Goal: Task Accomplishment & Management: Manage account settings

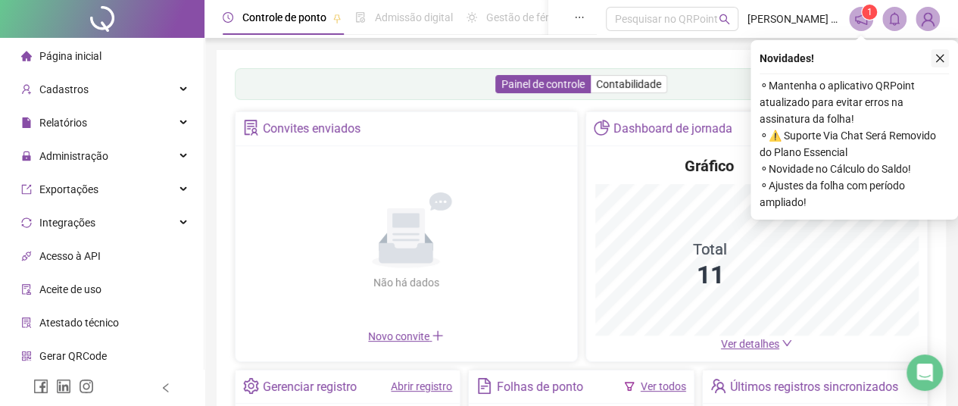
click at [938, 58] on icon "close" at bounding box center [940, 58] width 11 height 11
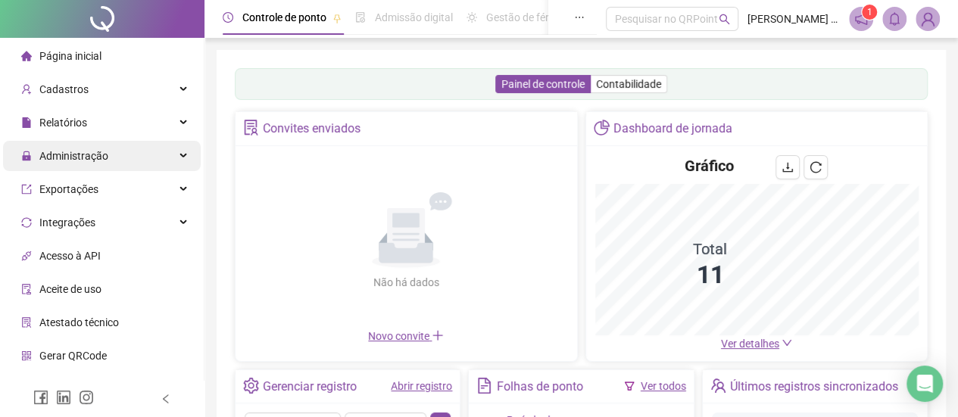
click at [98, 155] on span "Administração" at bounding box center [73, 156] width 69 height 12
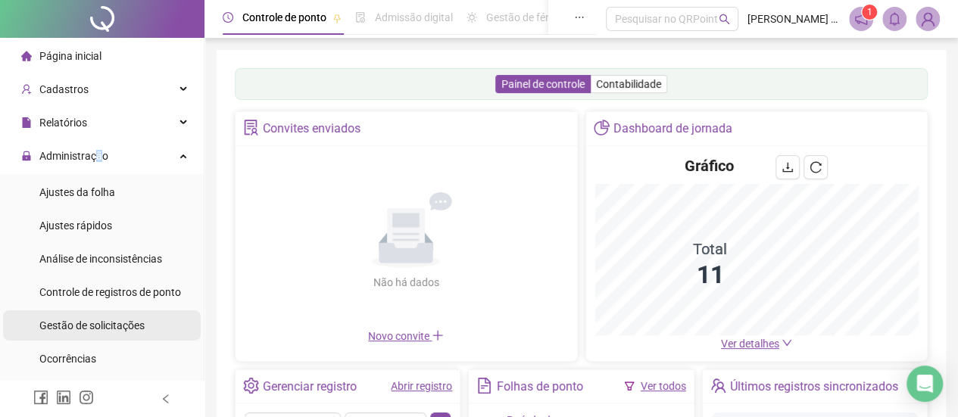
click at [111, 322] on span "Gestão de solicitações" at bounding box center [91, 326] width 105 height 12
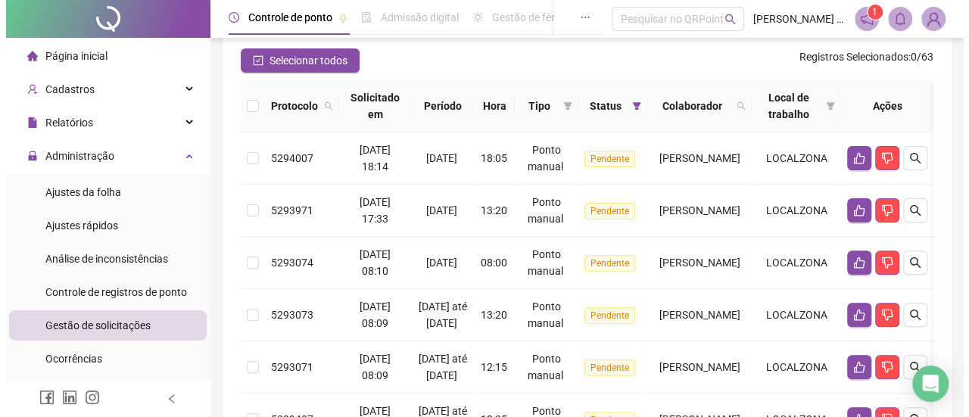
scroll to position [151, 0]
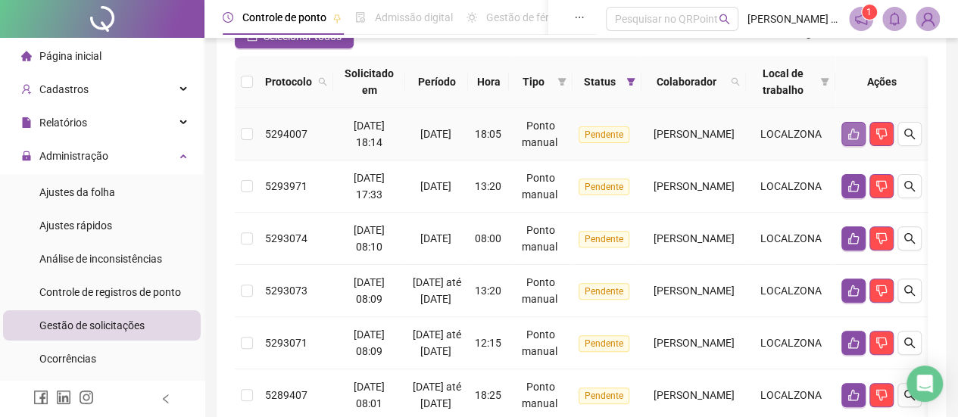
click at [860, 133] on icon "like" at bounding box center [853, 134] width 12 height 12
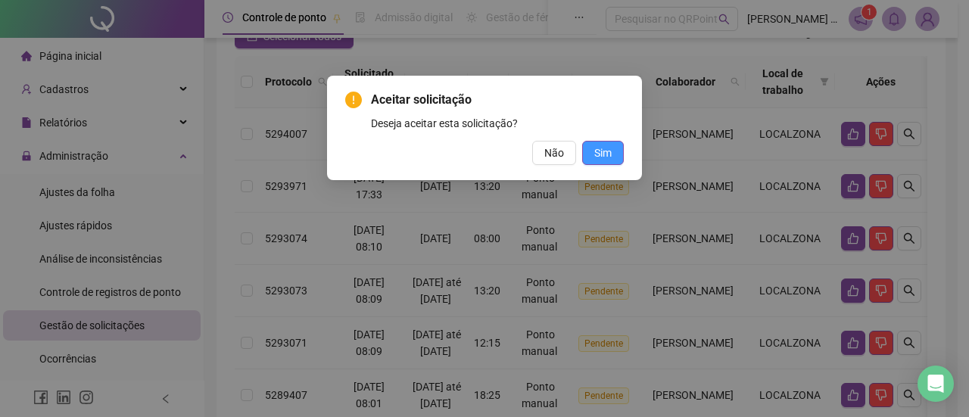
click at [598, 157] on span "Sim" at bounding box center [602, 153] width 17 height 17
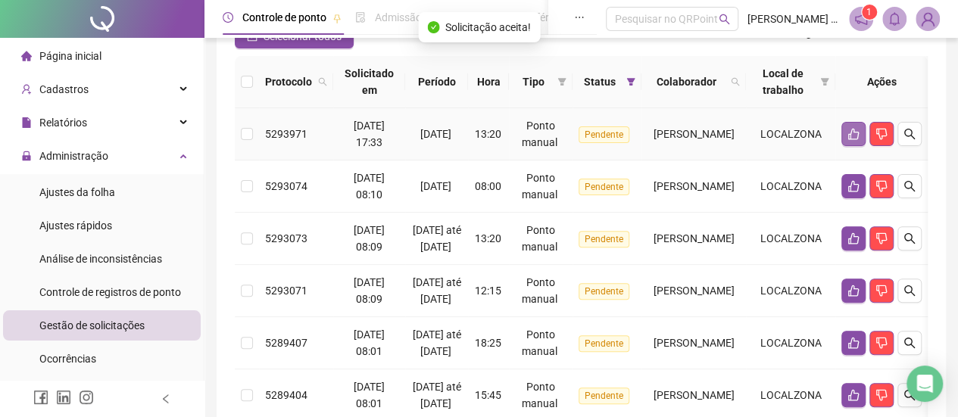
click at [866, 135] on button "button" at bounding box center [853, 134] width 24 height 24
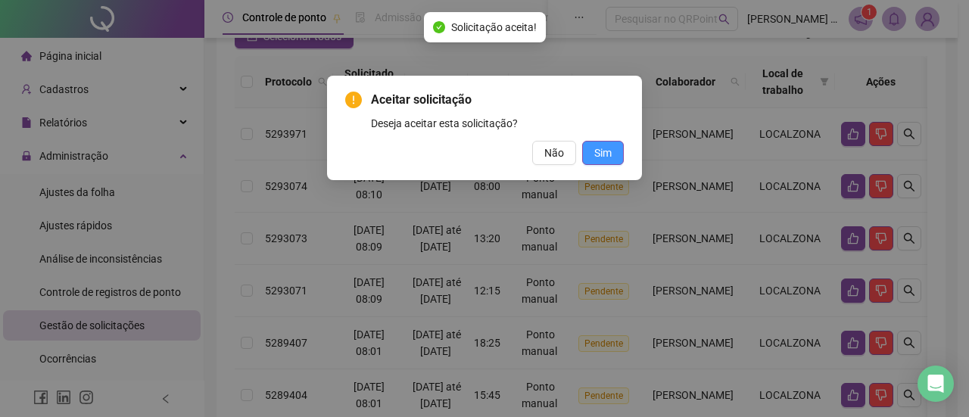
click at [615, 153] on button "Sim" at bounding box center [603, 153] width 42 height 24
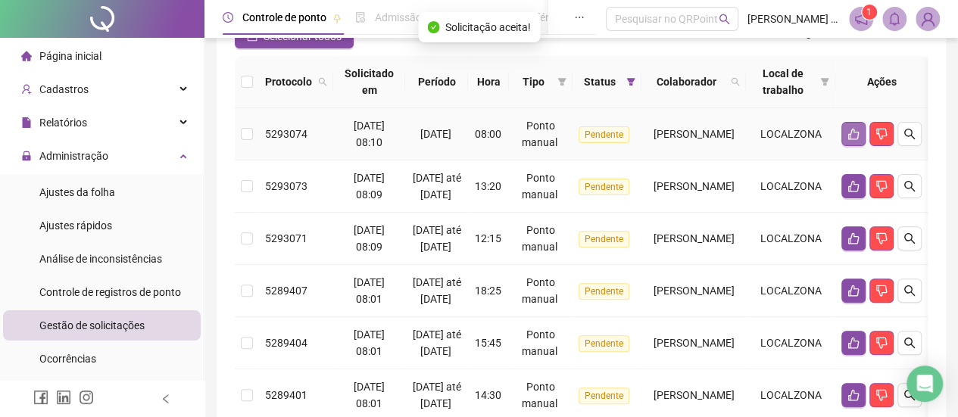
click at [859, 132] on icon "like" at bounding box center [853, 134] width 11 height 11
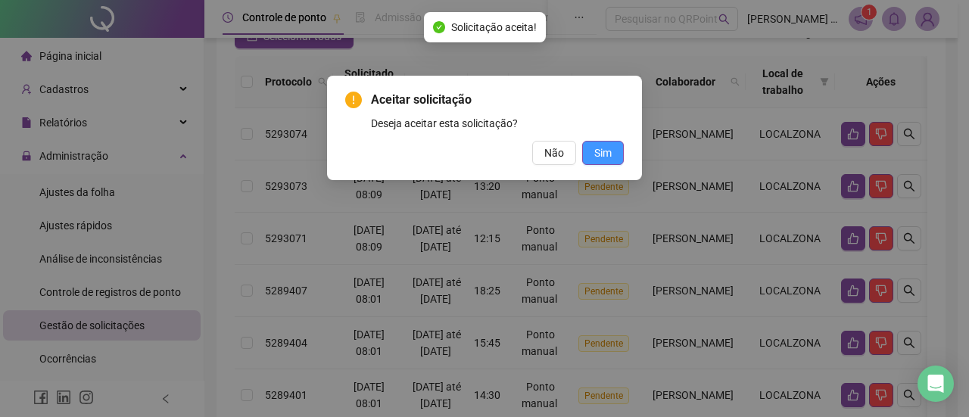
click at [604, 151] on span "Sim" at bounding box center [602, 153] width 17 height 17
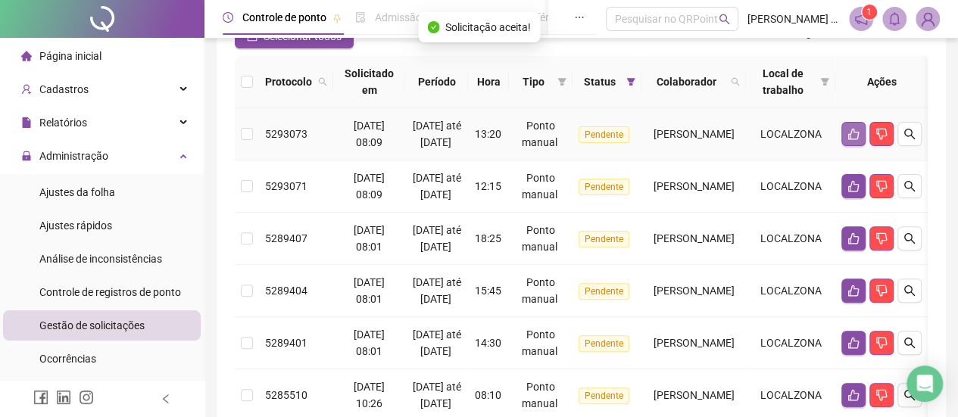
click at [866, 139] on button "button" at bounding box center [853, 134] width 24 height 24
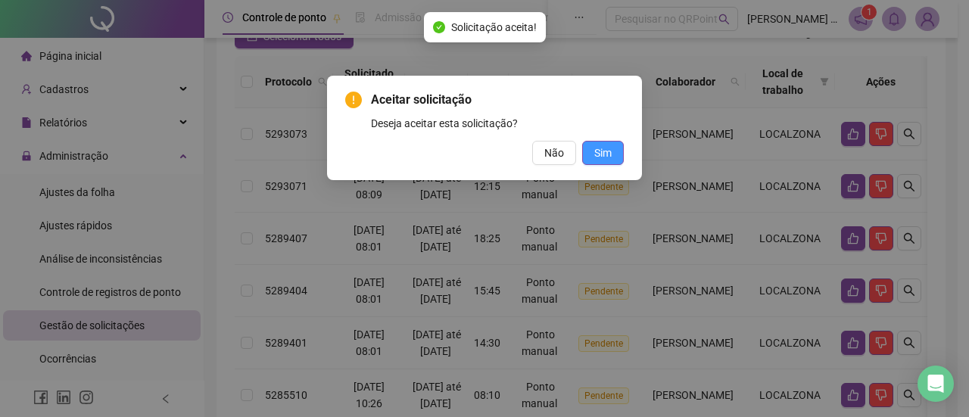
click at [601, 151] on span "Sim" at bounding box center [602, 153] width 17 height 17
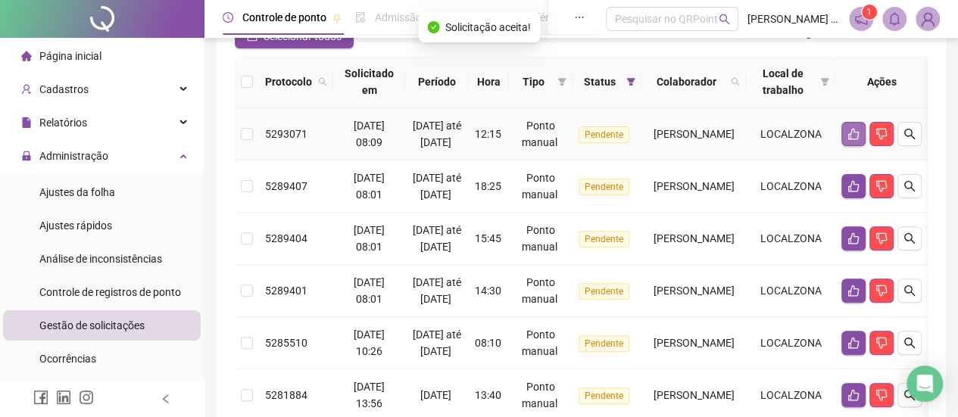
click at [860, 139] on icon "like" at bounding box center [853, 134] width 12 height 12
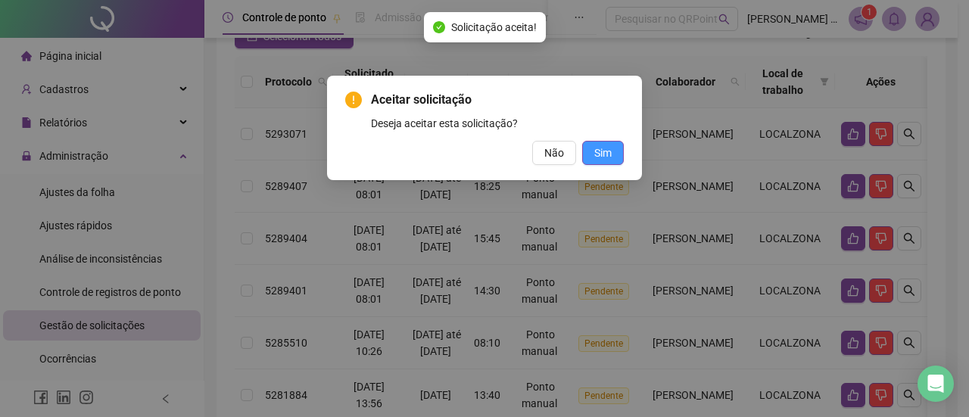
click at [600, 151] on span "Sim" at bounding box center [602, 153] width 17 height 17
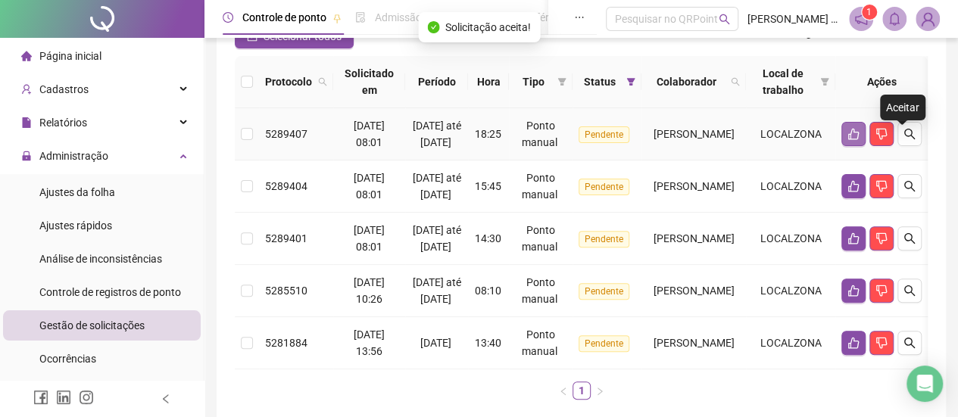
click at [859, 140] on icon "like" at bounding box center [853, 134] width 11 height 11
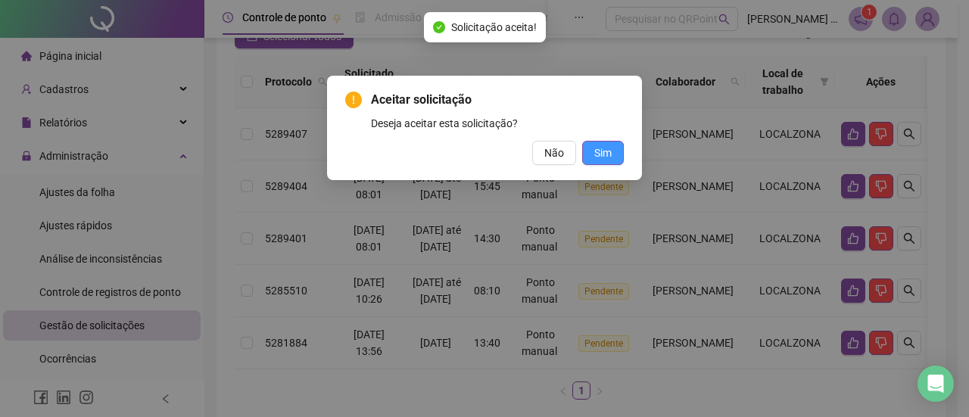
click at [613, 153] on button "Sim" at bounding box center [603, 153] width 42 height 24
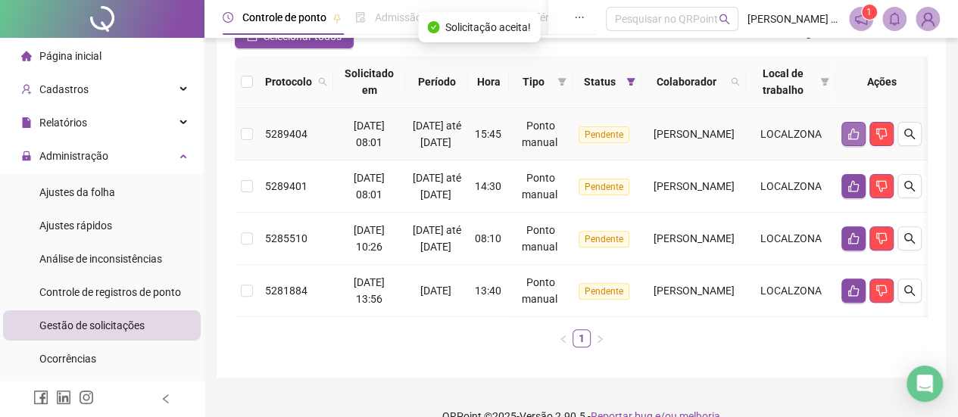
click at [860, 137] on icon "like" at bounding box center [853, 134] width 12 height 12
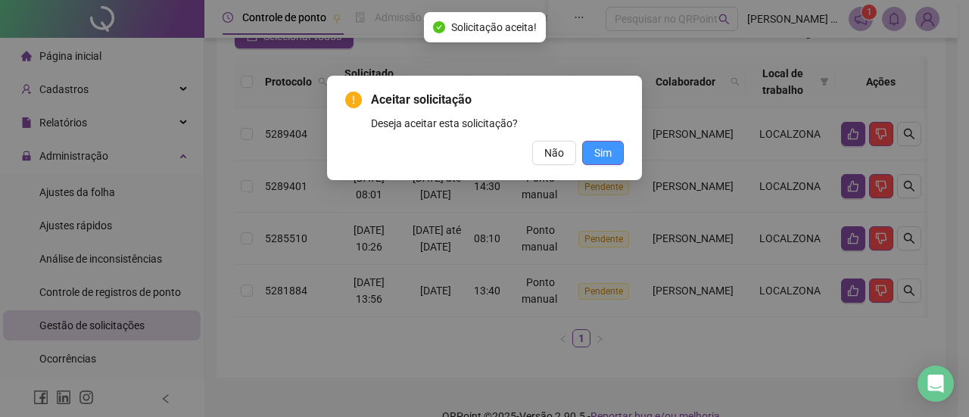
click at [610, 149] on span "Sim" at bounding box center [602, 153] width 17 height 17
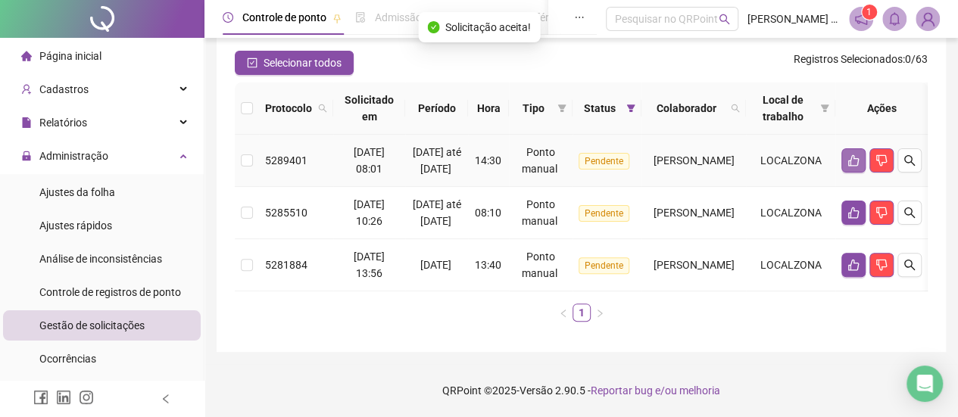
click at [866, 148] on button "button" at bounding box center [853, 160] width 24 height 24
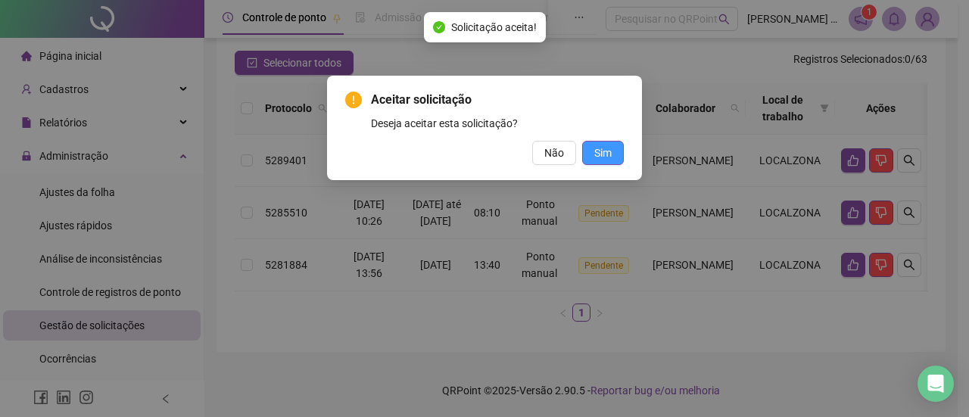
click at [610, 146] on span "Sim" at bounding box center [602, 153] width 17 height 17
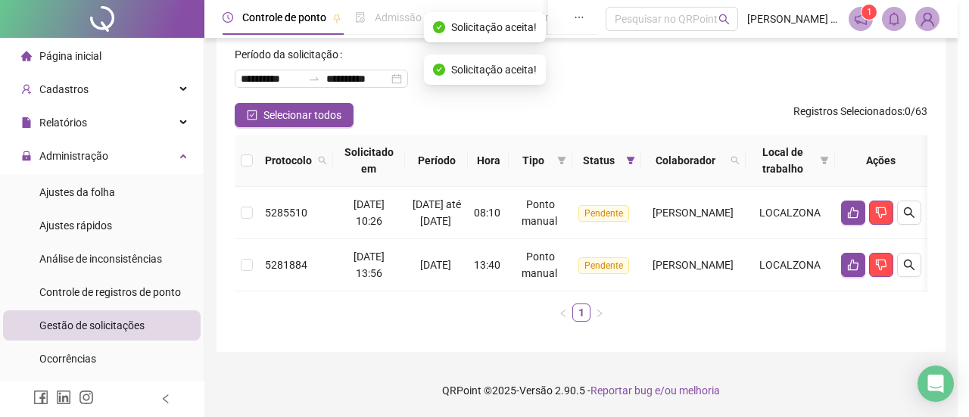
scroll to position [100, 0]
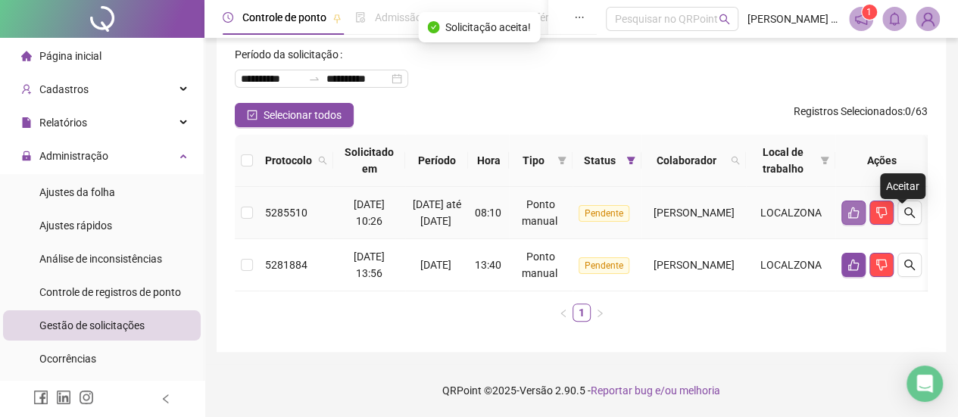
click at [866, 201] on button "button" at bounding box center [853, 213] width 24 height 24
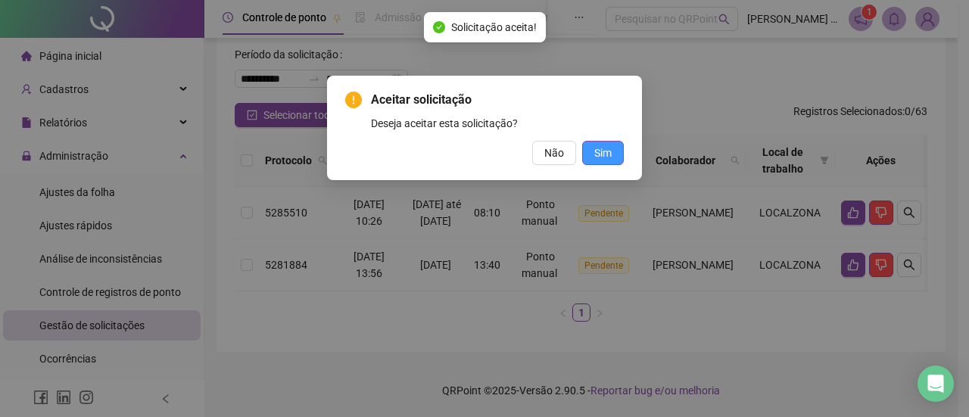
click at [599, 154] on span "Sim" at bounding box center [602, 153] width 17 height 17
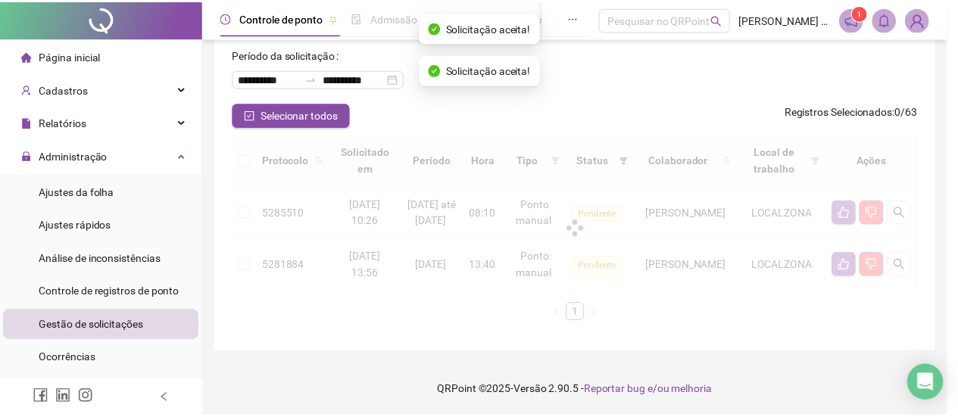
scroll to position [31, 0]
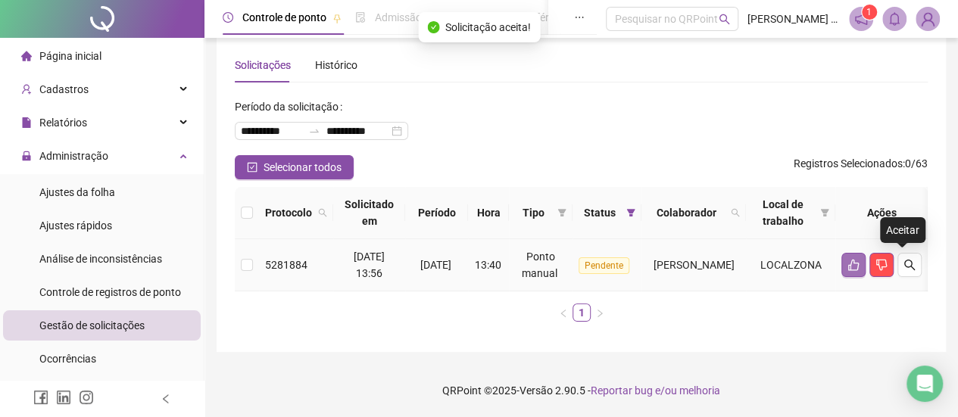
click at [866, 261] on button "button" at bounding box center [853, 265] width 24 height 24
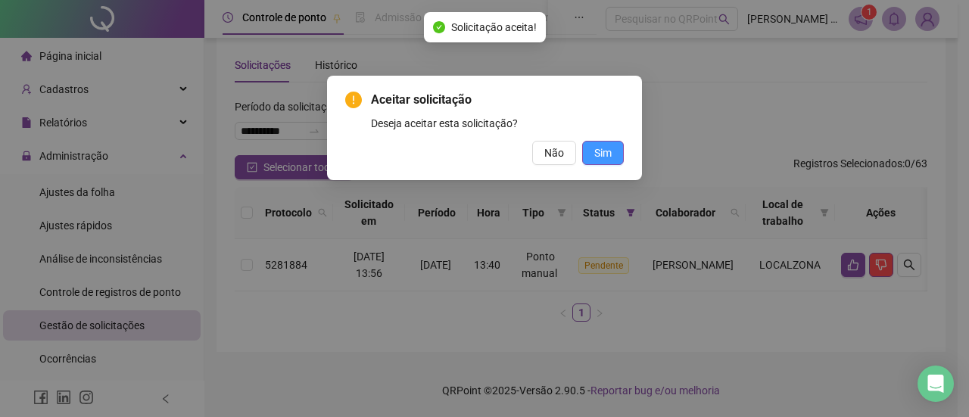
click at [613, 156] on button "Sim" at bounding box center [603, 153] width 42 height 24
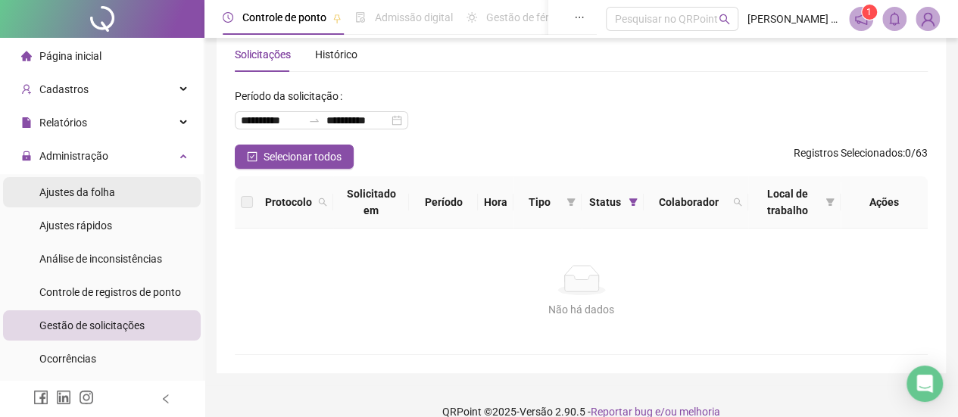
click at [138, 193] on li "Ajustes da folha" at bounding box center [102, 192] width 198 height 30
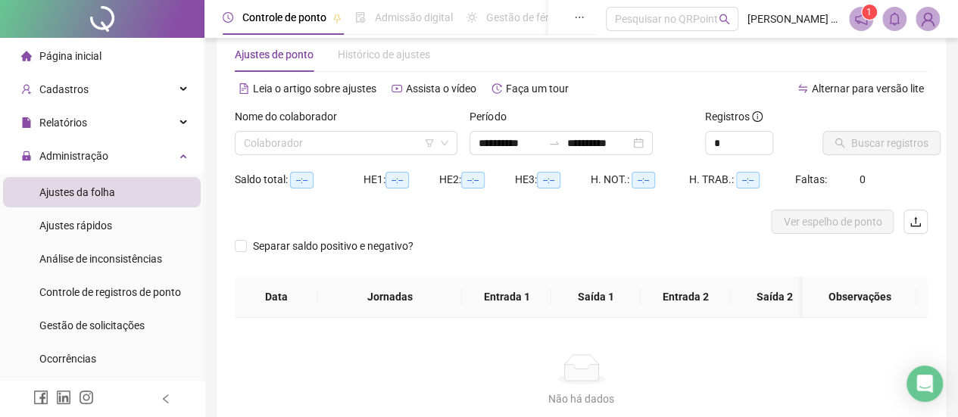
type input "**********"
click at [371, 142] on input "search" at bounding box center [339, 143] width 191 height 23
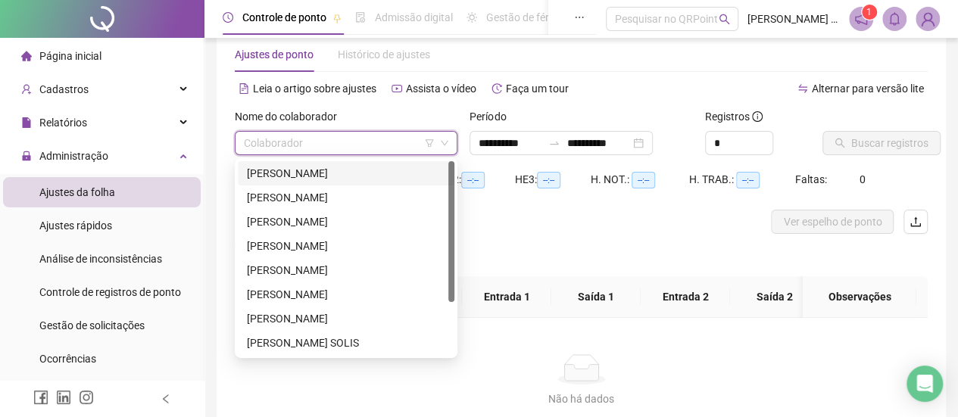
click at [367, 170] on div "[PERSON_NAME]" at bounding box center [346, 173] width 198 height 17
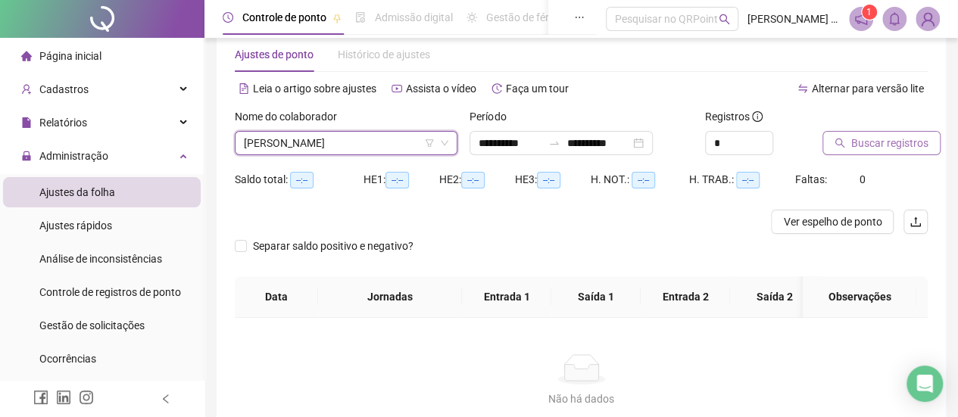
click at [899, 143] on span "Buscar registros" at bounding box center [889, 143] width 77 height 17
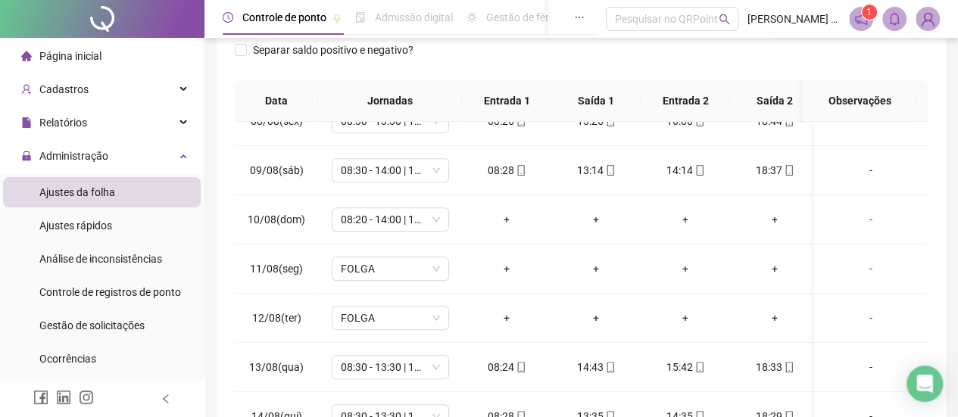
scroll to position [379, 0]
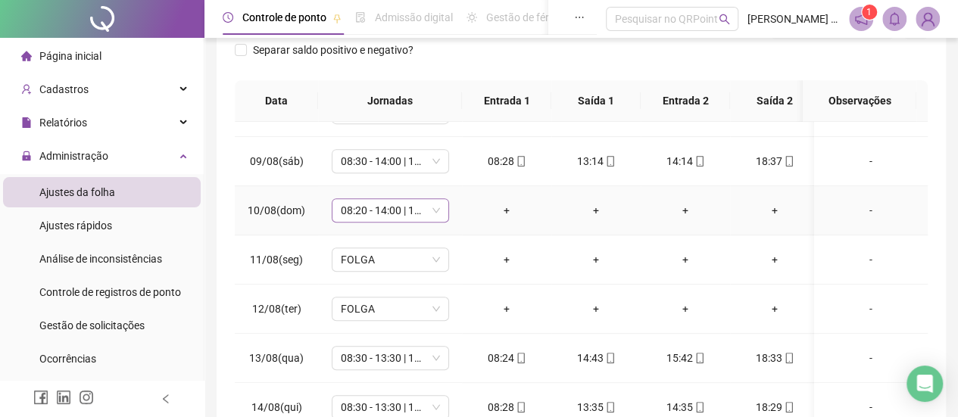
click at [401, 208] on span "08:20 - 14:00 | 15:00 - 16:40" at bounding box center [390, 210] width 99 height 23
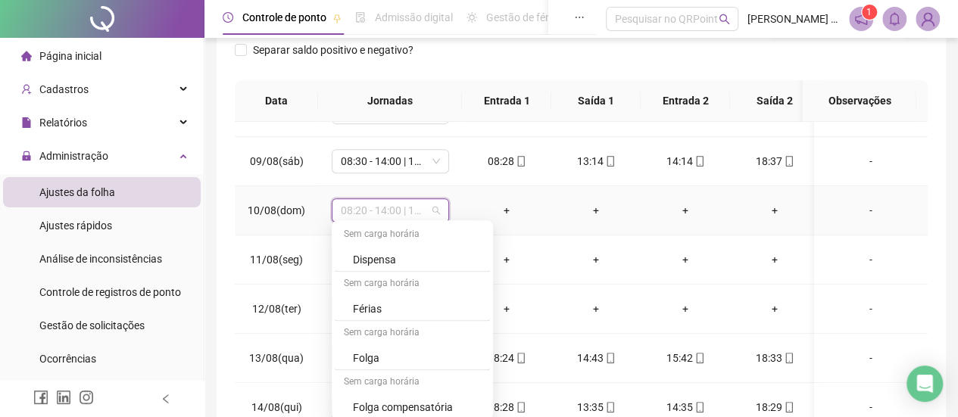
scroll to position [1666, 0]
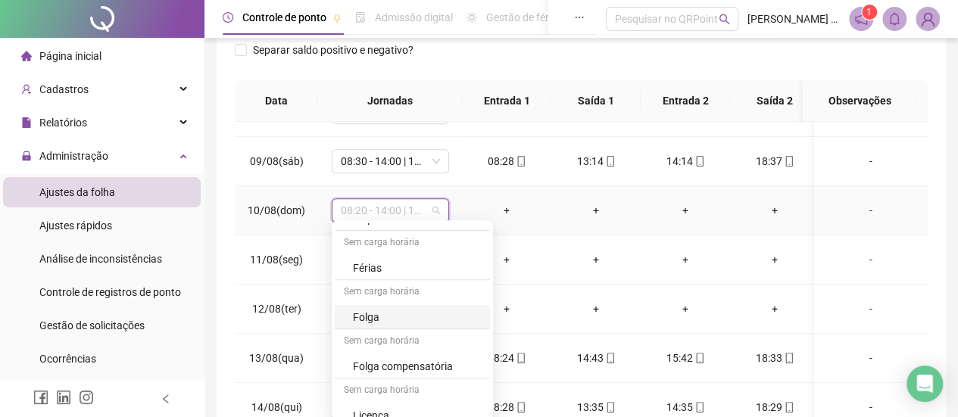
click at [379, 308] on div "Folga" at bounding box center [417, 316] width 128 height 17
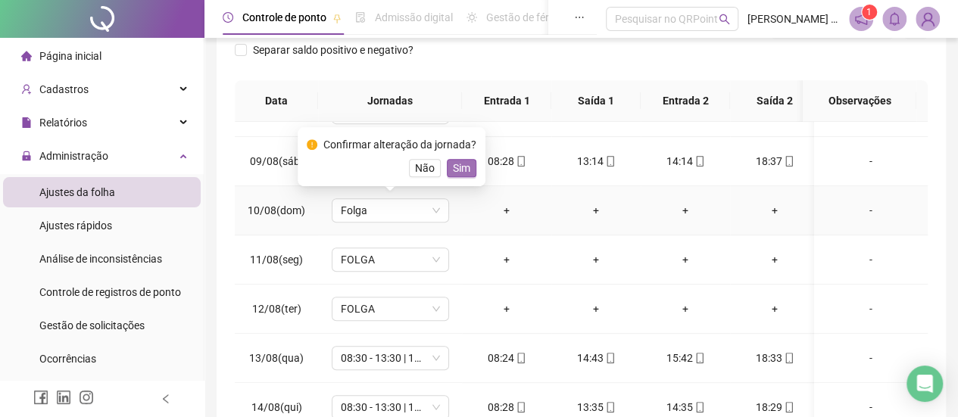
click at [463, 164] on span "Sim" at bounding box center [461, 168] width 17 height 17
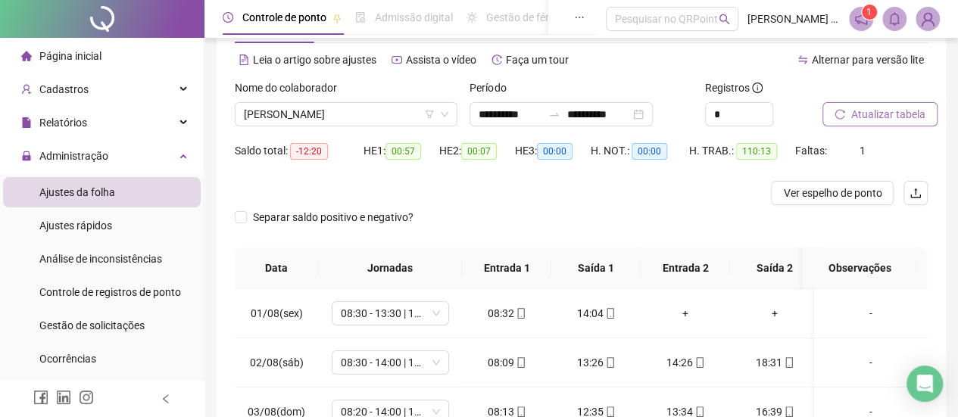
scroll to position [0, 0]
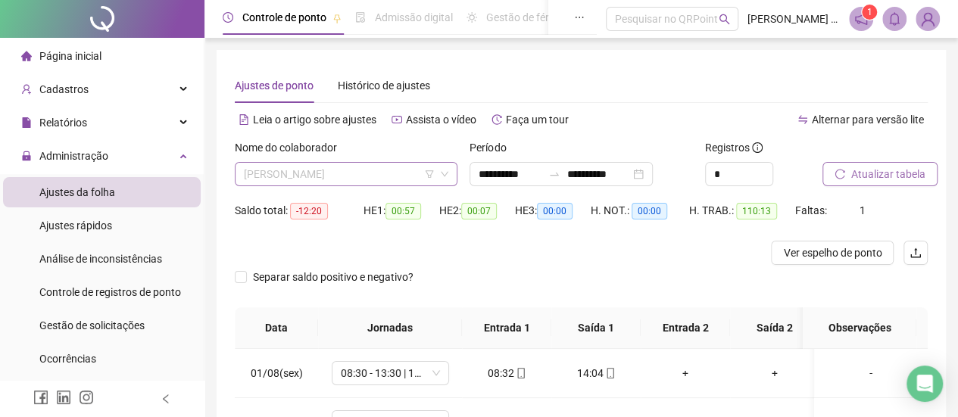
click at [366, 173] on span "[PERSON_NAME]" at bounding box center [346, 174] width 204 height 23
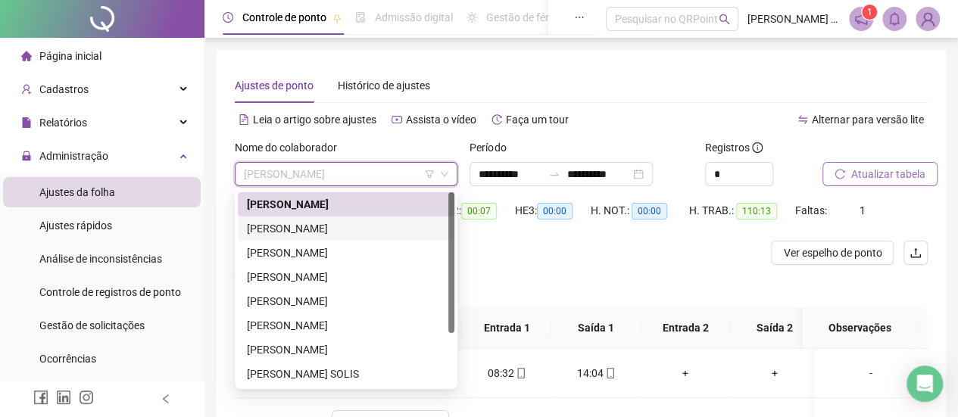
click at [346, 229] on div "[PERSON_NAME]" at bounding box center [346, 228] width 198 height 17
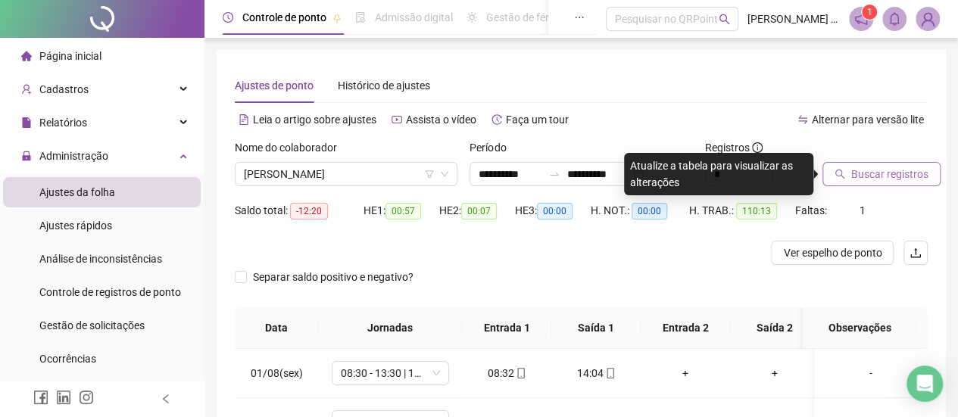
click at [907, 173] on span "Buscar registros" at bounding box center [889, 174] width 77 height 17
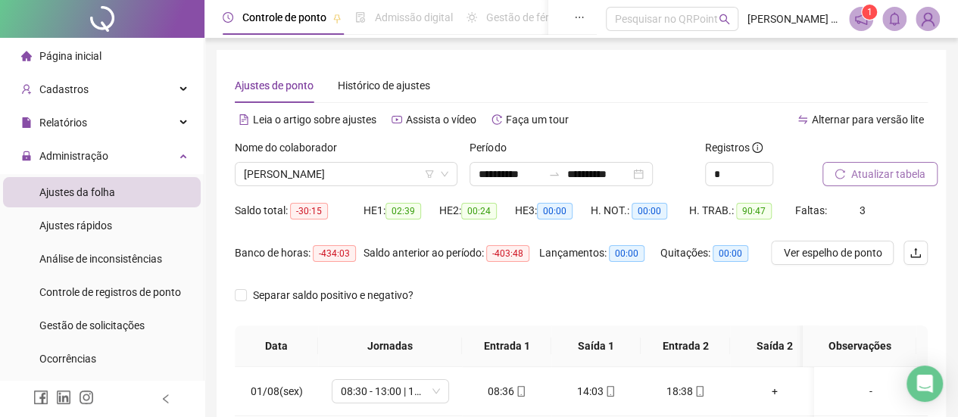
click at [851, 170] on span "Atualizar tabela" at bounding box center [888, 174] width 74 height 17
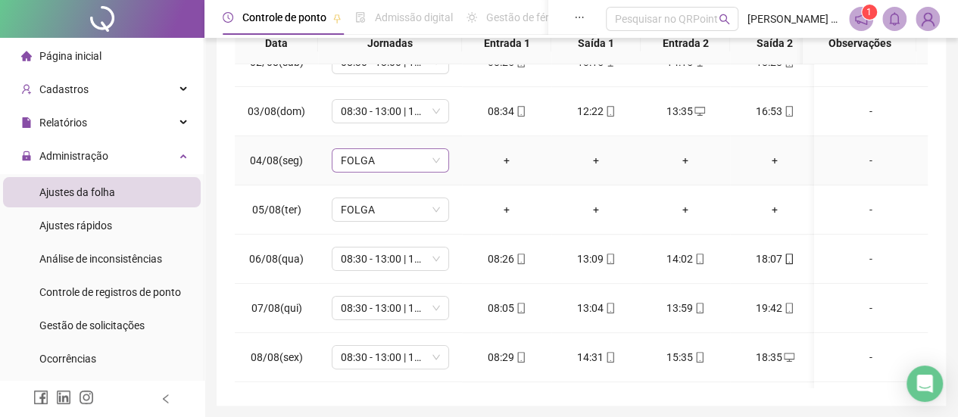
scroll to position [303, 0]
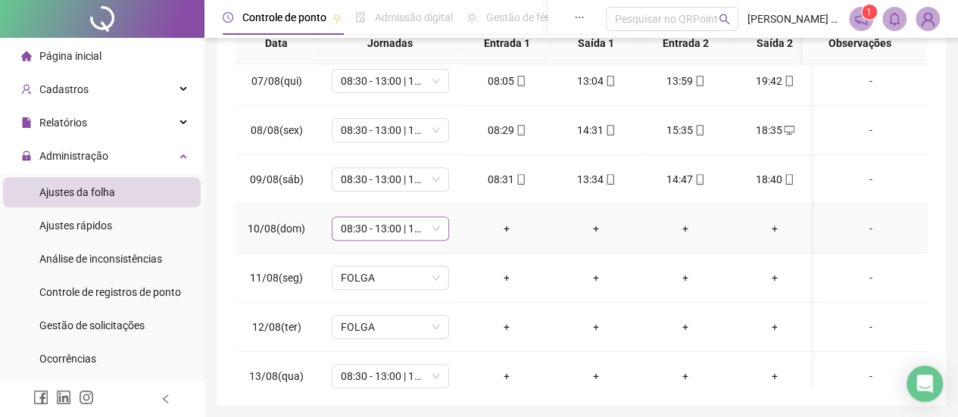
click at [424, 224] on span "08:30 - 13:00 | 14:00 - 16:50" at bounding box center [390, 228] width 99 height 23
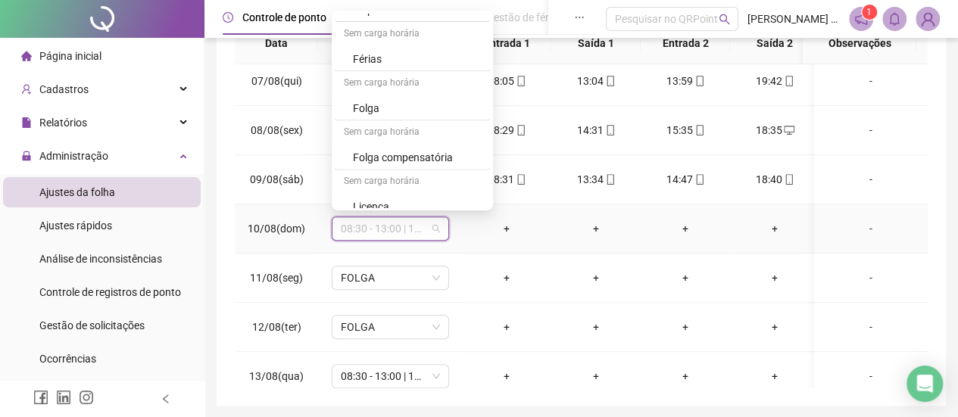
scroll to position [1667, 0]
click at [395, 99] on div "Folga" at bounding box center [417, 106] width 128 height 17
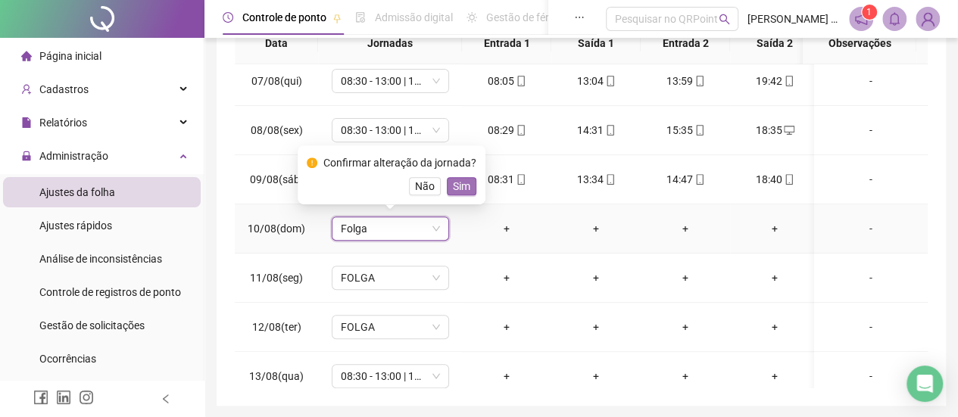
click at [467, 189] on span "Sim" at bounding box center [461, 186] width 17 height 17
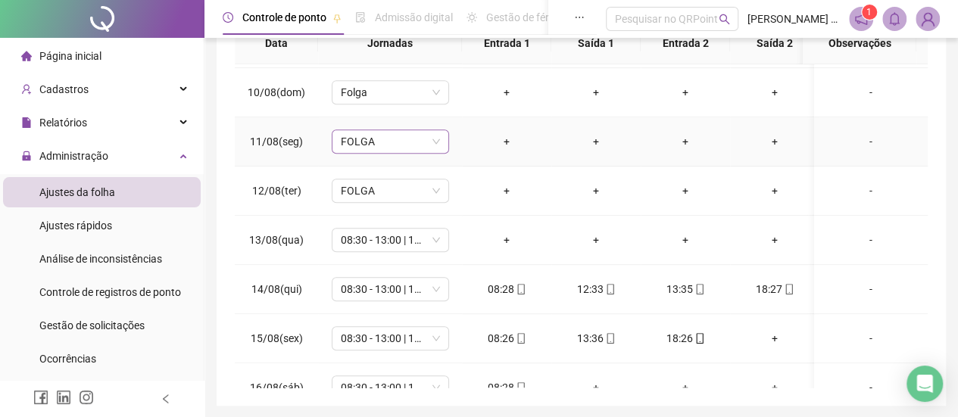
scroll to position [454, 0]
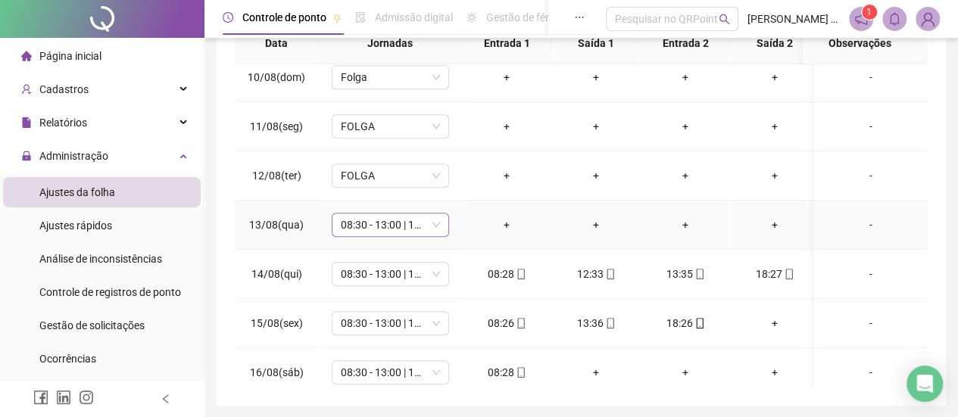
click at [415, 229] on span "08:30 - 13:00 | 14:00 - 18:30" at bounding box center [390, 225] width 99 height 23
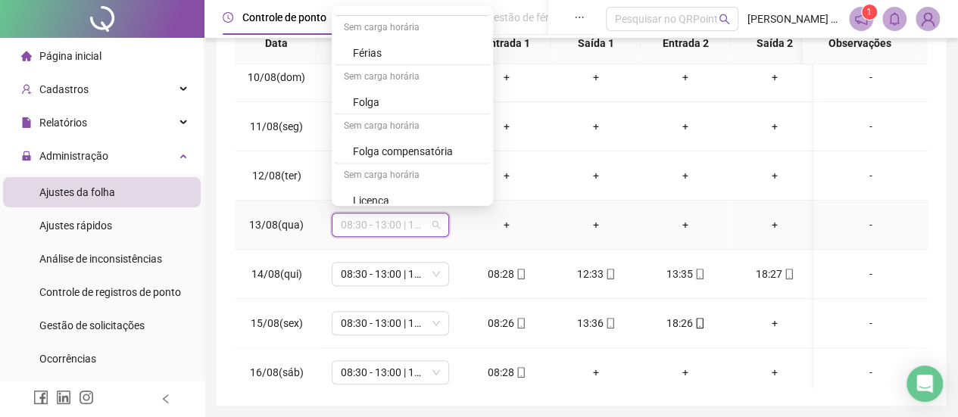
scroll to position [356, 0]
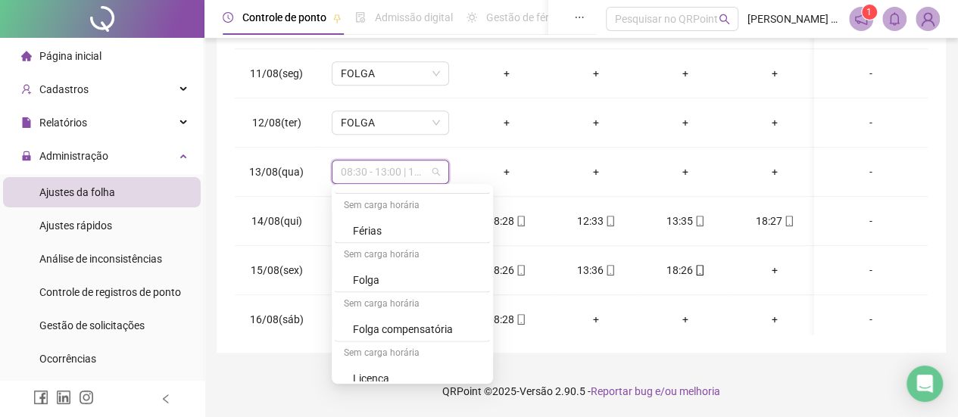
click at [947, 155] on div "**********" at bounding box center [581, 31] width 754 height 774
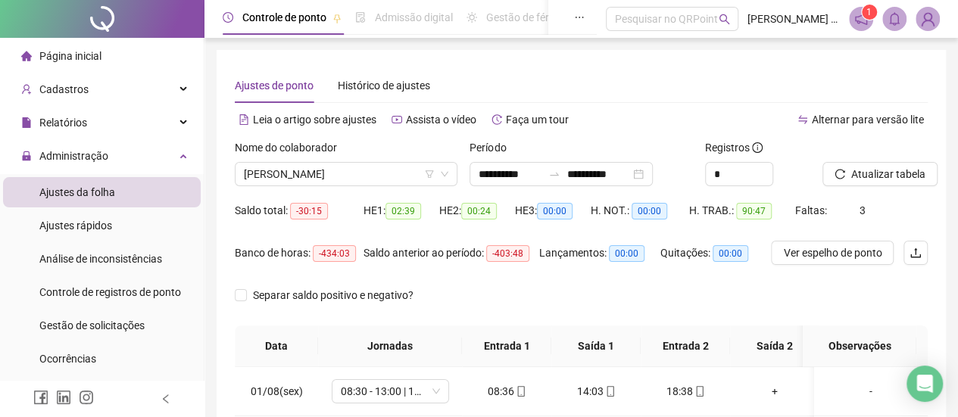
scroll to position [76, 0]
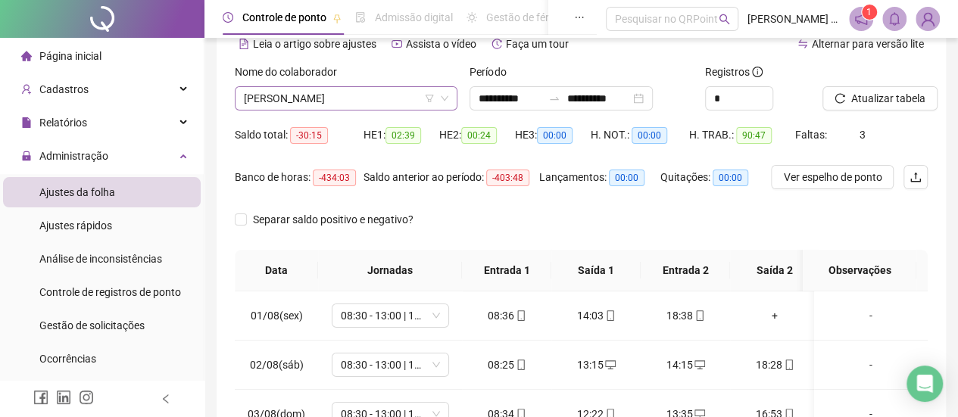
click at [329, 93] on span "[PERSON_NAME]" at bounding box center [346, 98] width 204 height 23
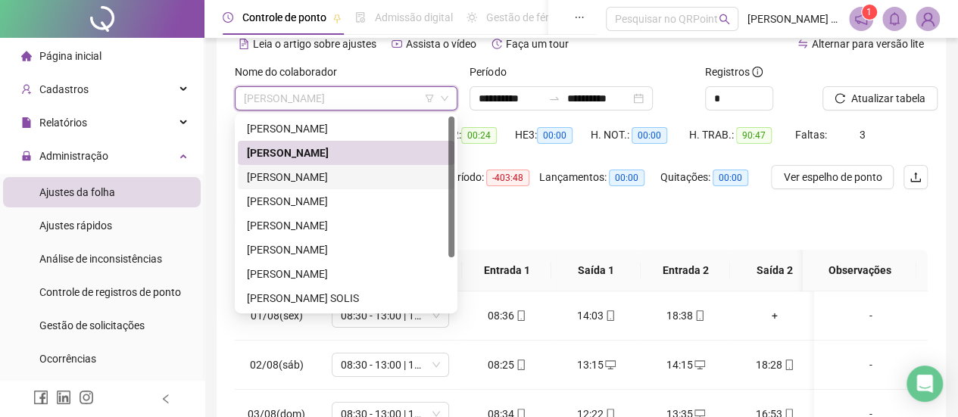
click at [304, 178] on div "[PERSON_NAME]" at bounding box center [346, 177] width 198 height 17
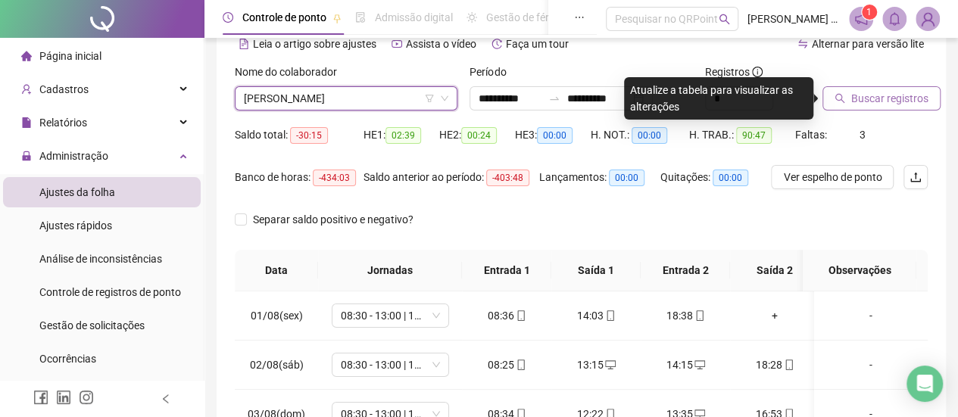
click at [878, 108] on button "Buscar registros" at bounding box center [881, 98] width 118 height 24
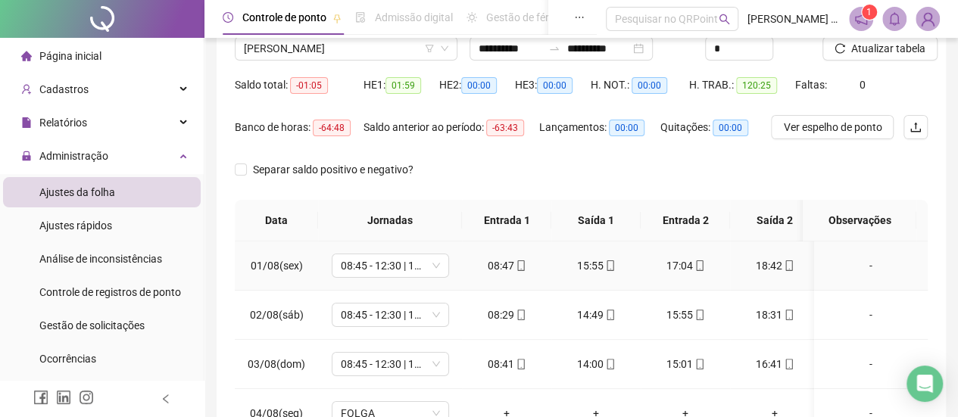
scroll to position [0, 0]
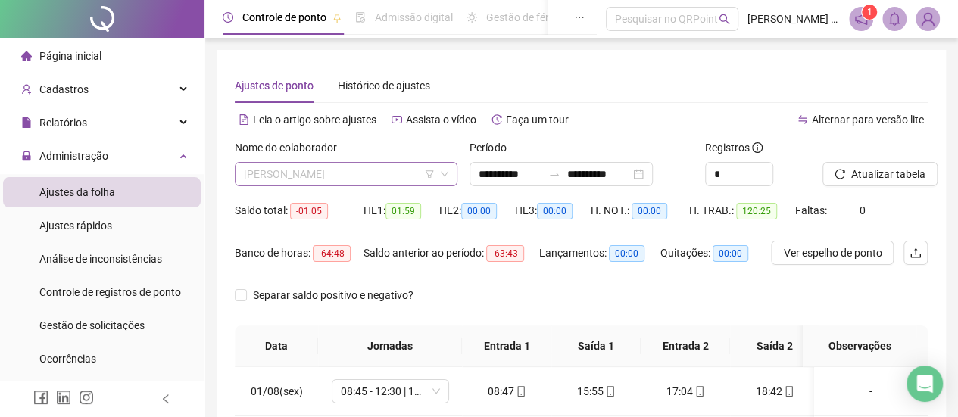
click at [378, 178] on span "[PERSON_NAME]" at bounding box center [346, 174] width 204 height 23
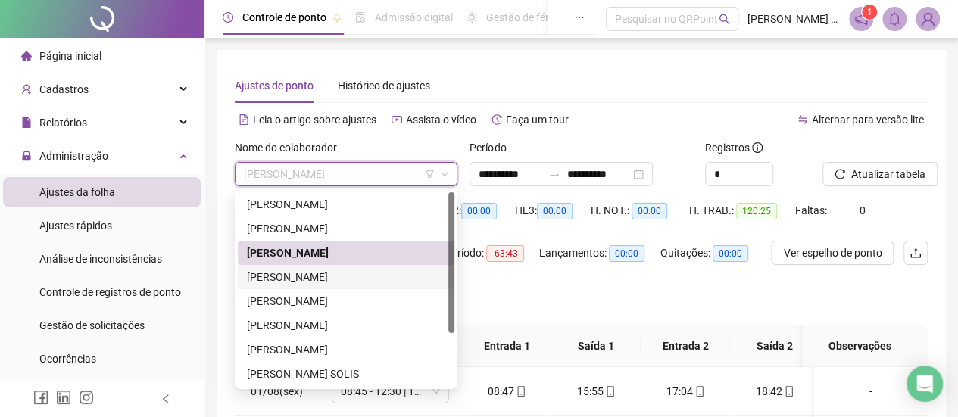
drag, startPoint x: 332, startPoint y: 275, endPoint x: 341, endPoint y: 273, distance: 9.2
click at [333, 275] on div "[PERSON_NAME]" at bounding box center [346, 277] width 198 height 17
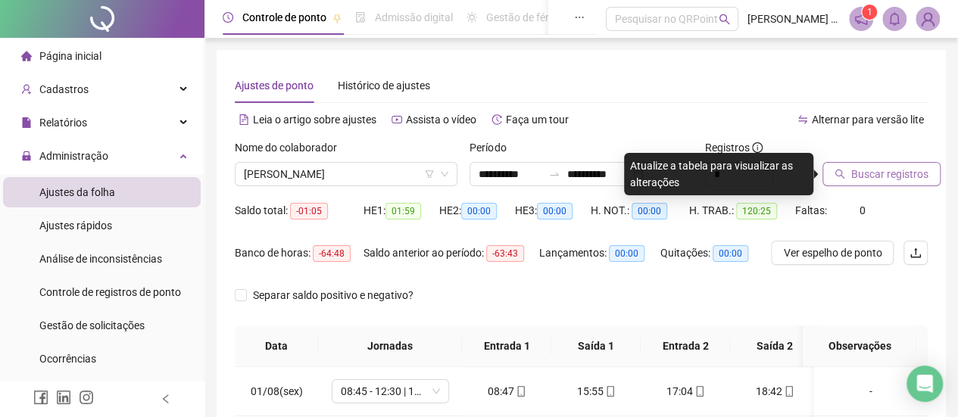
click at [844, 173] on icon "search" at bounding box center [840, 174] width 11 height 11
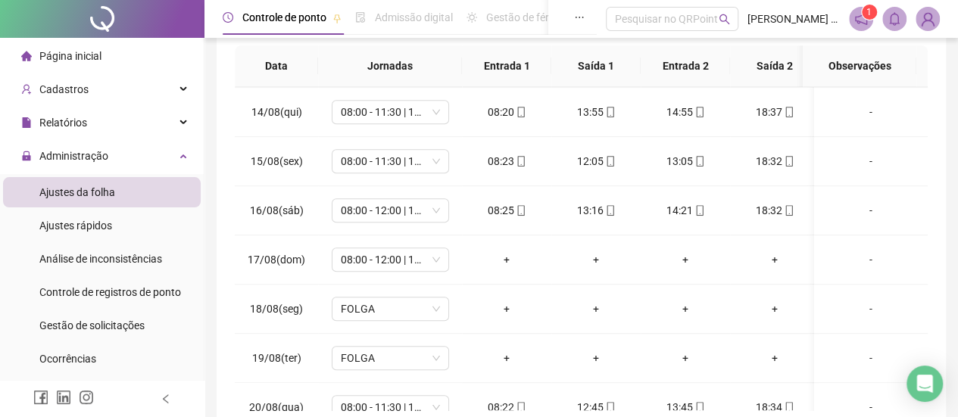
scroll to position [668, 0]
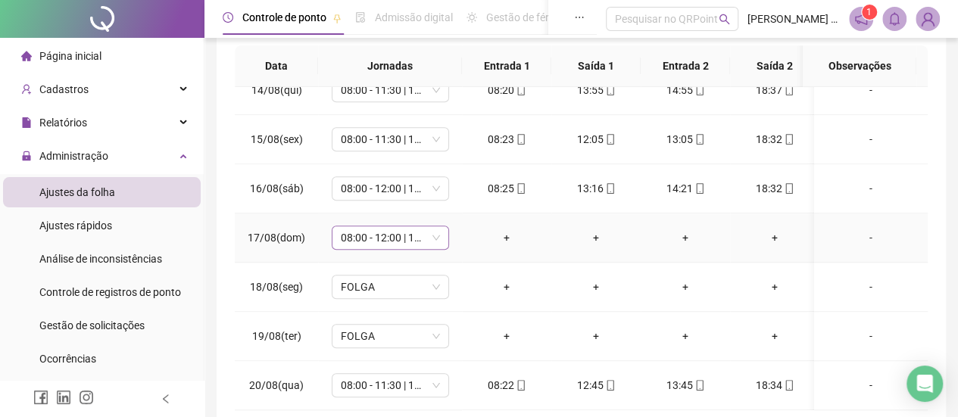
click at [409, 232] on span "08:00 - 12:00 | 13:00 - 16:20" at bounding box center [390, 237] width 99 height 23
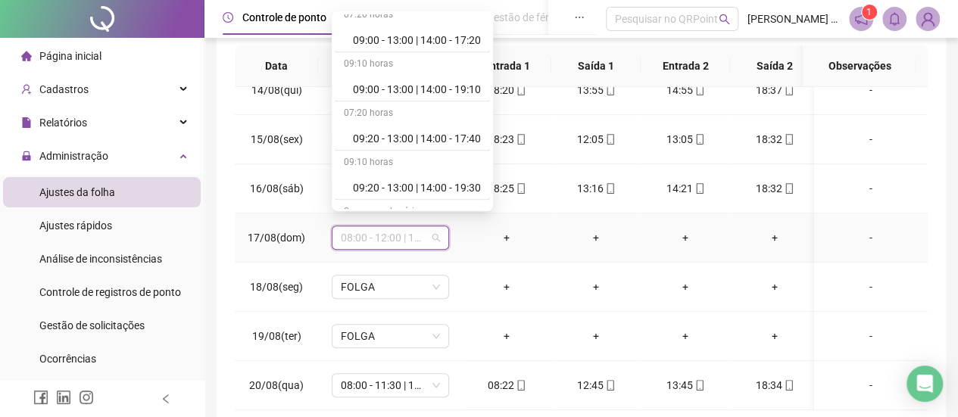
scroll to position [1667, 0]
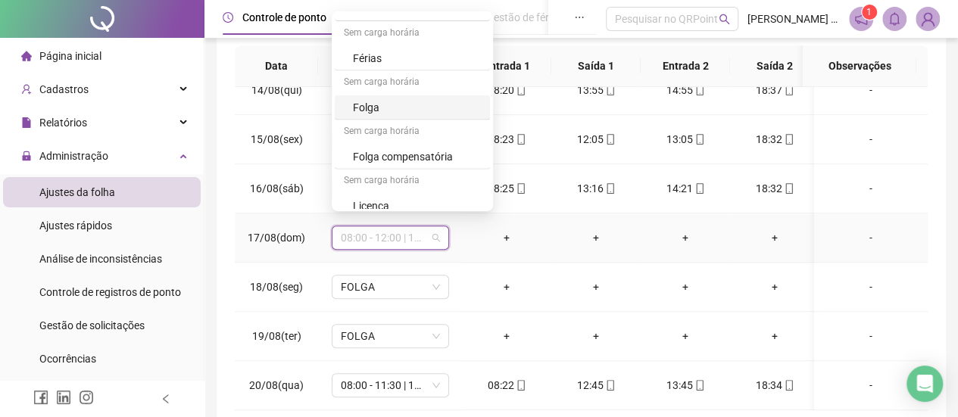
click at [388, 98] on div "Folga" at bounding box center [417, 106] width 128 height 17
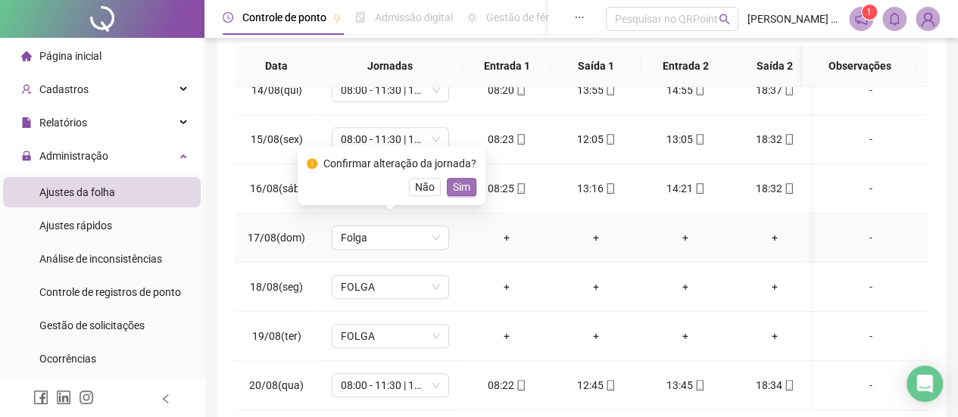
click at [458, 186] on span "Sim" at bounding box center [461, 187] width 17 height 17
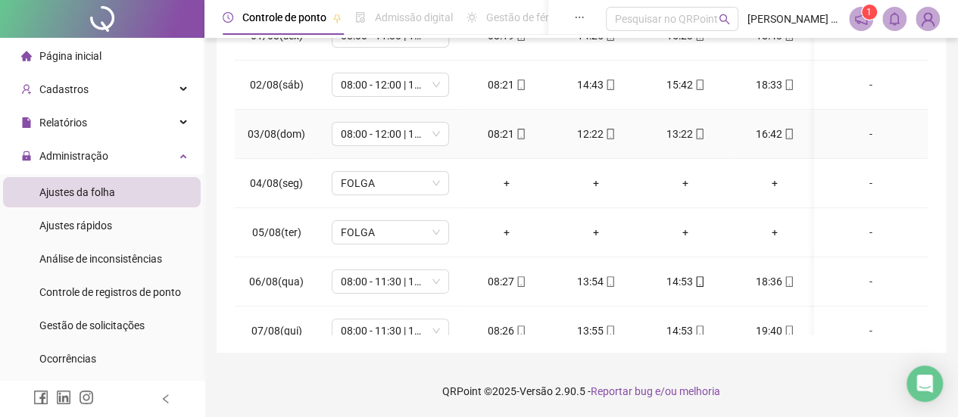
scroll to position [35, 0]
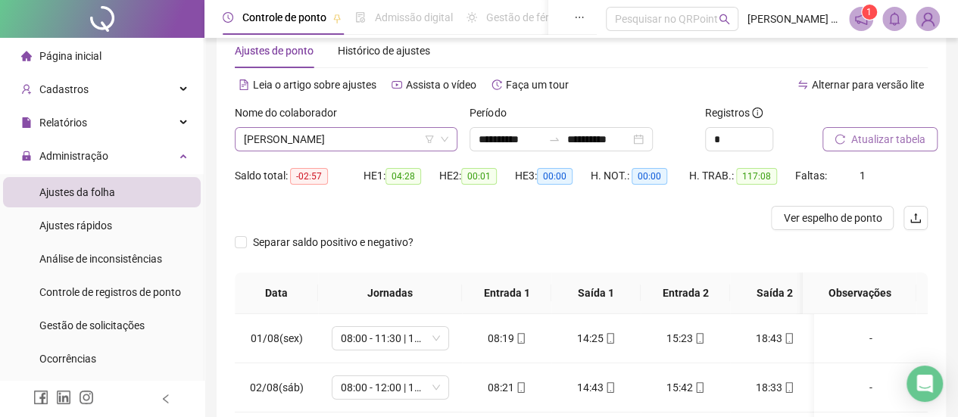
click at [335, 139] on span "[PERSON_NAME]" at bounding box center [346, 139] width 204 height 23
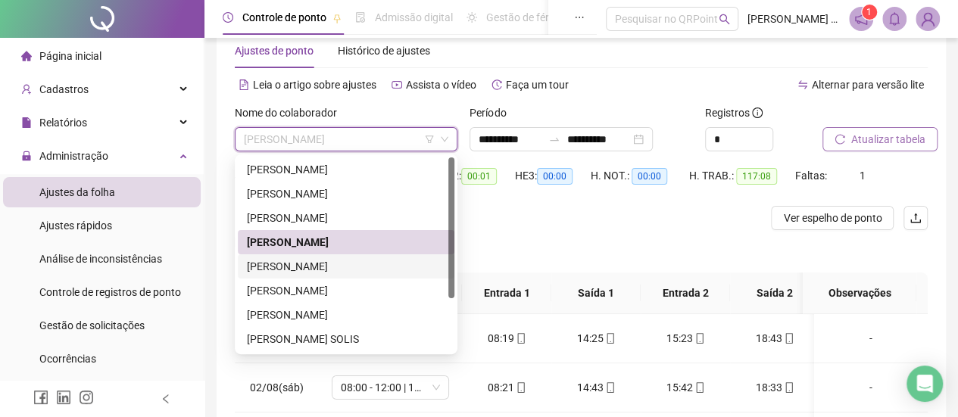
click at [332, 270] on div "[PERSON_NAME]" at bounding box center [346, 266] width 198 height 17
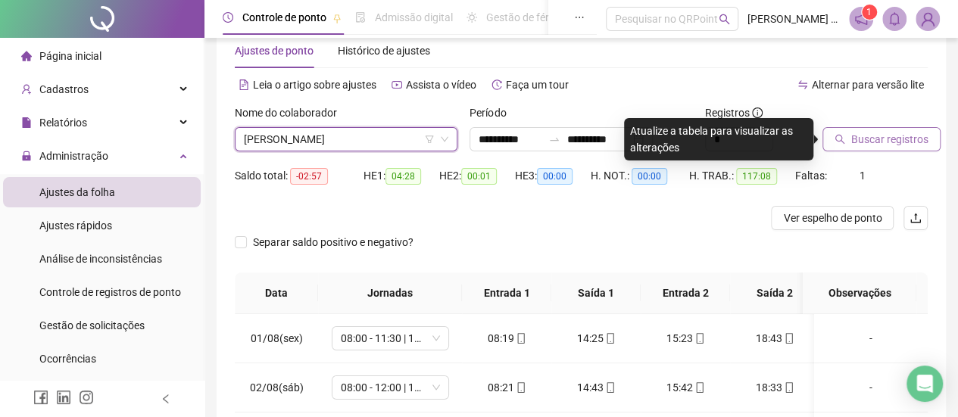
click at [897, 149] on button "Buscar registros" at bounding box center [881, 139] width 118 height 24
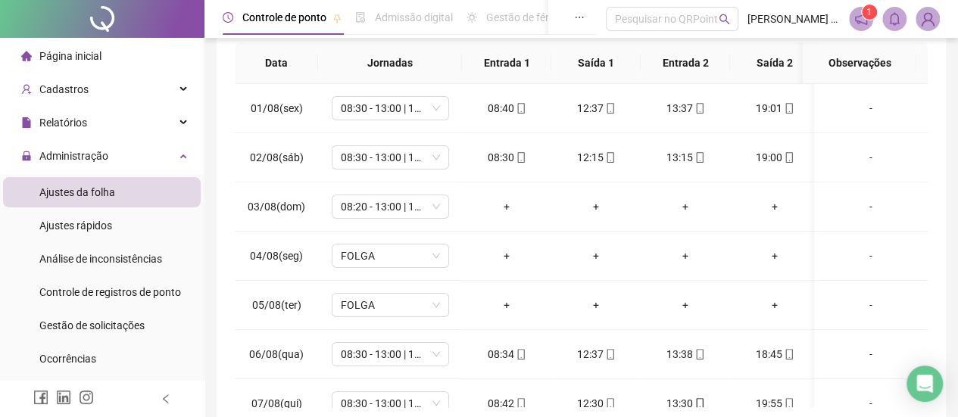
scroll to position [338, 0]
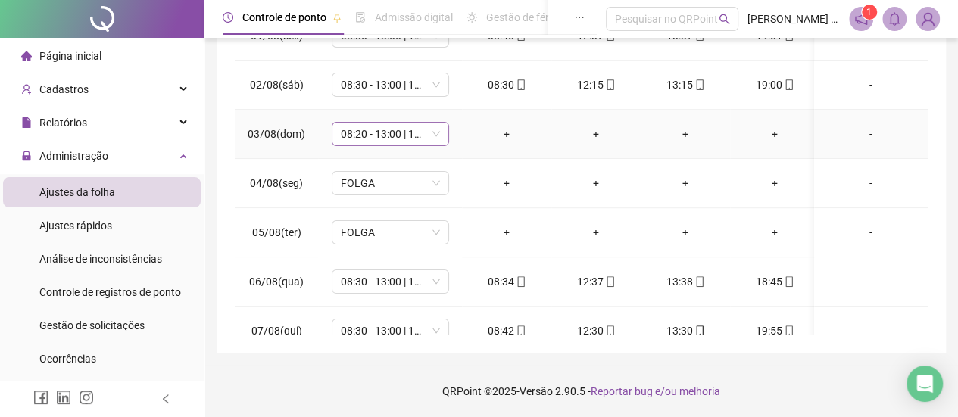
click at [392, 126] on span "08:20 - 13:00 | 14:00 - 16:40" at bounding box center [390, 134] width 99 height 23
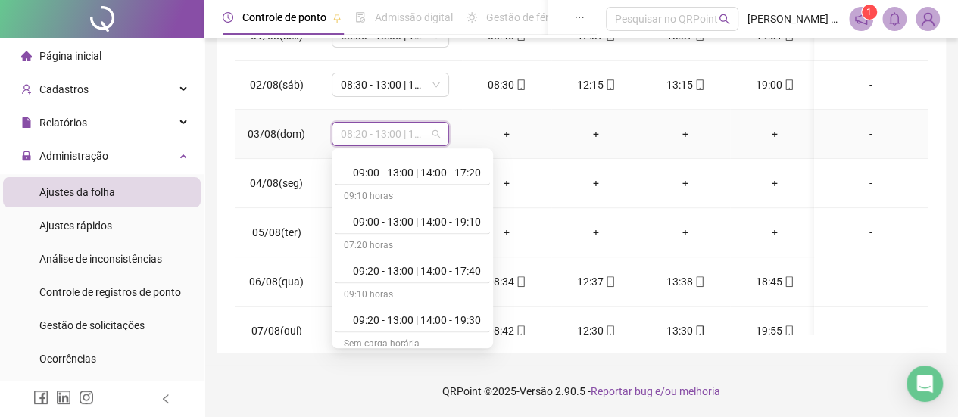
scroll to position [1667, 0]
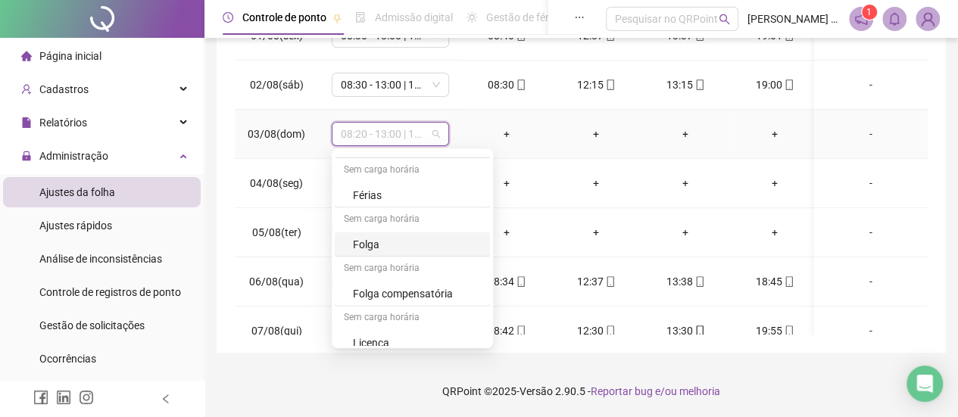
click at [397, 239] on div "Folga" at bounding box center [417, 244] width 128 height 17
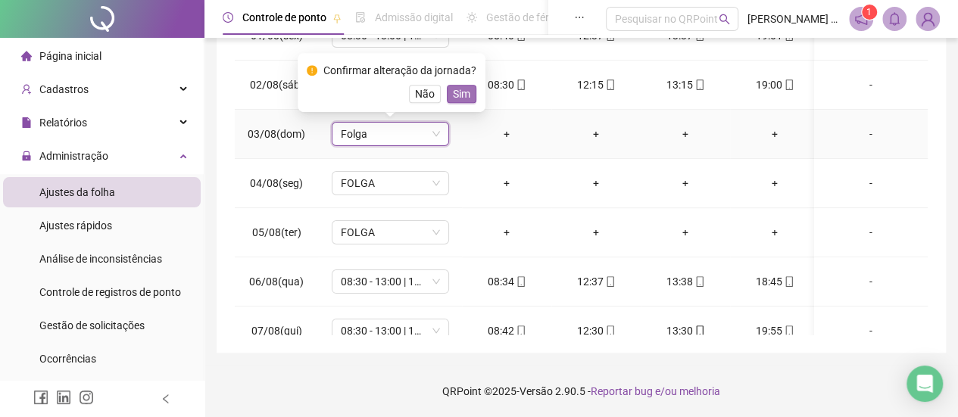
click at [466, 95] on span "Sim" at bounding box center [461, 94] width 17 height 17
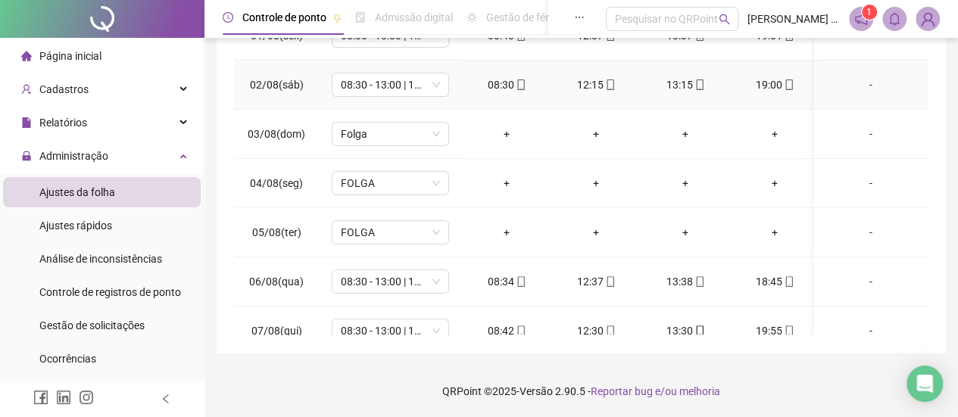
scroll to position [0, 0]
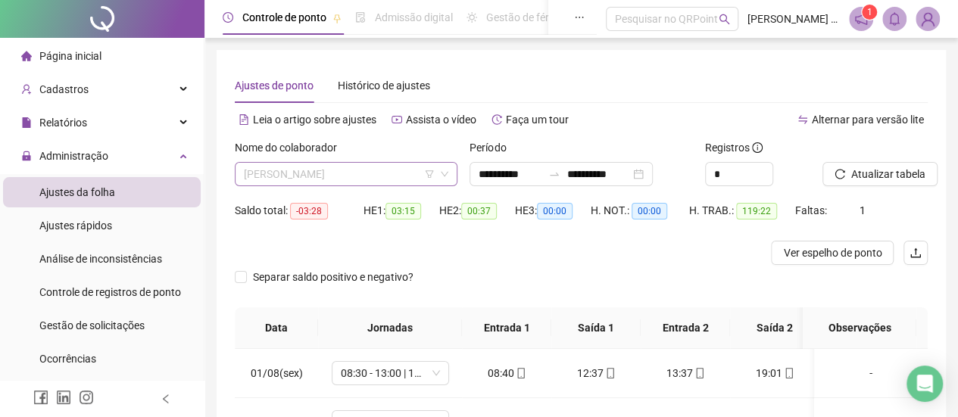
click at [332, 172] on span "[PERSON_NAME]" at bounding box center [346, 174] width 204 height 23
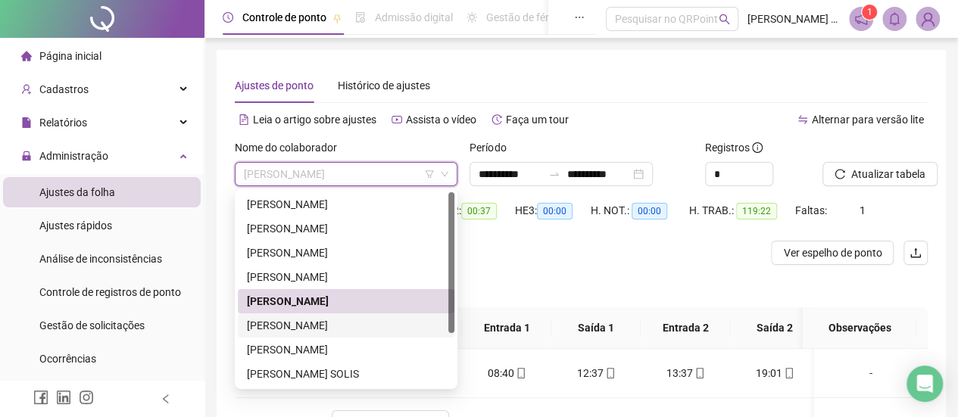
click at [326, 329] on div "[PERSON_NAME]" at bounding box center [346, 325] width 198 height 17
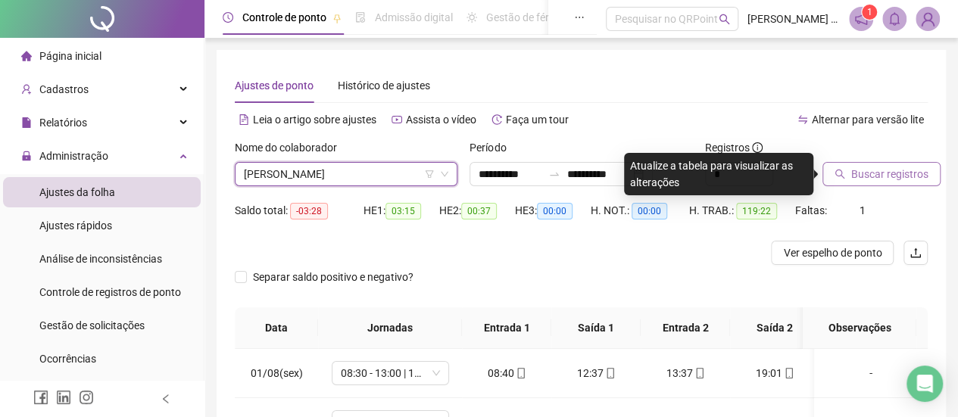
click at [901, 179] on span "Buscar registros" at bounding box center [889, 174] width 77 height 17
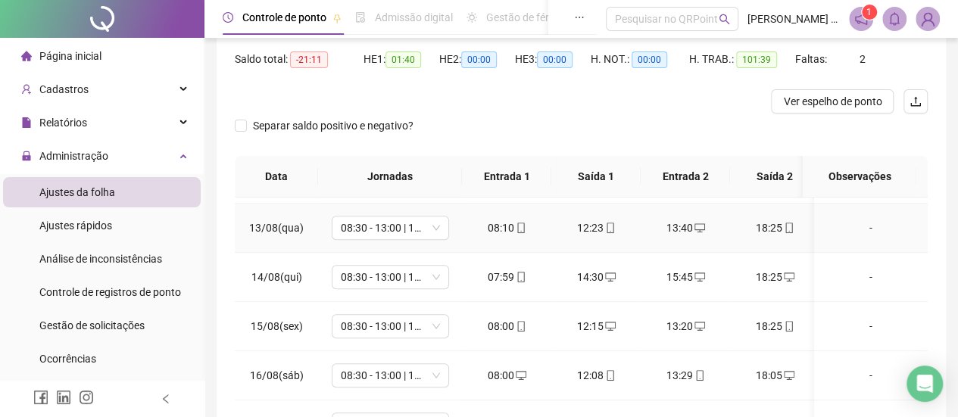
scroll to position [668, 0]
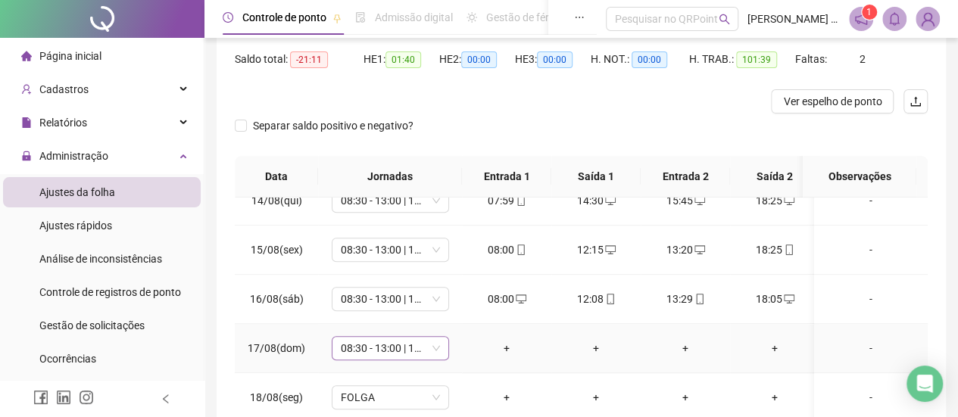
click at [409, 339] on span "08:30 - 13:00 | 14:00 - 16:50" at bounding box center [390, 348] width 99 height 23
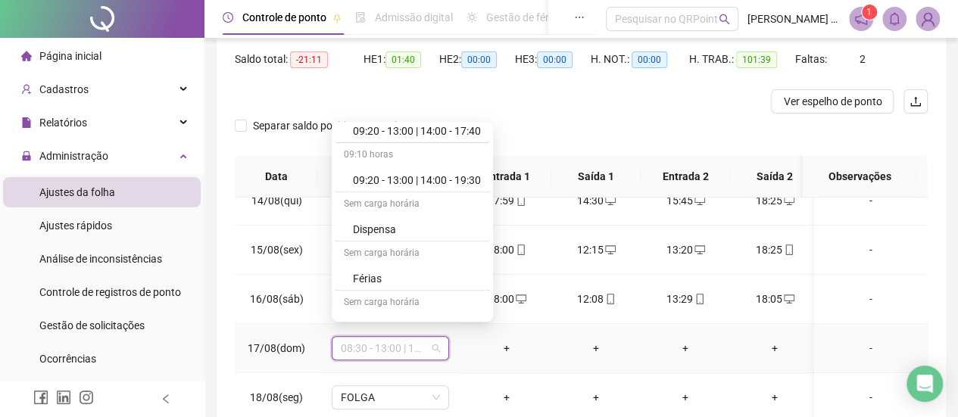
scroll to position [1667, 0]
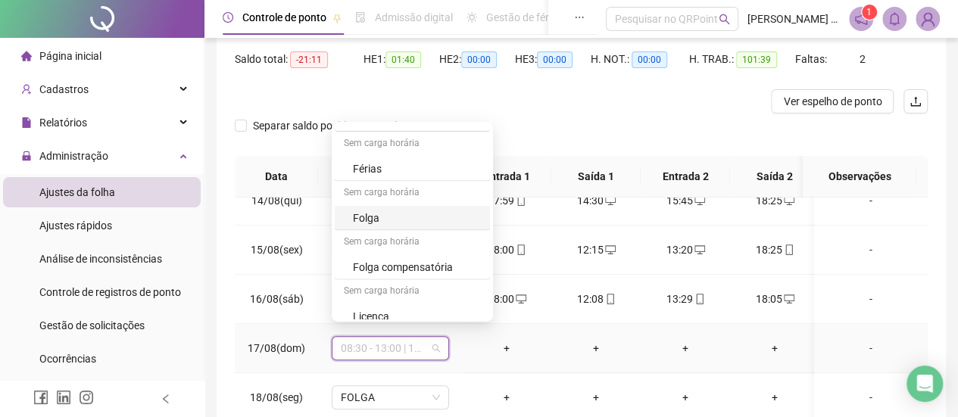
click at [411, 211] on div "Folga" at bounding box center [417, 217] width 128 height 17
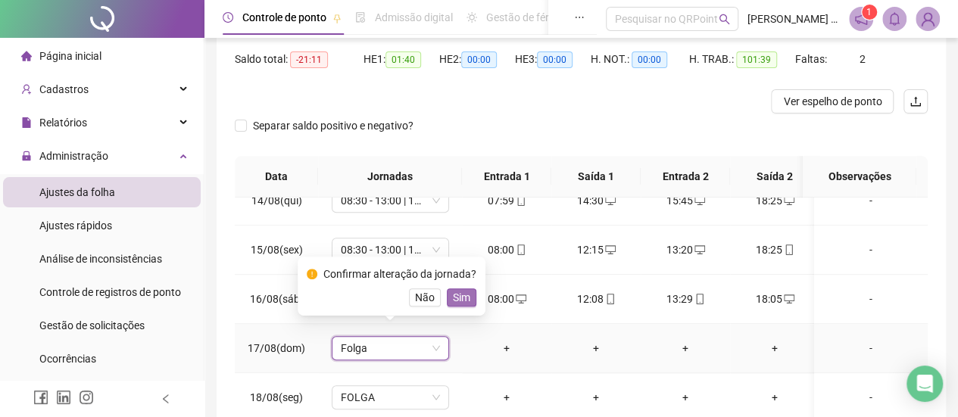
click at [454, 304] on span "Sim" at bounding box center [461, 297] width 17 height 17
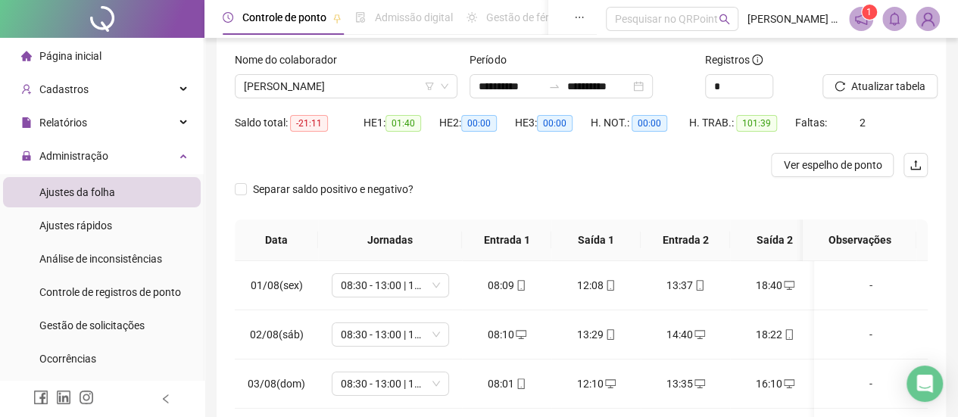
scroll to position [0, 0]
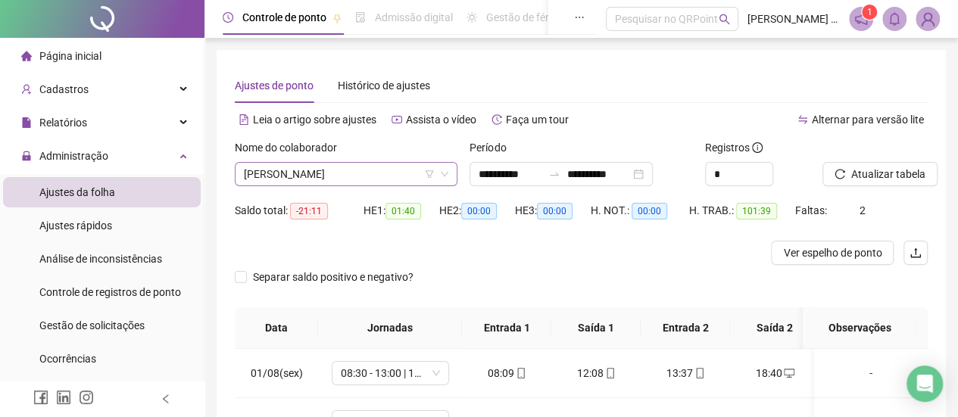
click at [287, 174] on span "[PERSON_NAME]" at bounding box center [346, 174] width 204 height 23
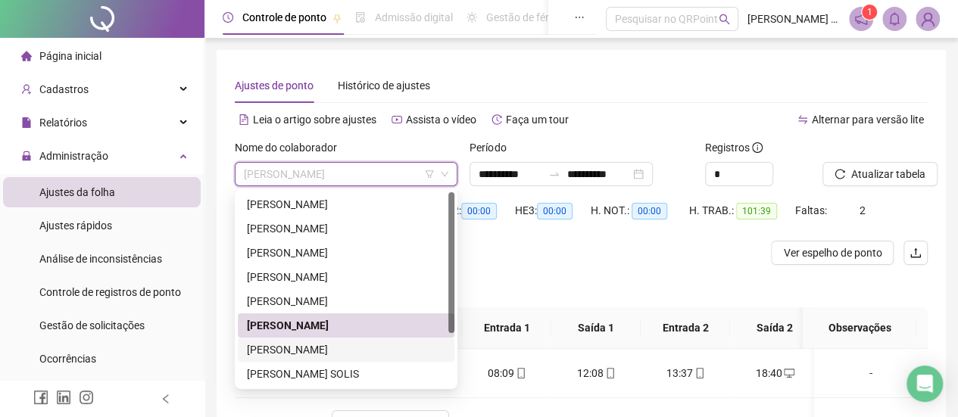
click at [289, 347] on div "[PERSON_NAME]" at bounding box center [346, 350] width 198 height 17
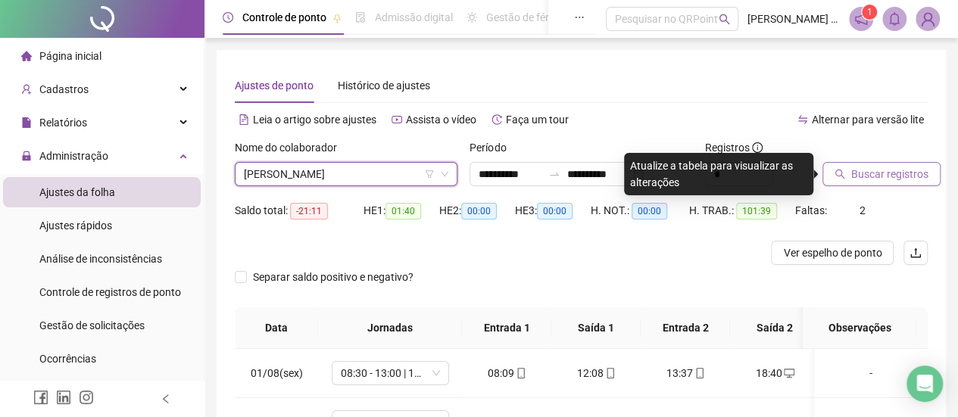
click at [872, 176] on span "Buscar registros" at bounding box center [889, 174] width 77 height 17
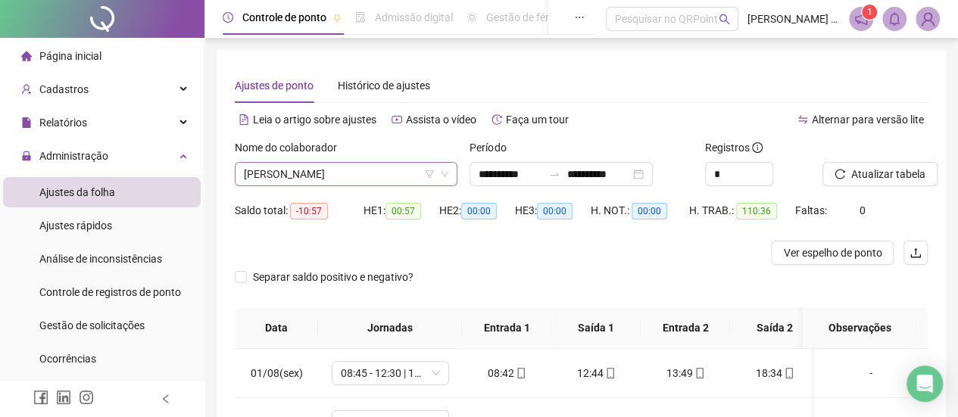
click at [351, 176] on span "[PERSON_NAME]" at bounding box center [346, 174] width 204 height 23
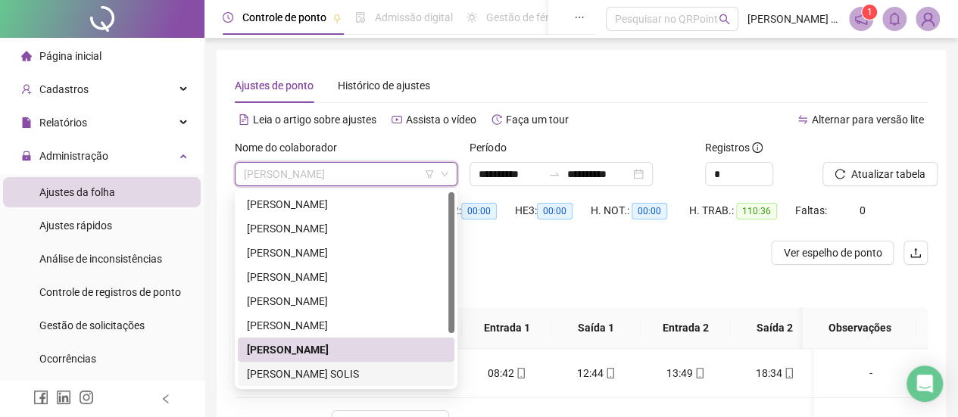
click at [347, 373] on div "[PERSON_NAME] SOLIS" at bounding box center [346, 374] width 198 height 17
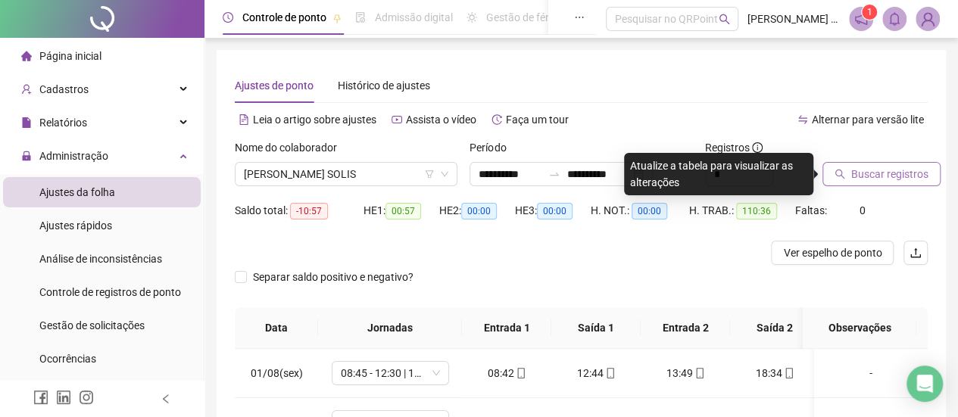
click at [882, 176] on span "Buscar registros" at bounding box center [889, 174] width 77 height 17
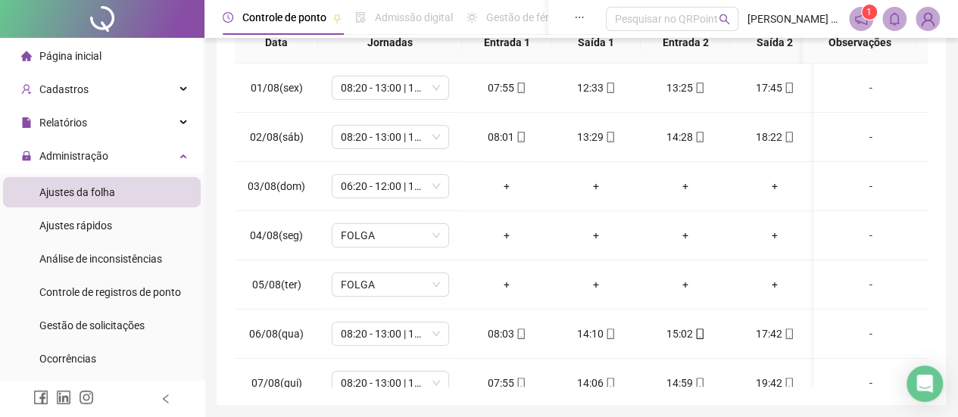
scroll to position [303, 0]
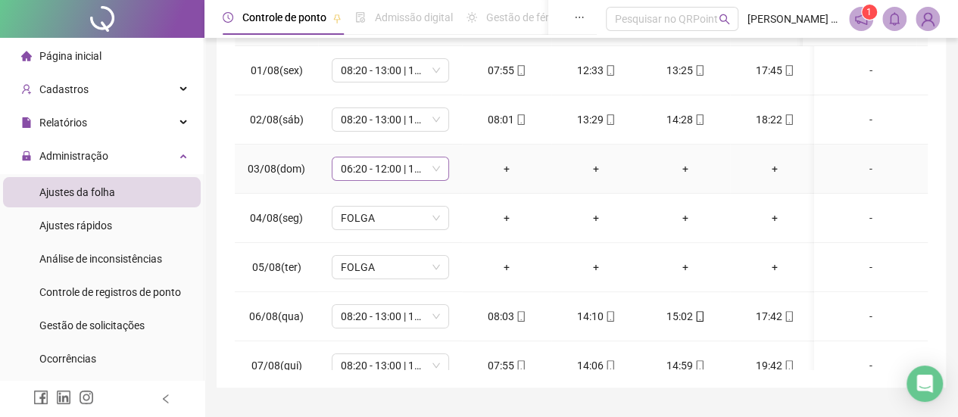
click at [412, 172] on span "06:20 - 12:00 | 13:00 - 16:20" at bounding box center [390, 169] width 99 height 23
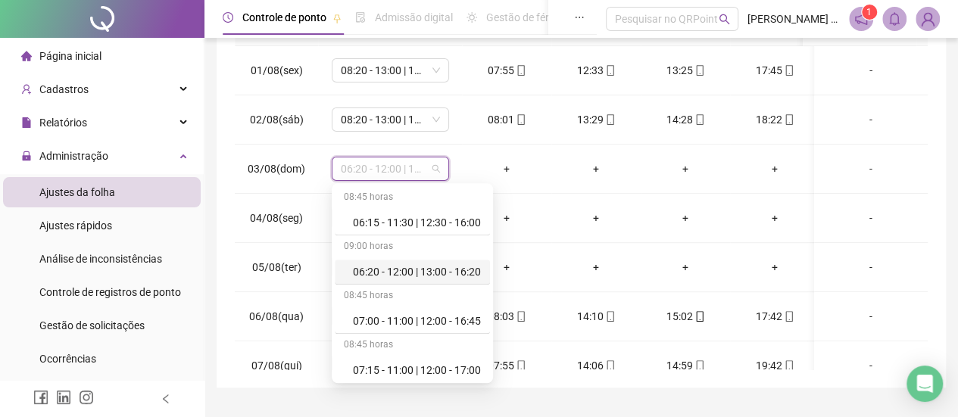
click at [941, 98] on div "**********" at bounding box center [581, 67] width 729 height 641
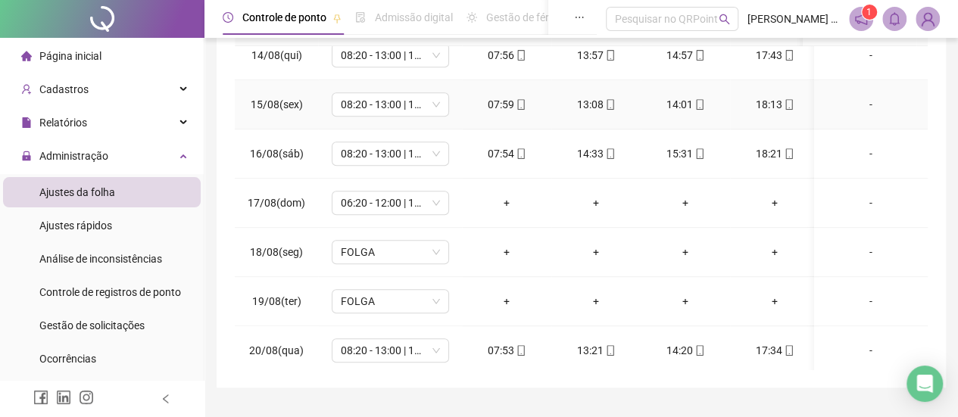
scroll to position [668, 0]
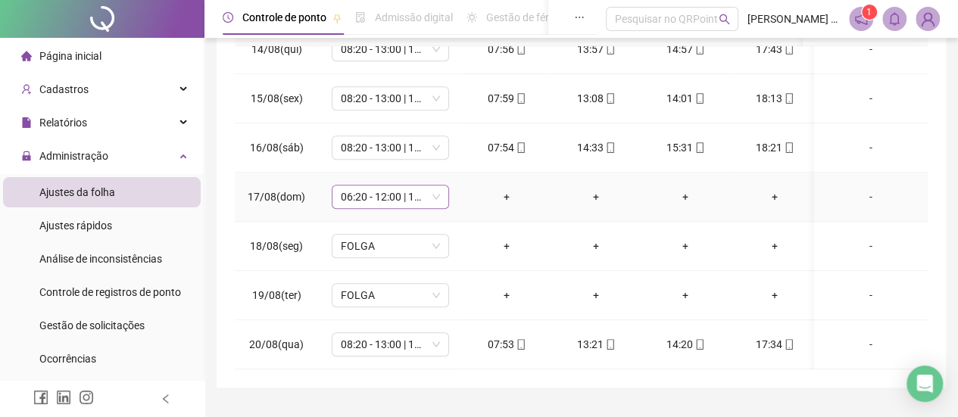
click at [363, 191] on span "06:20 - 12:00 | 13:00 - 16:20" at bounding box center [390, 197] width 99 height 23
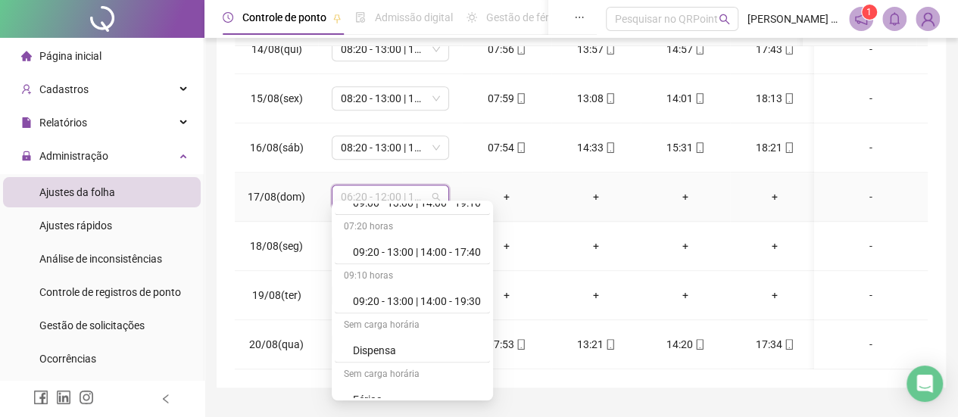
scroll to position [1667, 0]
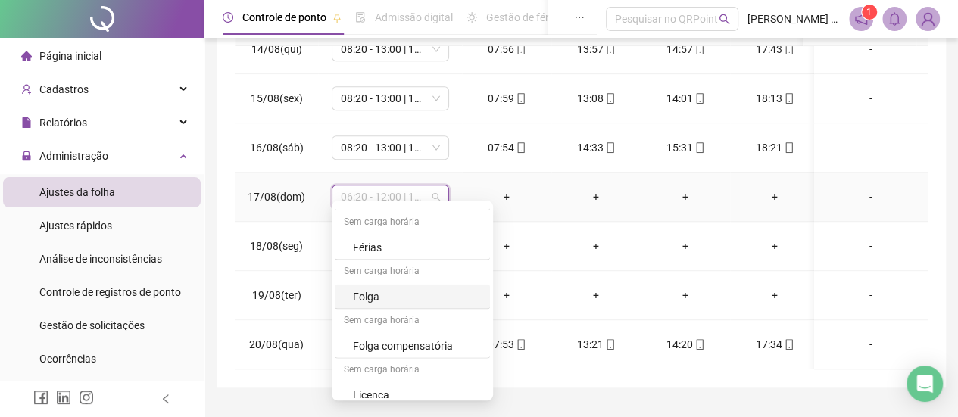
click at [382, 288] on div "Folga" at bounding box center [417, 296] width 128 height 17
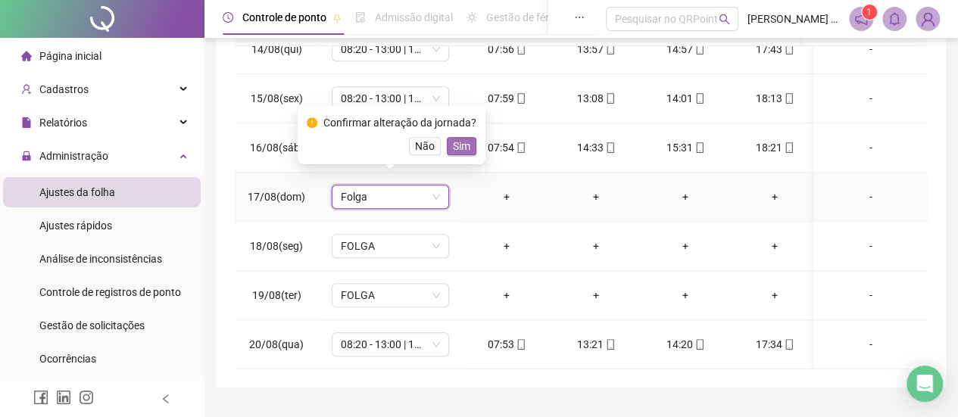
click at [454, 147] on span "Sim" at bounding box center [461, 146] width 17 height 17
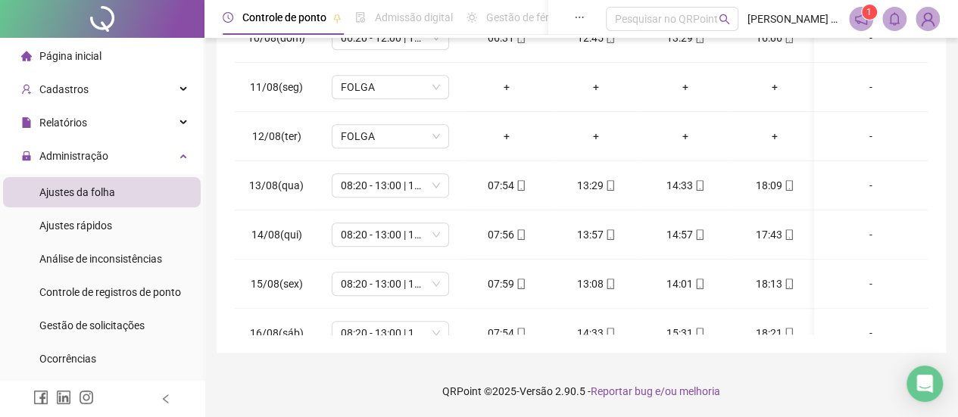
scroll to position [0, 0]
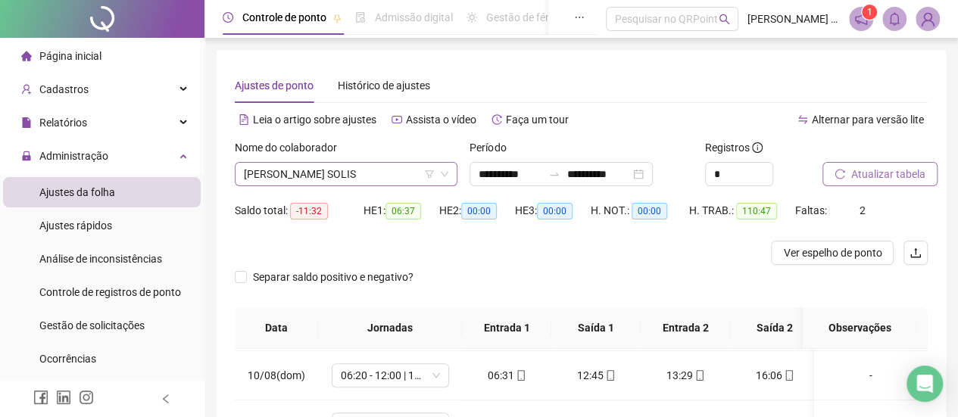
click at [353, 173] on span "[PERSON_NAME] SOLIS" at bounding box center [346, 174] width 204 height 23
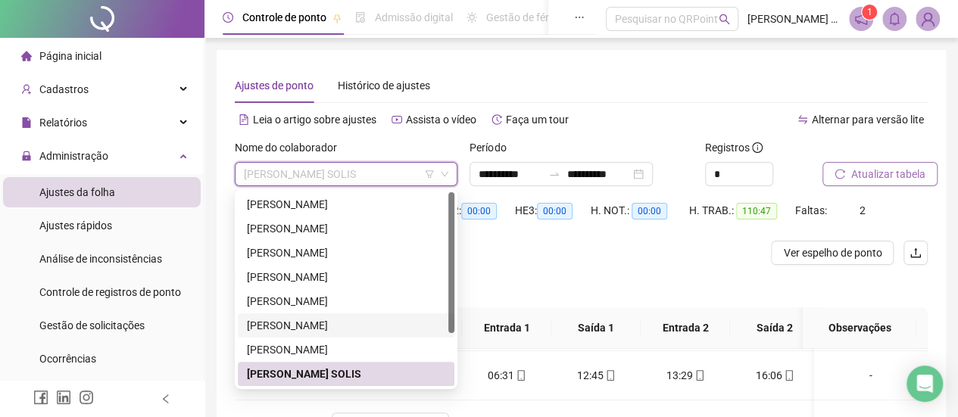
scroll to position [73, 0]
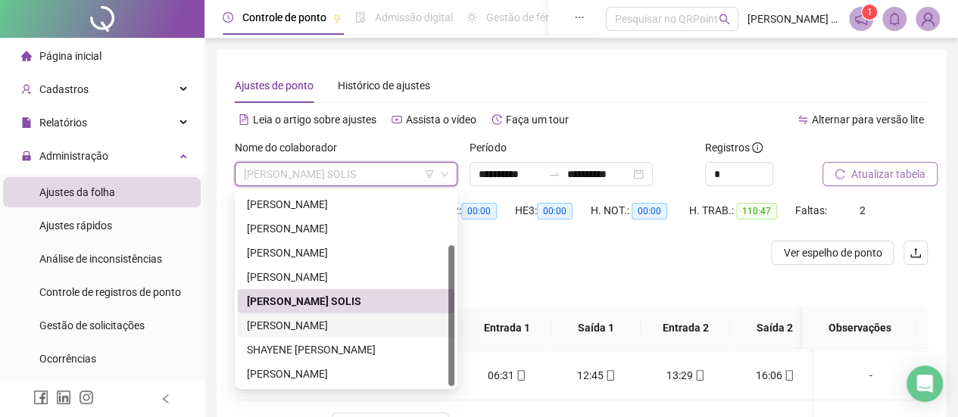
click at [370, 326] on div "[PERSON_NAME]" at bounding box center [346, 325] width 198 height 17
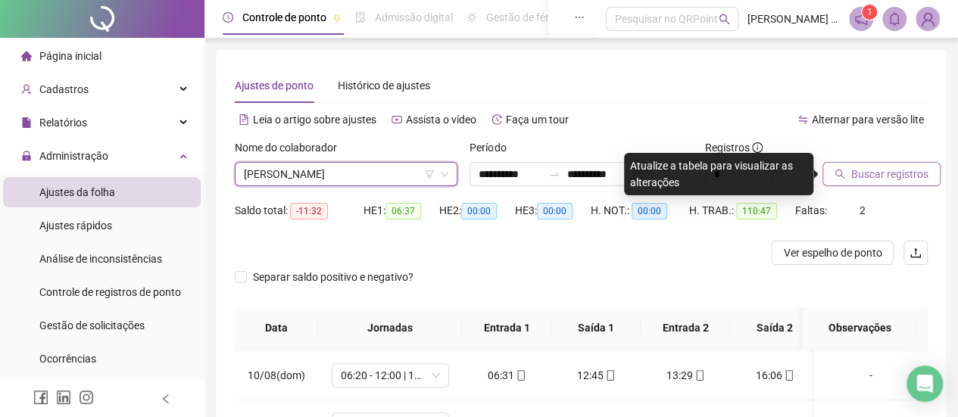
click at [895, 178] on span "Buscar registros" at bounding box center [889, 174] width 77 height 17
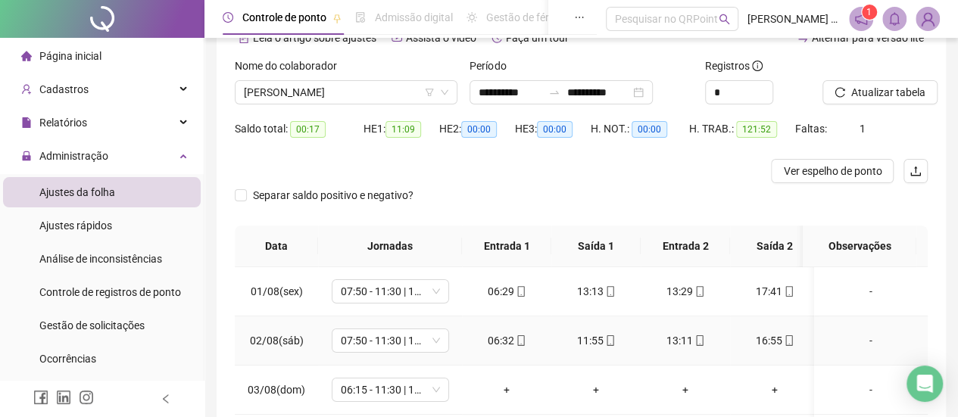
scroll to position [0, 0]
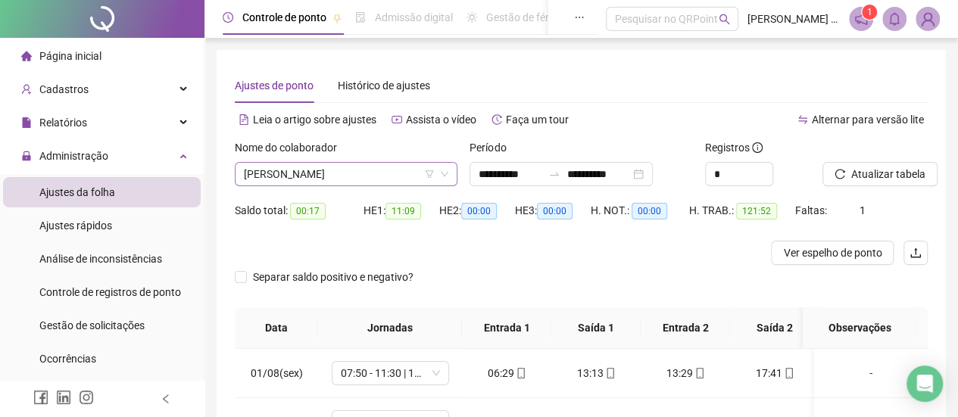
click at [298, 173] on span "[PERSON_NAME]" at bounding box center [346, 174] width 204 height 23
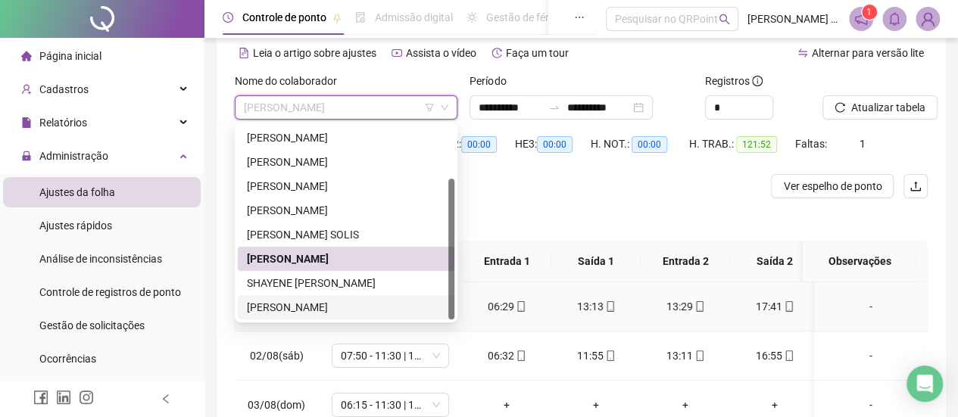
scroll to position [76, 0]
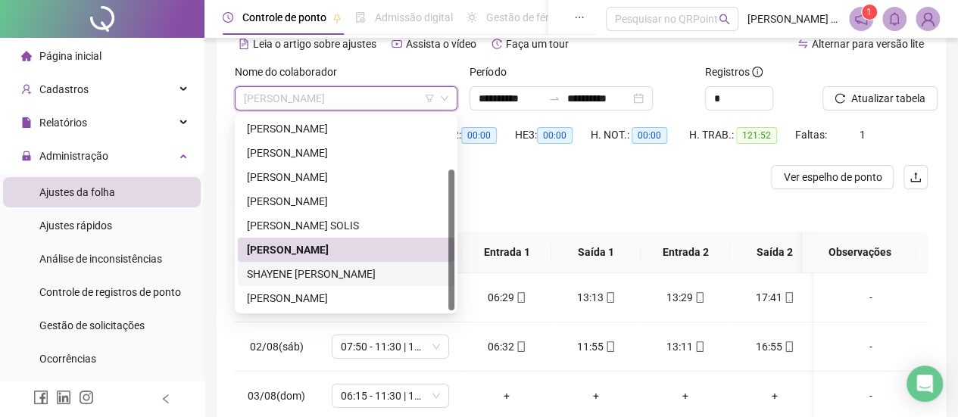
click at [343, 275] on div "SHAYENE [PERSON_NAME]" at bounding box center [346, 274] width 198 height 17
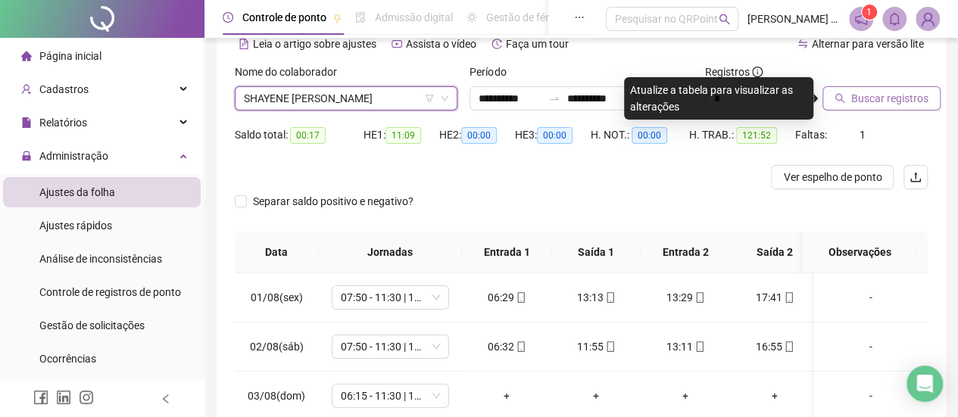
click at [853, 103] on span "Buscar registros" at bounding box center [889, 98] width 77 height 17
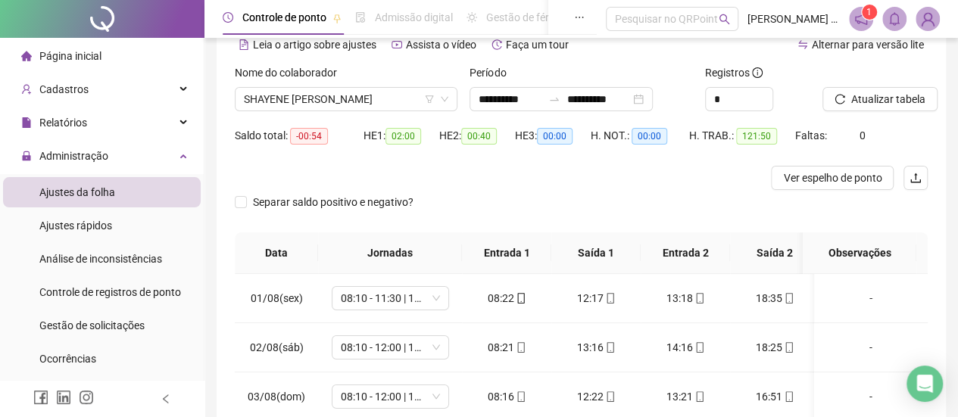
scroll to position [35, 0]
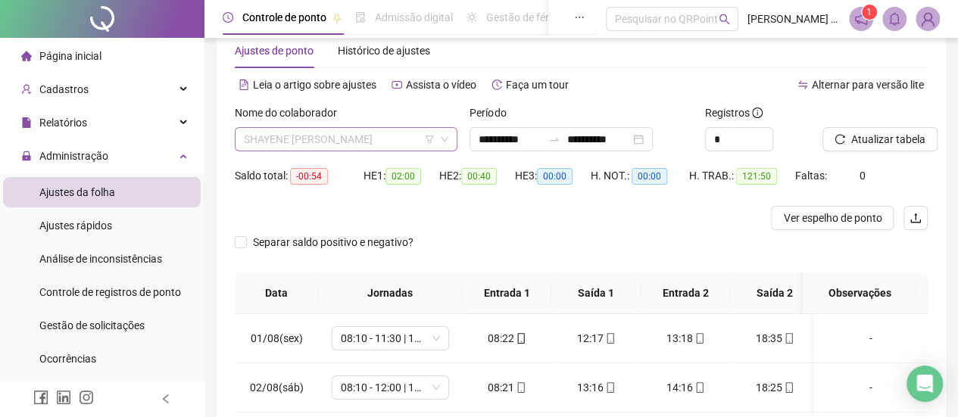
click at [390, 145] on span "SHAYENE [PERSON_NAME]" at bounding box center [346, 139] width 204 height 23
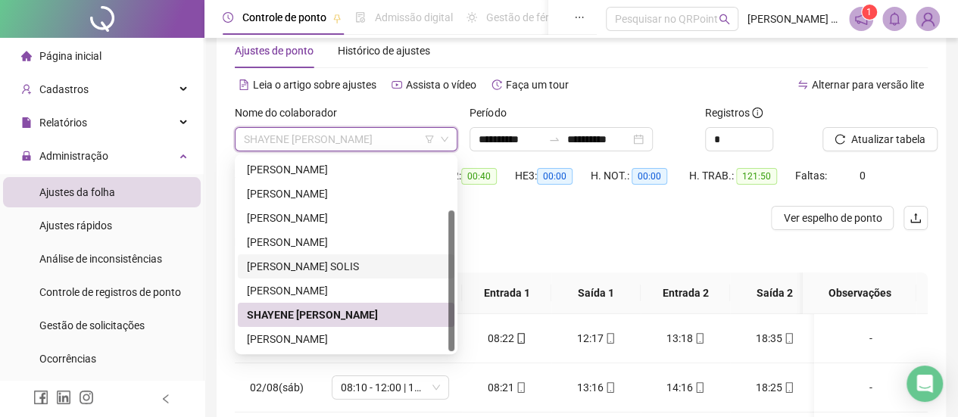
click at [291, 265] on div "[PERSON_NAME] SOLIS" at bounding box center [346, 266] width 198 height 17
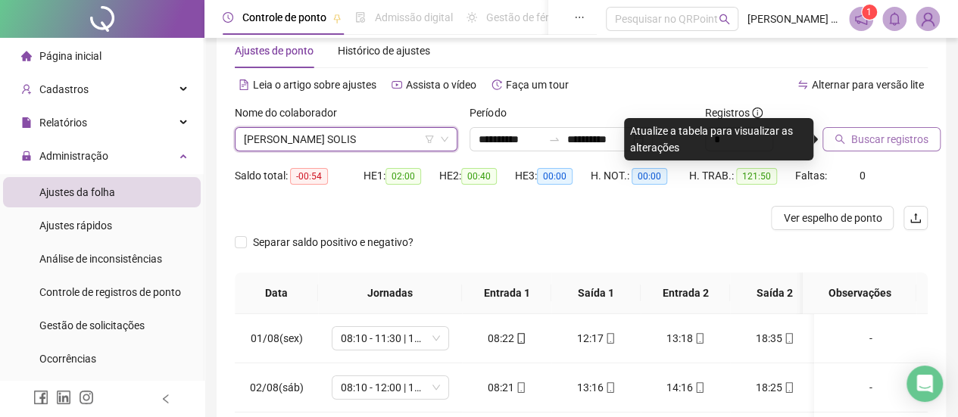
click at [876, 141] on span "Buscar registros" at bounding box center [889, 139] width 77 height 17
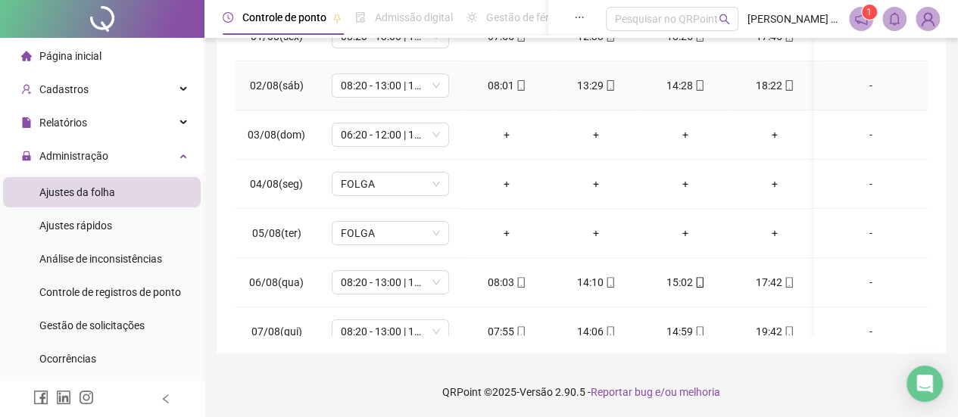
scroll to position [338, 0]
click at [395, 136] on span "06:20 - 12:00 | 13:00 - 16:20" at bounding box center [390, 134] width 99 height 23
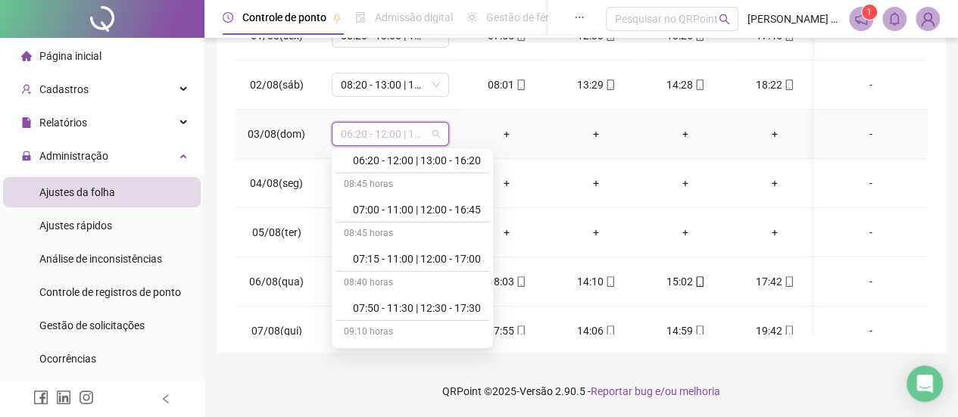
scroll to position [0, 0]
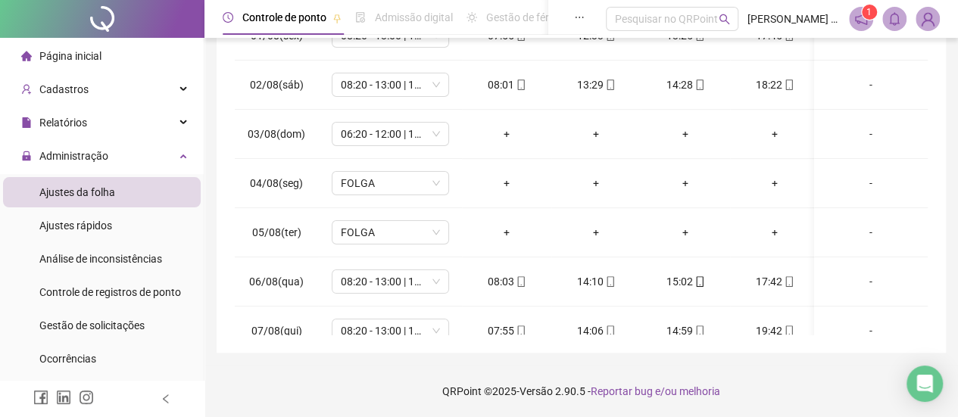
click at [942, 90] on div "**********" at bounding box center [581, 32] width 729 height 641
click at [395, 136] on span "06:20 - 12:00 | 13:00 - 16:20" at bounding box center [390, 134] width 99 height 23
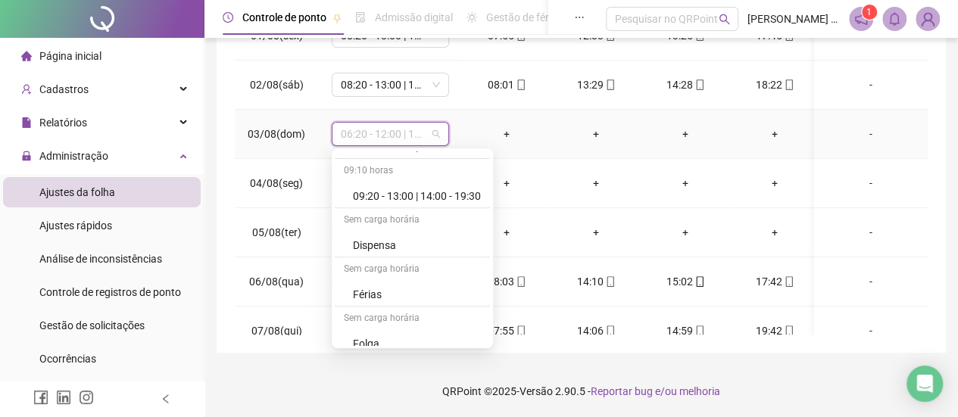
scroll to position [1667, 0]
click at [371, 236] on div "Folga" at bounding box center [417, 244] width 128 height 17
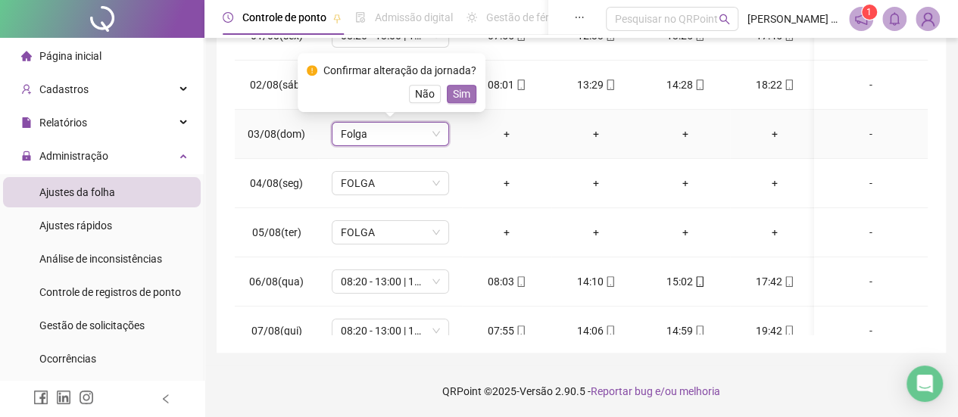
click at [463, 95] on span "Sim" at bounding box center [461, 94] width 17 height 17
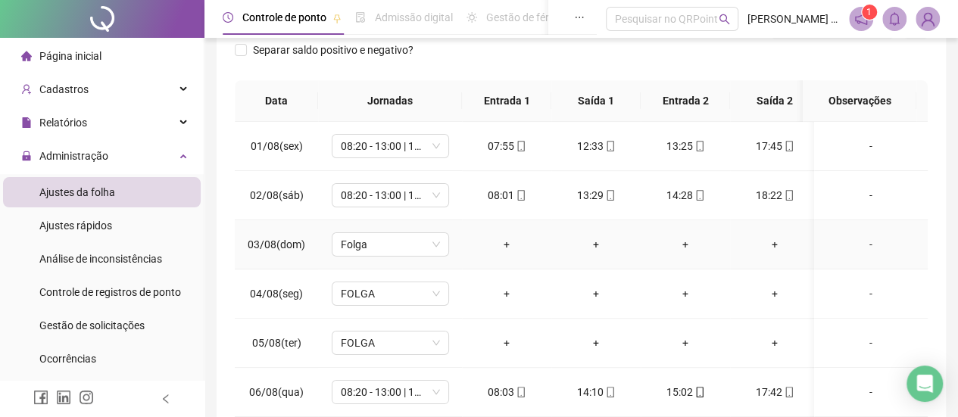
scroll to position [0, 0]
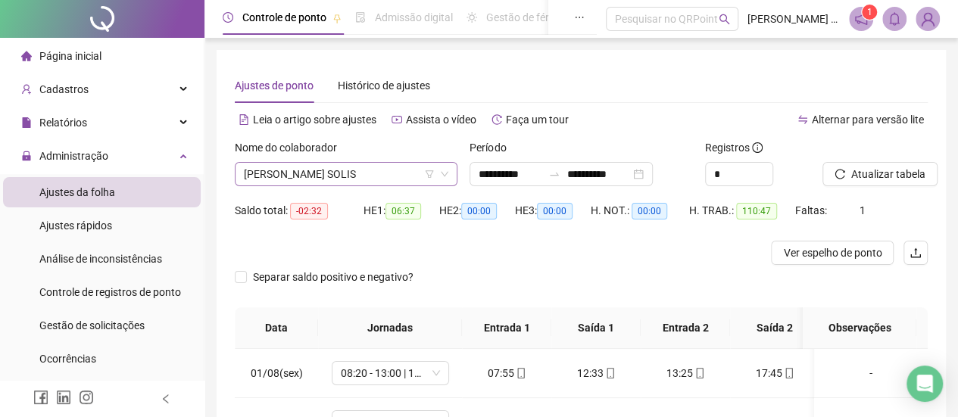
click at [370, 175] on span "[PERSON_NAME] SOLIS" at bounding box center [346, 174] width 204 height 23
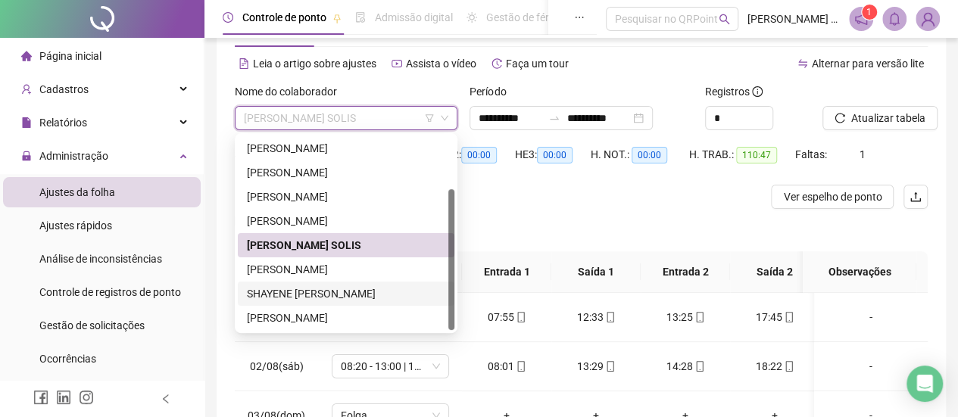
scroll to position [76, 0]
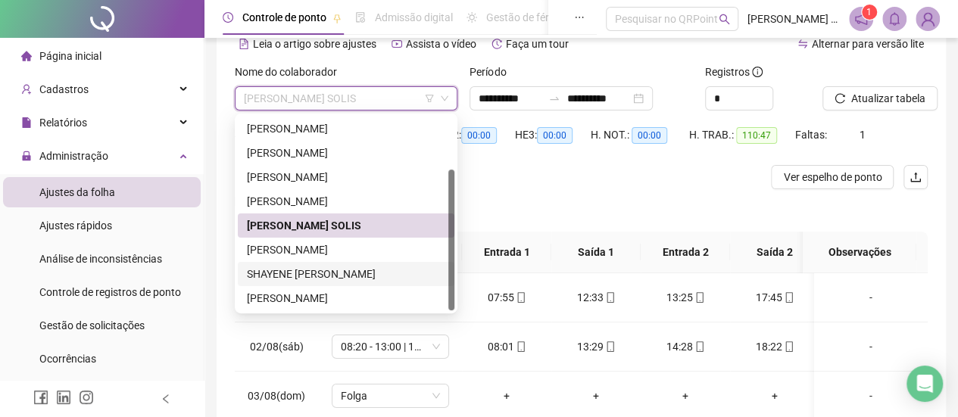
click at [347, 275] on div "SHAYENE [PERSON_NAME]" at bounding box center [346, 274] width 198 height 17
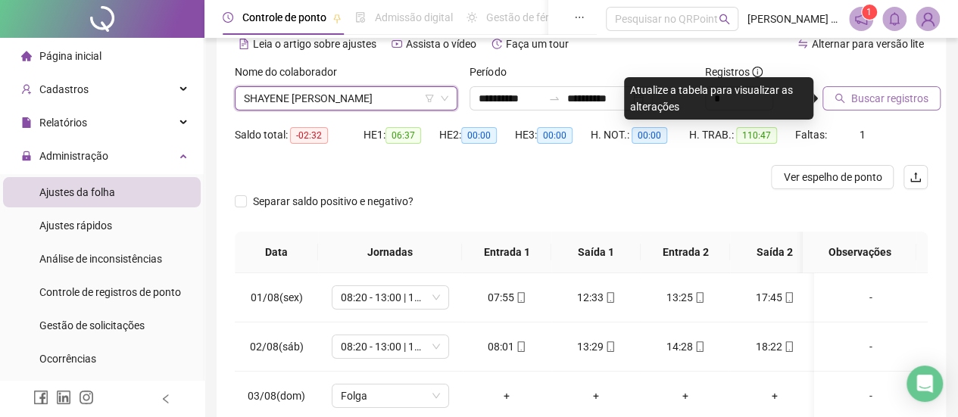
click at [854, 93] on span "Buscar registros" at bounding box center [889, 98] width 77 height 17
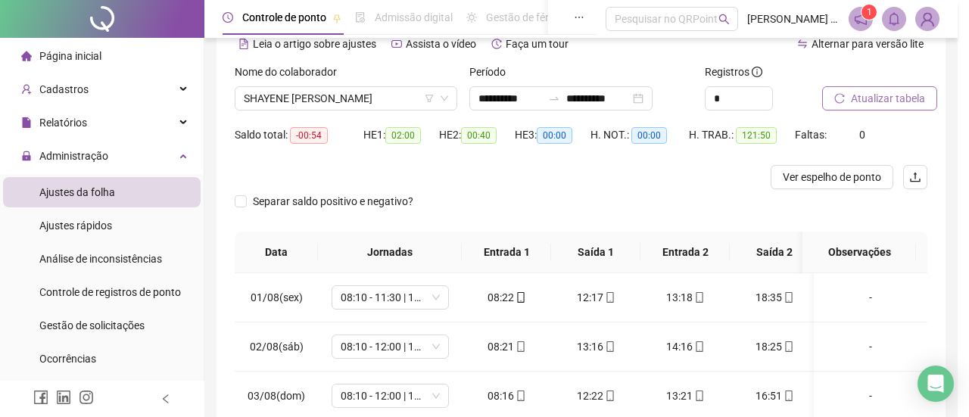
click at [306, 96] on div "Buscando registros Os registros de ponto estão sendo buscados... OK" at bounding box center [484, 208] width 969 height 417
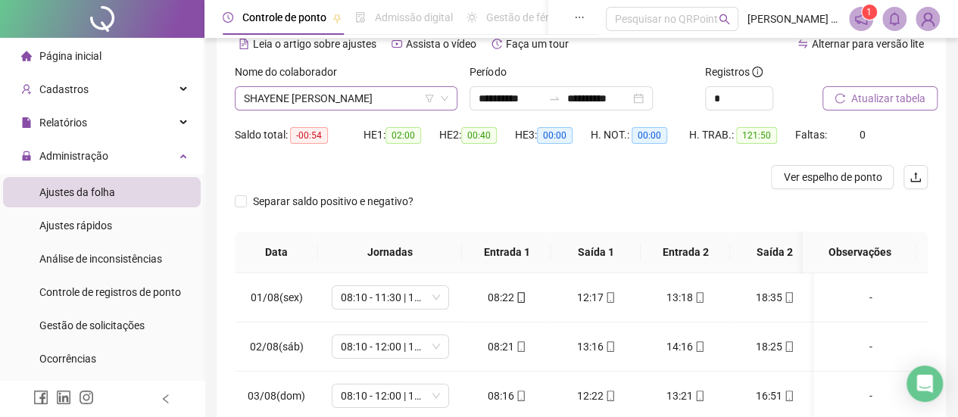
click at [330, 105] on span "SHAYENE [PERSON_NAME]" at bounding box center [346, 98] width 204 height 23
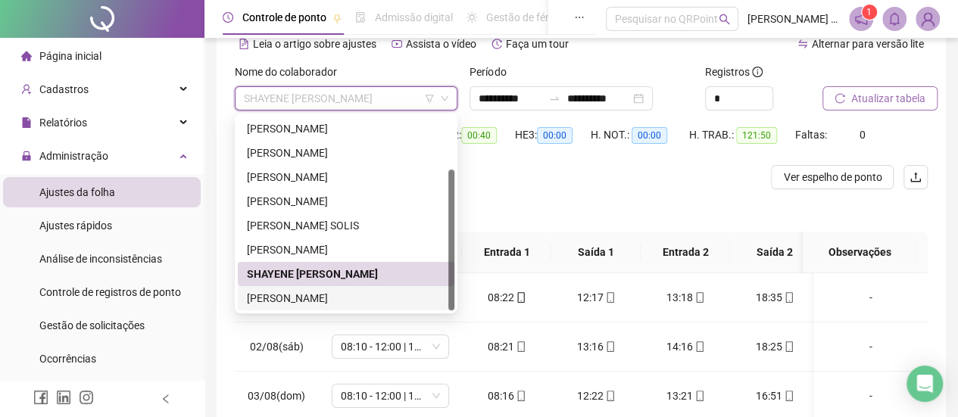
click at [326, 295] on div "[PERSON_NAME]" at bounding box center [346, 298] width 198 height 17
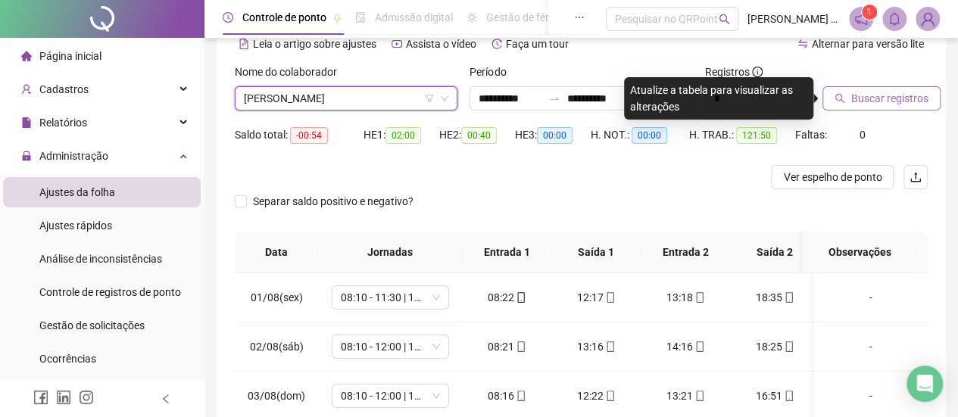
click at [907, 93] on span "Buscar registros" at bounding box center [889, 98] width 77 height 17
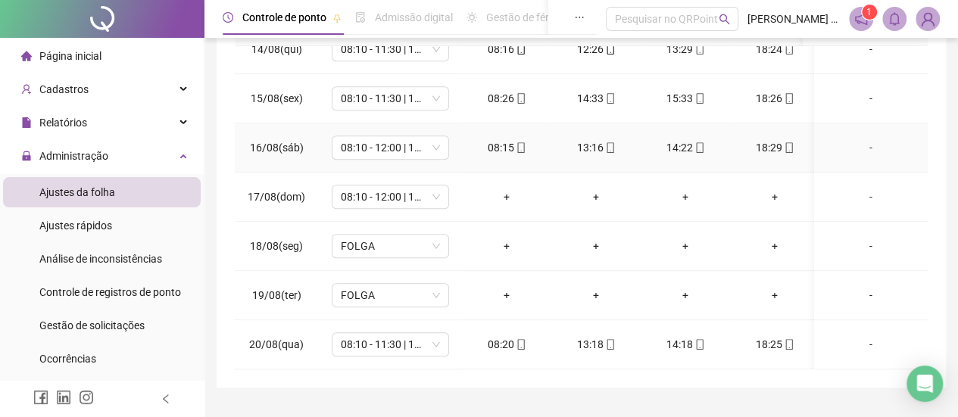
scroll to position [668, 0]
click at [382, 187] on span "08:10 - 12:00 | 13:00 - 16:30" at bounding box center [390, 197] width 99 height 23
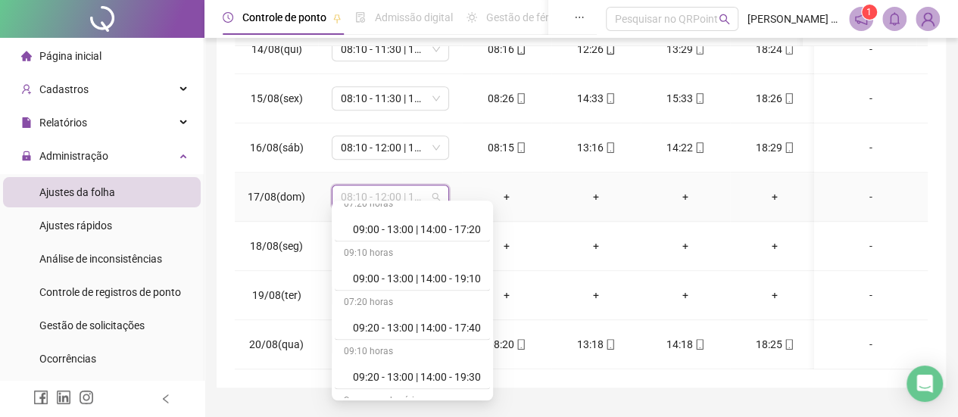
scroll to position [1667, 0]
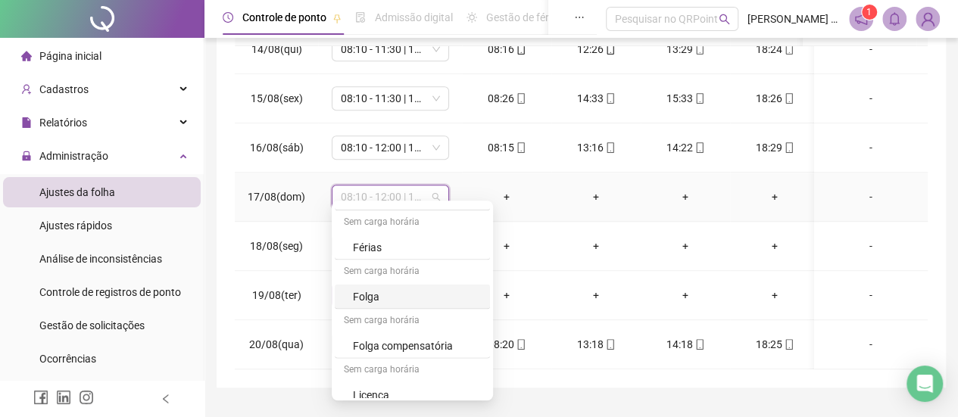
click at [389, 288] on div "Folga" at bounding box center [417, 296] width 128 height 17
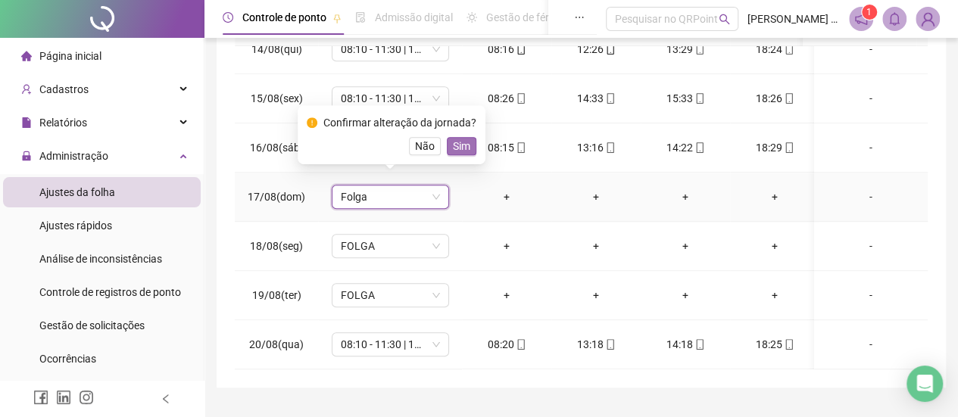
click at [448, 148] on button "Sim" at bounding box center [462, 146] width 30 height 18
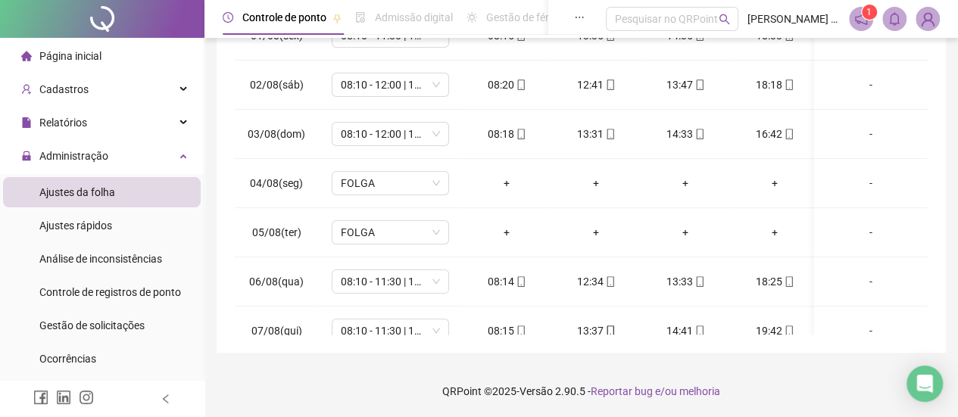
scroll to position [0, 0]
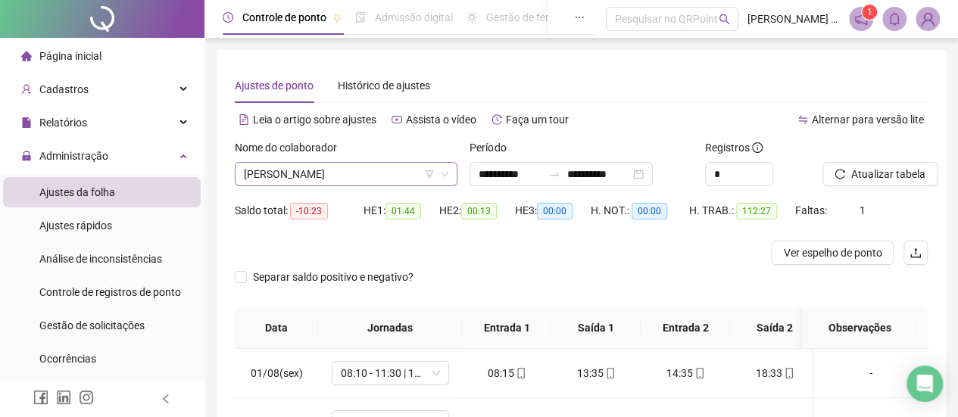
click at [326, 176] on span "[PERSON_NAME]" at bounding box center [346, 174] width 204 height 23
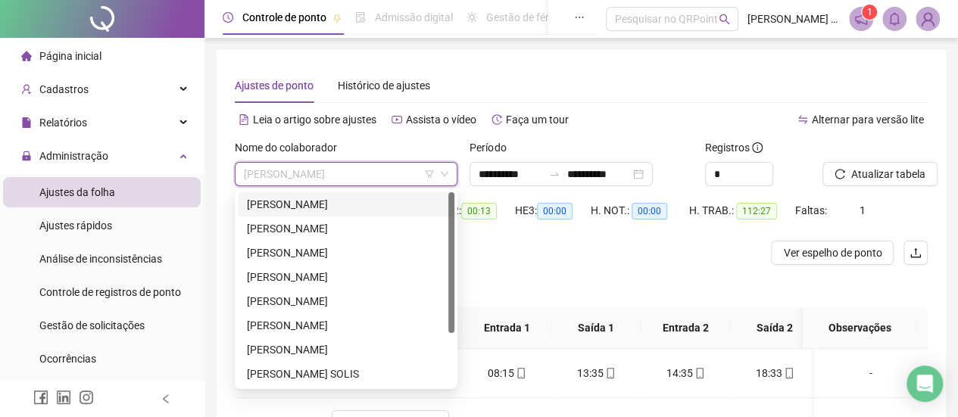
click at [319, 210] on div "[PERSON_NAME]" at bounding box center [346, 204] width 198 height 17
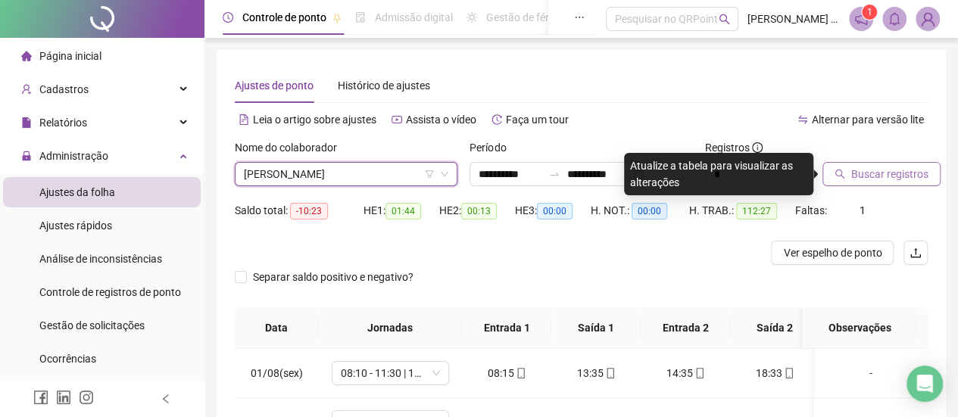
click at [856, 175] on span "Buscar registros" at bounding box center [889, 174] width 77 height 17
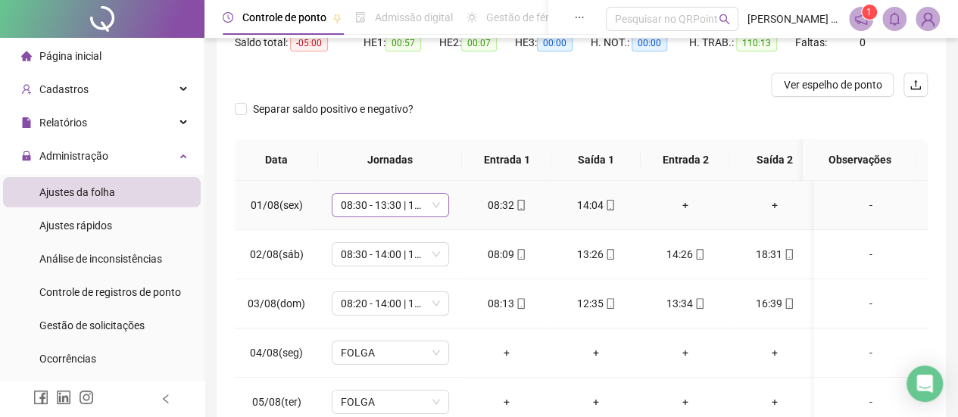
scroll to position [227, 0]
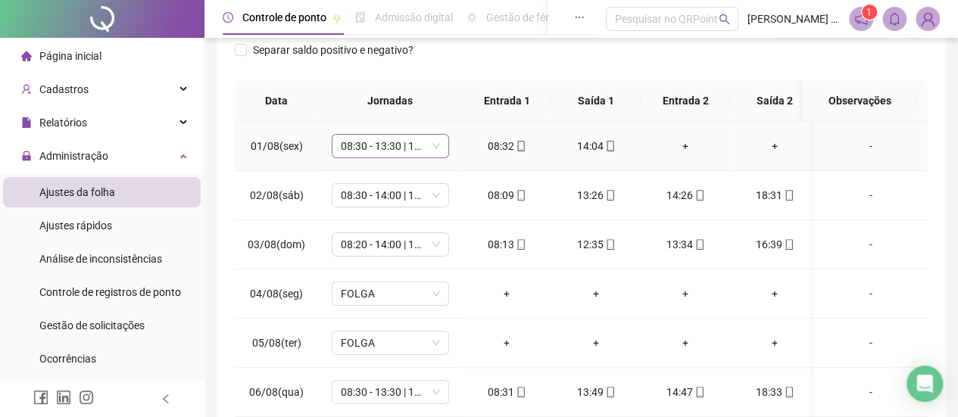
click at [406, 148] on span "08:30 - 13:30 | 14:30 - 18:40" at bounding box center [390, 146] width 99 height 23
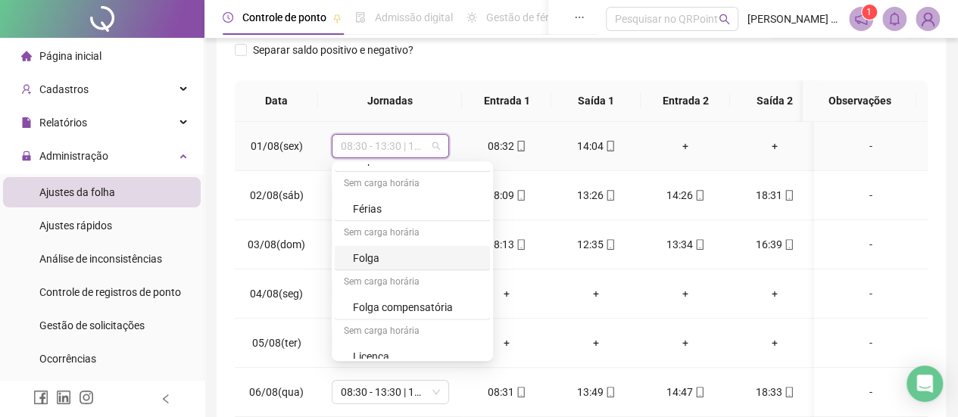
scroll to position [1667, 0]
click at [388, 347] on div "Licença" at bounding box center [417, 355] width 128 height 17
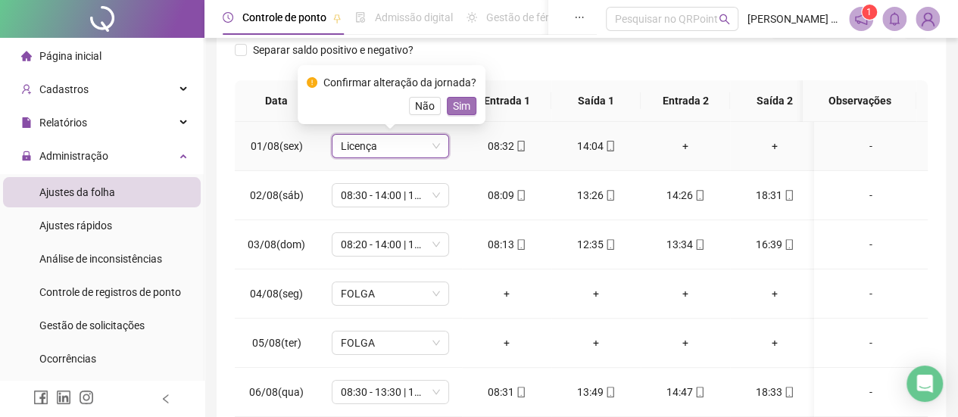
click at [457, 110] on span "Sim" at bounding box center [461, 106] width 17 height 17
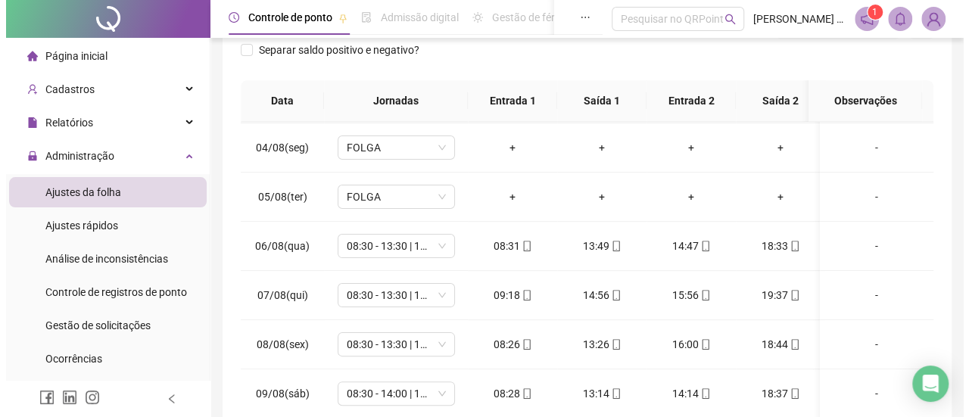
scroll to position [151, 0]
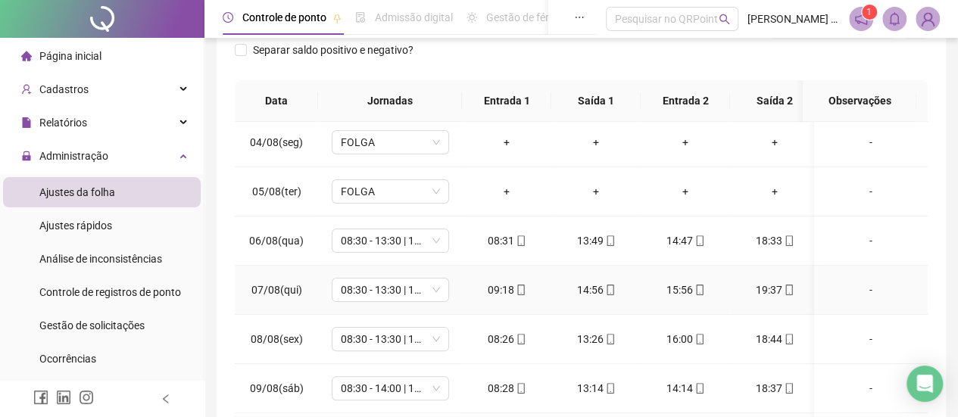
click at [508, 292] on div "09:18" at bounding box center [506, 290] width 65 height 17
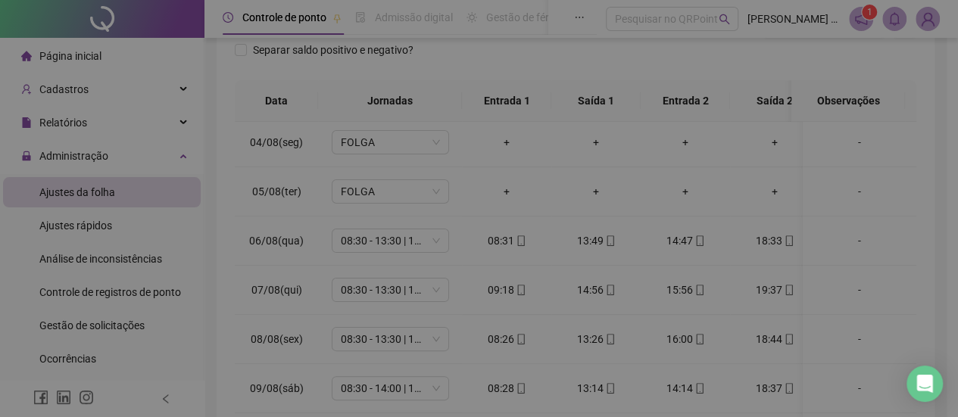
type input "**********"
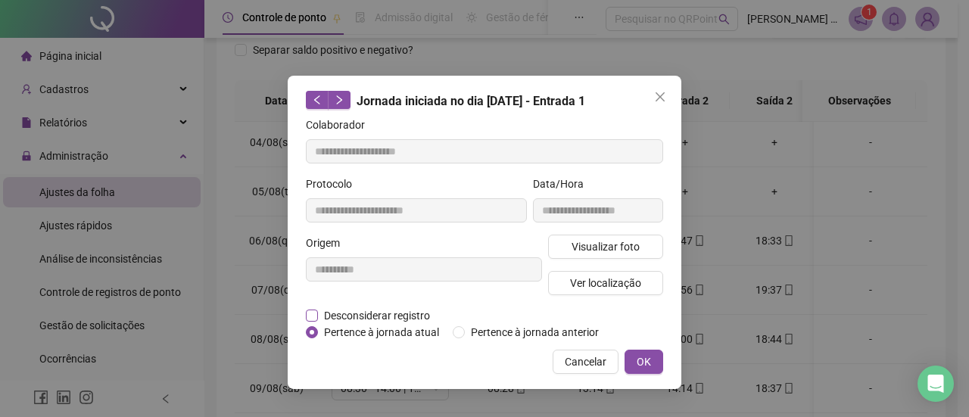
click at [407, 314] on span "Desconsiderar registro" at bounding box center [377, 315] width 118 height 17
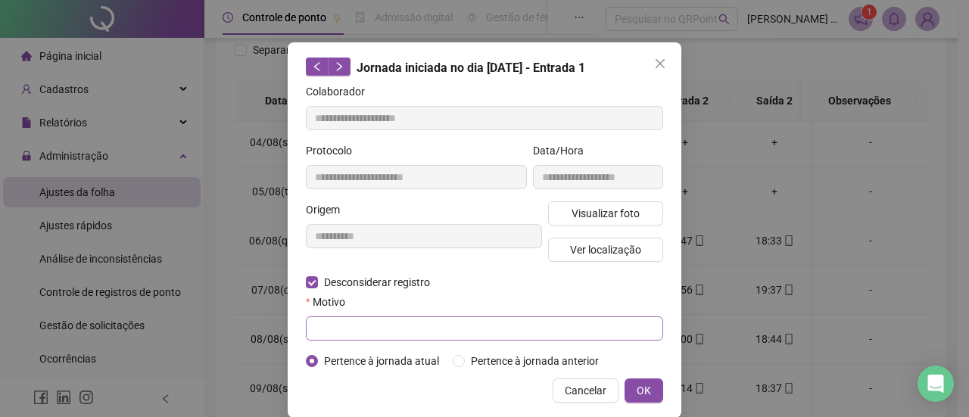
scroll to position [51, 0]
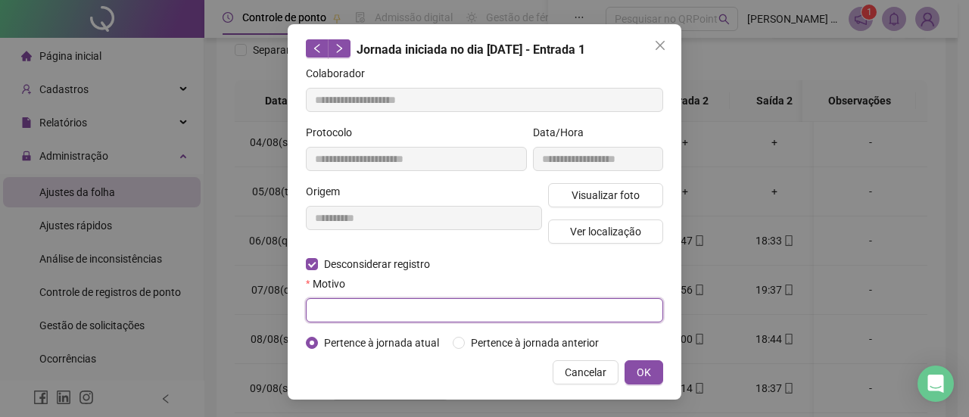
click at [541, 310] on input "text" at bounding box center [484, 310] width 357 height 24
type input "**********"
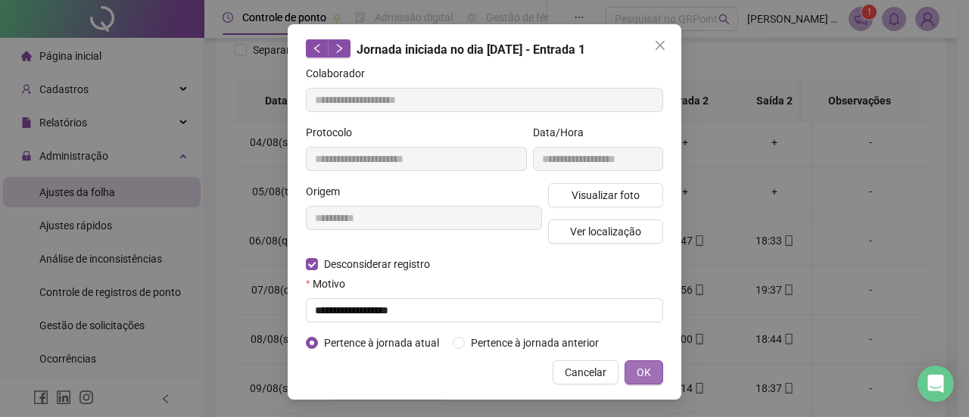
click at [637, 364] on span "OK" at bounding box center [644, 372] width 14 height 17
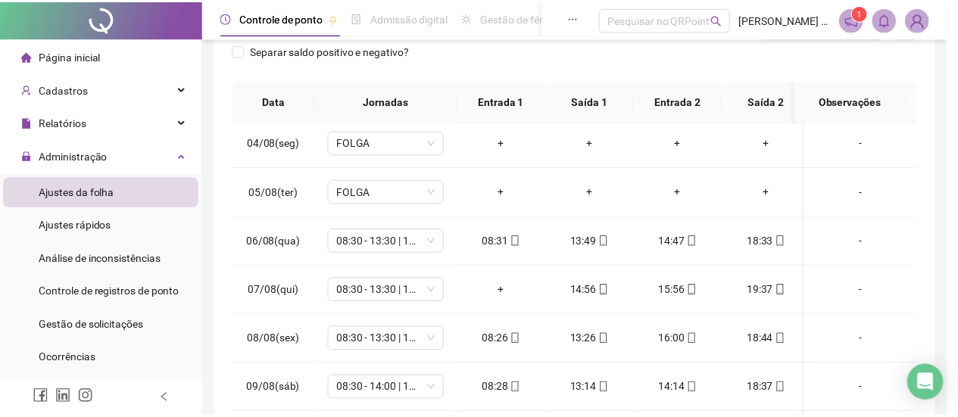
scroll to position [0, 0]
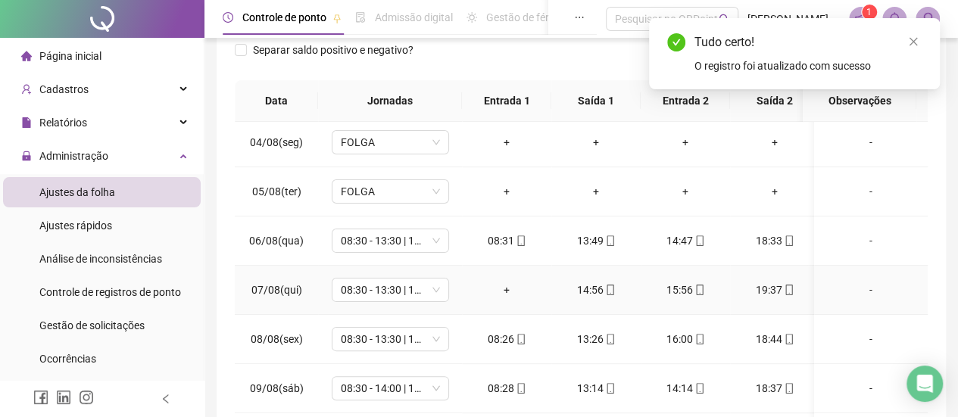
click at [505, 289] on div "+" at bounding box center [506, 290] width 65 height 17
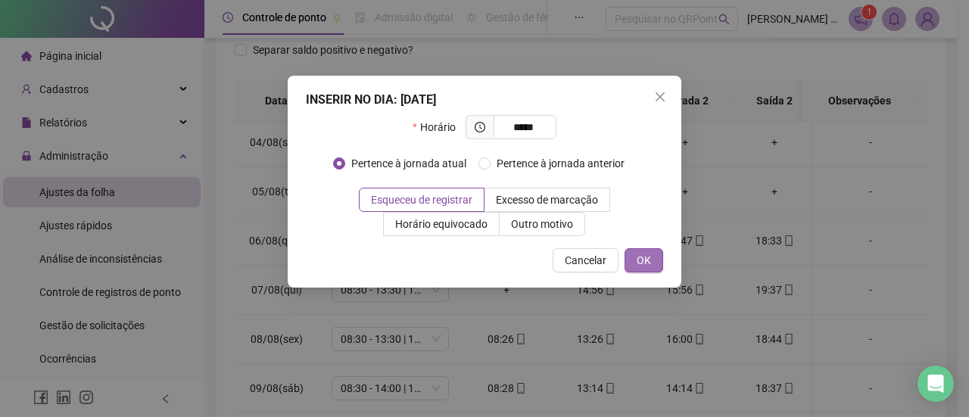
type input "*****"
click at [641, 263] on span "OK" at bounding box center [644, 260] width 14 height 17
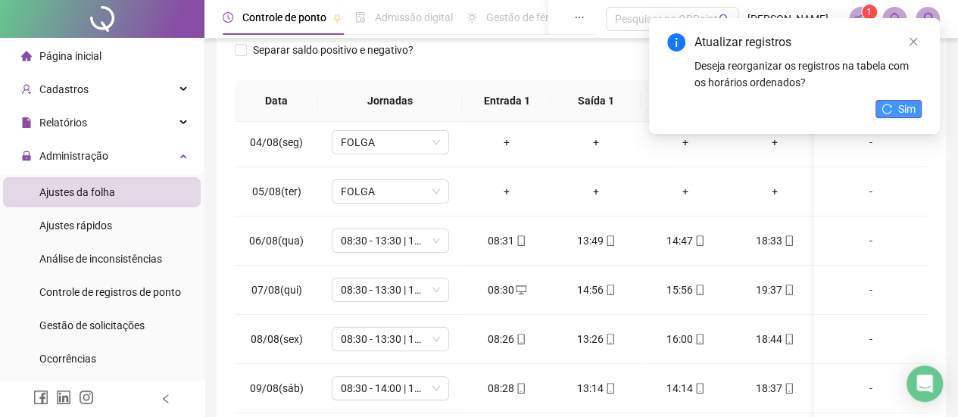
click at [888, 102] on button "Sim" at bounding box center [898, 109] width 46 height 18
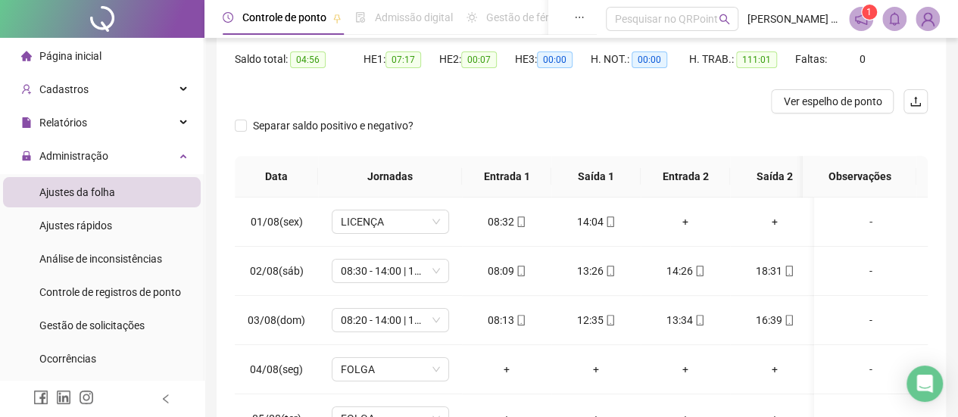
scroll to position [227, 0]
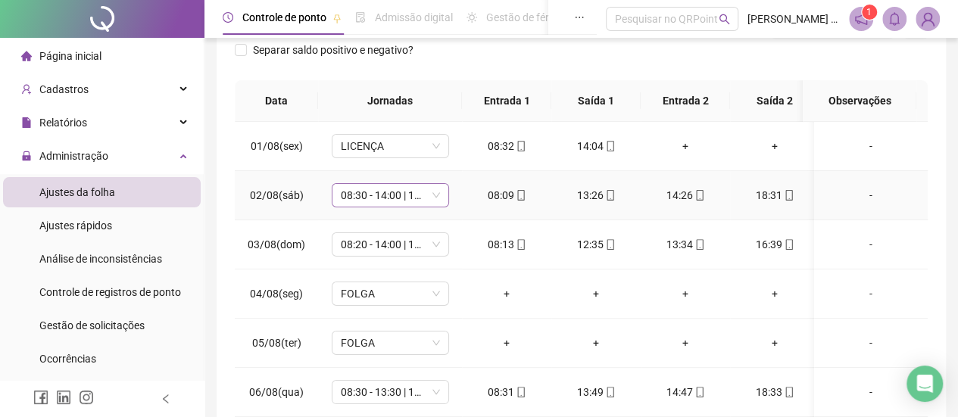
click at [407, 190] on span "08:30 - 14:00 | 15:00 - 18:30" at bounding box center [390, 195] width 99 height 23
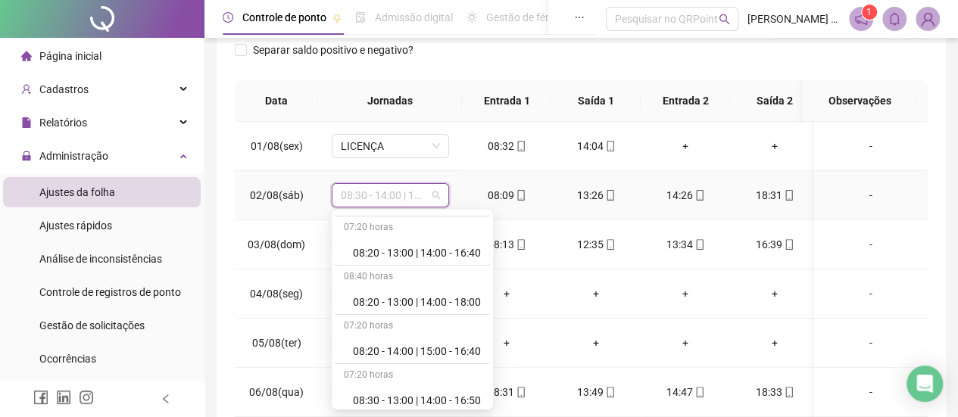
scroll to position [985, 0]
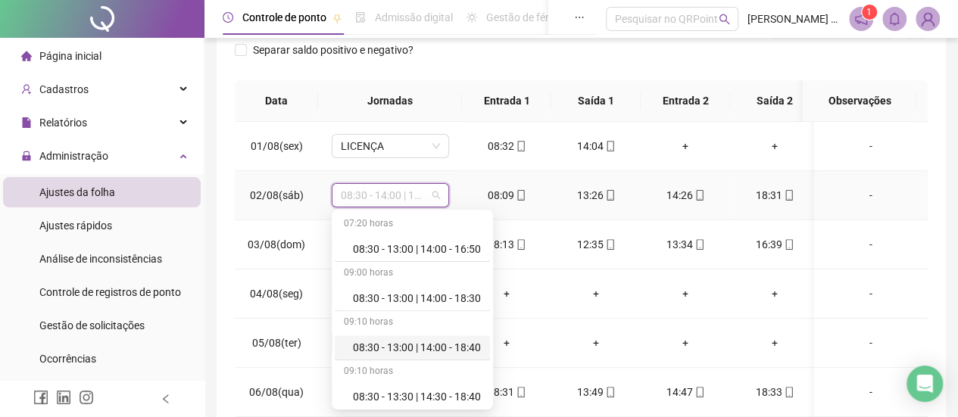
click at [426, 341] on div "08:30 - 13:00 | 14:00 - 18:40" at bounding box center [417, 347] width 128 height 17
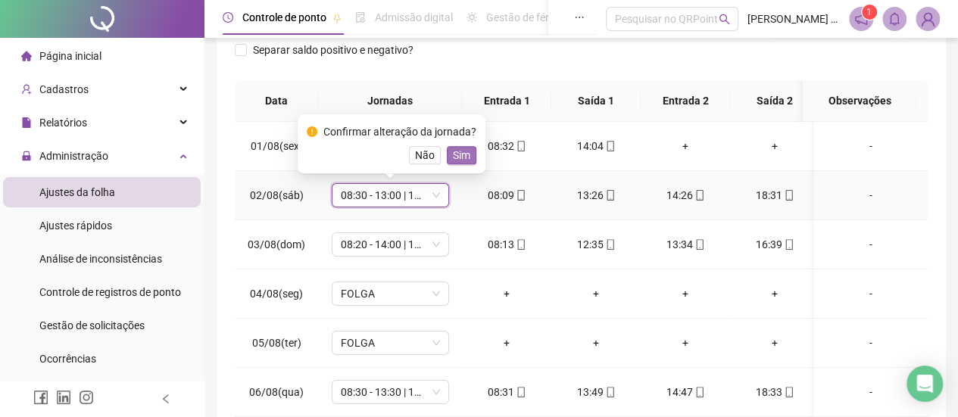
click at [464, 163] on span "Sim" at bounding box center [461, 155] width 17 height 17
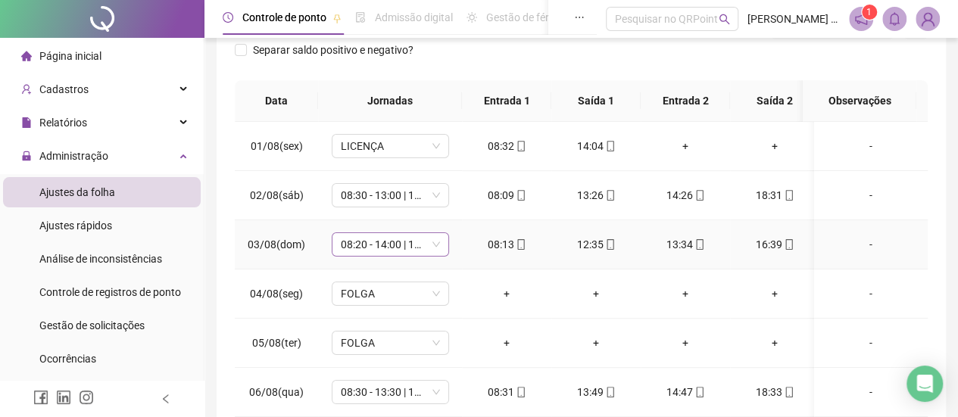
click at [410, 242] on span "08:20 - 14:00 | 15:00 - 16:40" at bounding box center [390, 244] width 99 height 23
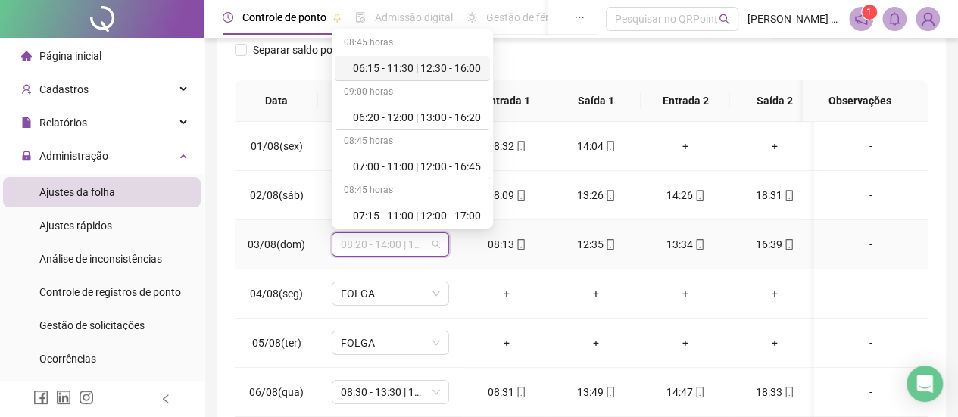
click at [231, 246] on div "**********" at bounding box center [581, 143] width 729 height 641
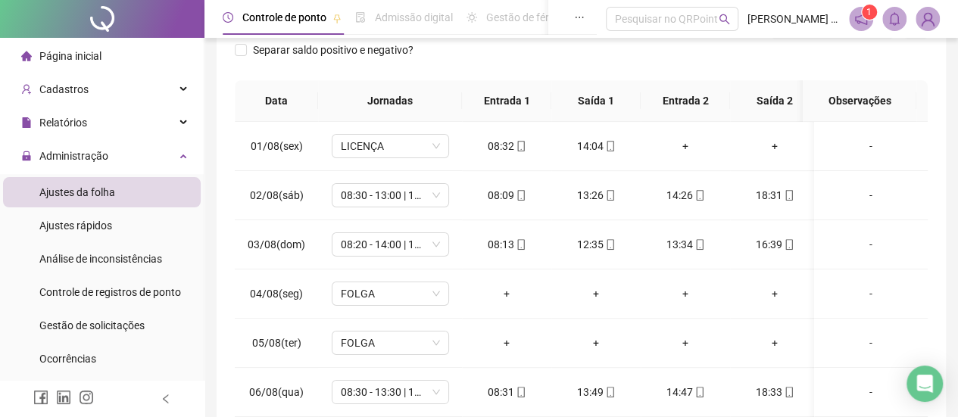
scroll to position [303, 0]
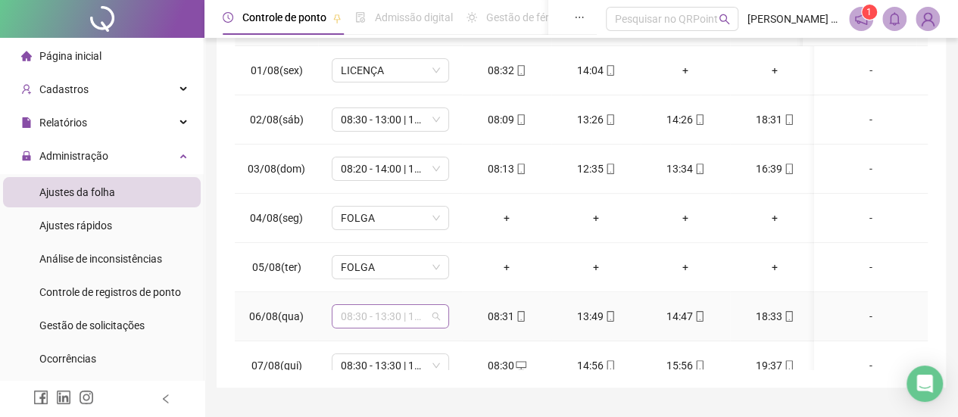
click at [370, 311] on span "08:30 - 13:30 | 14:30 - 18:40" at bounding box center [390, 316] width 99 height 23
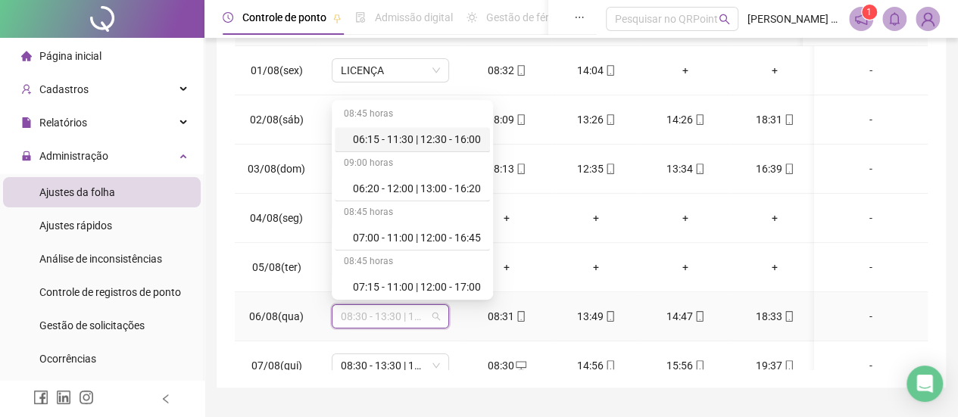
click at [375, 319] on span "08:30 - 13:30 | 14:30 - 18:40" at bounding box center [390, 316] width 99 height 23
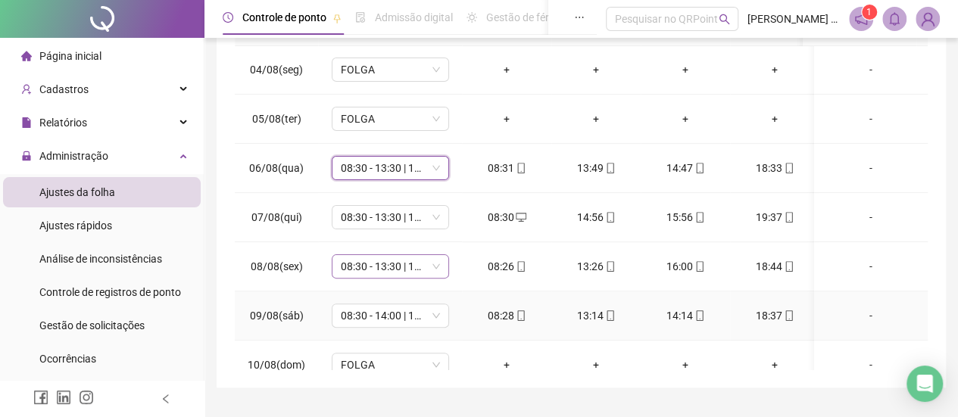
scroll to position [151, 0]
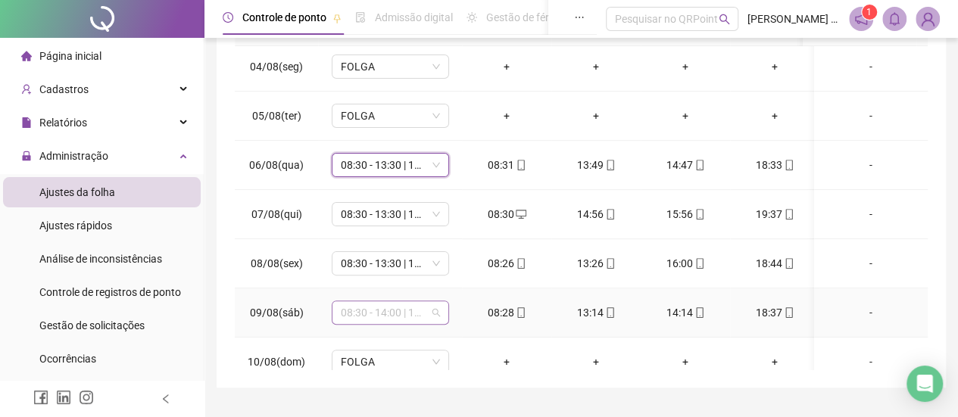
click at [405, 310] on span "08:30 - 14:00 | 15:00 - 18:30" at bounding box center [390, 312] width 99 height 23
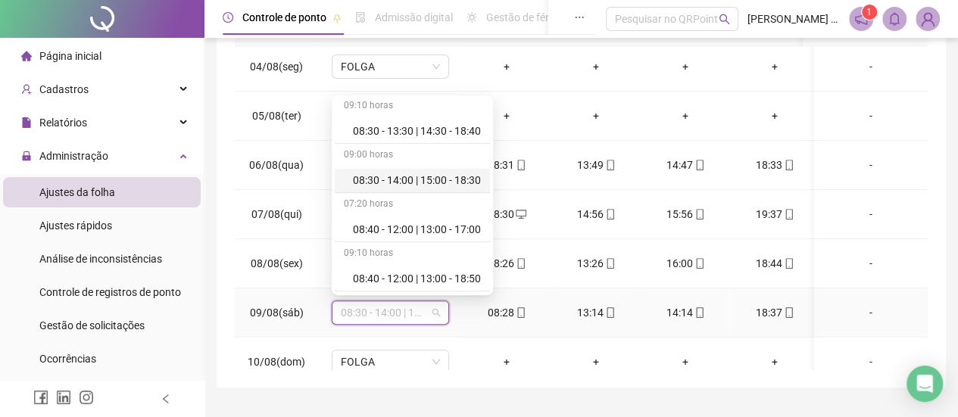
scroll to position [1060, 0]
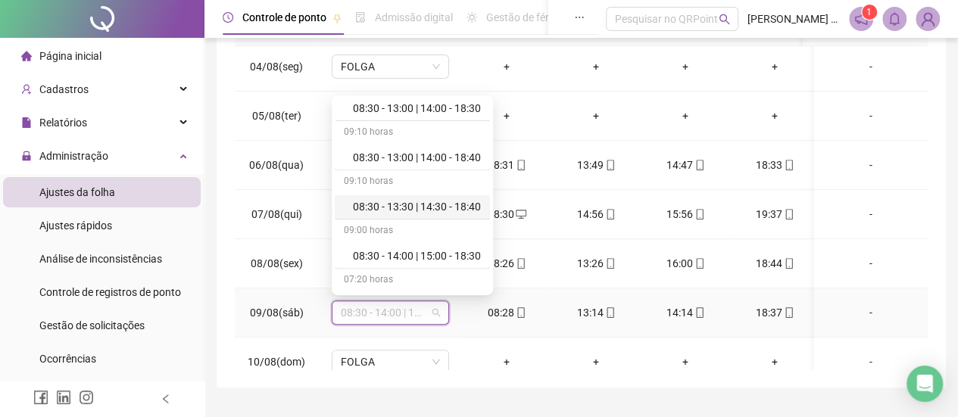
click at [425, 201] on div "08:30 - 13:30 | 14:30 - 18:40" at bounding box center [417, 206] width 128 height 17
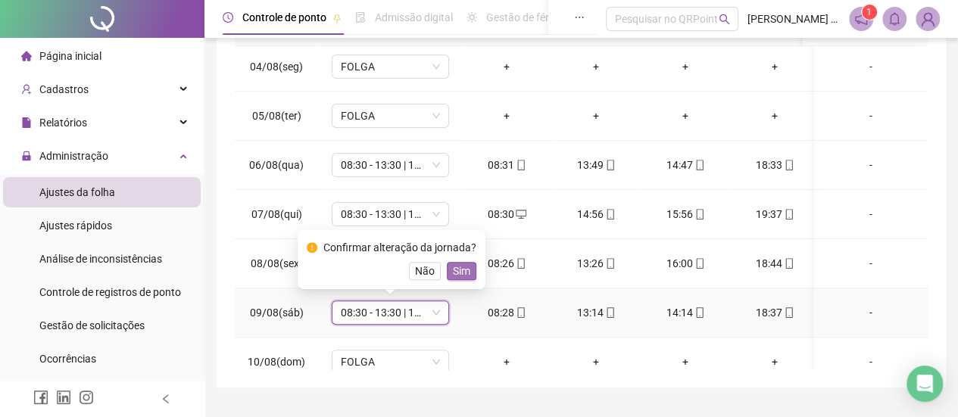
click at [453, 271] on span "Sim" at bounding box center [461, 271] width 17 height 17
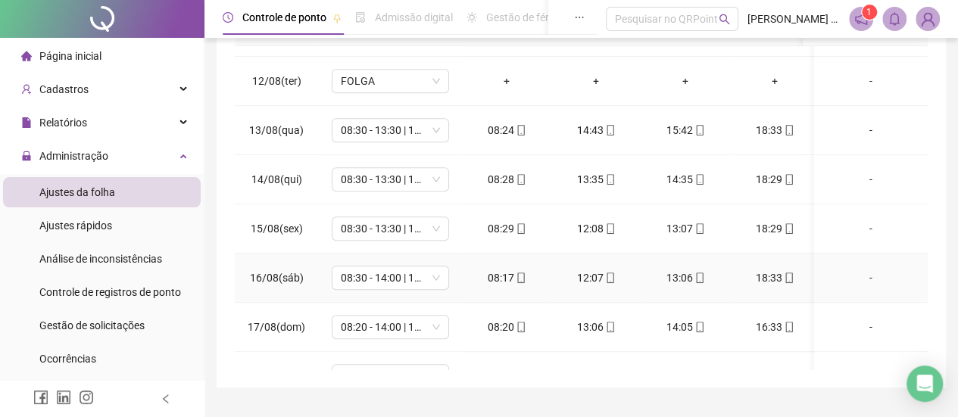
scroll to position [606, 0]
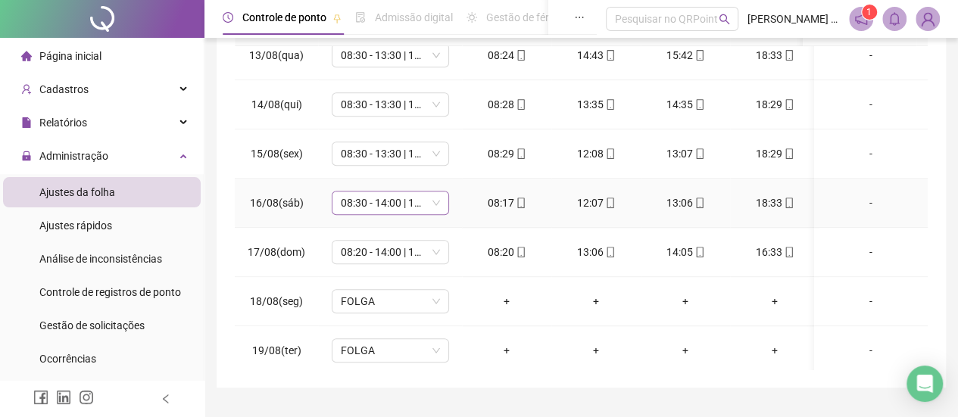
click at [403, 204] on span "08:30 - 14:00 | 15:00 - 18:30" at bounding box center [390, 203] width 99 height 23
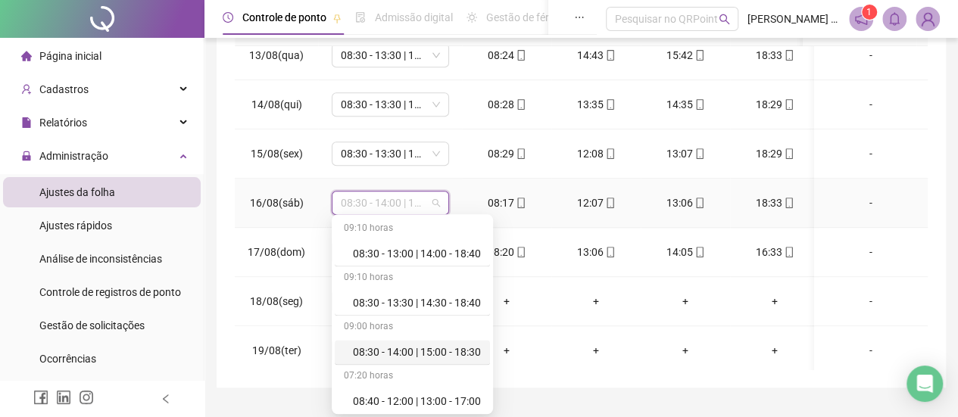
scroll to position [1061, 0]
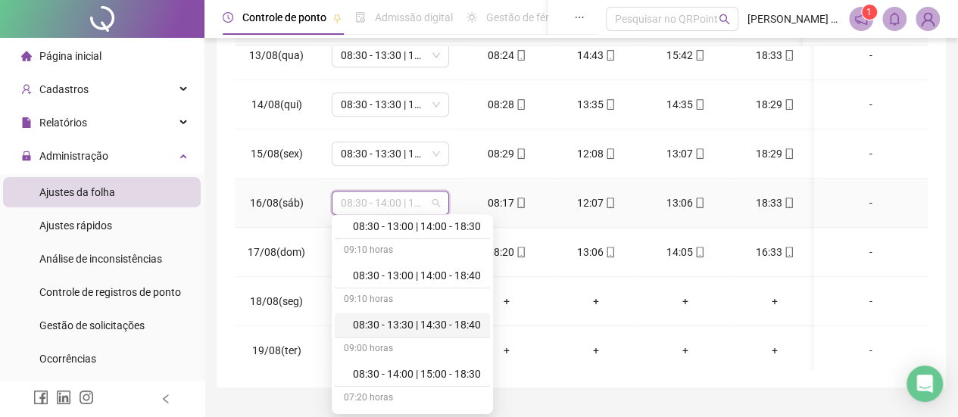
click at [413, 317] on div "08:30 - 13:30 | 14:30 - 18:40" at bounding box center [417, 325] width 128 height 17
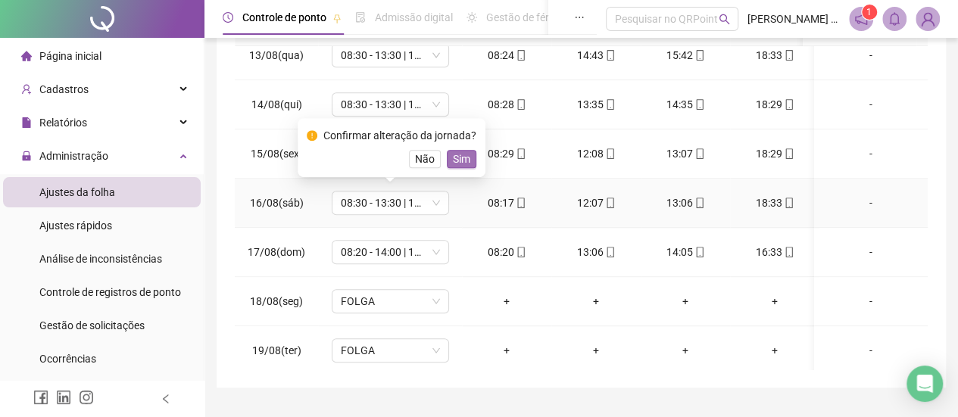
click at [455, 157] on span "Sim" at bounding box center [461, 159] width 17 height 17
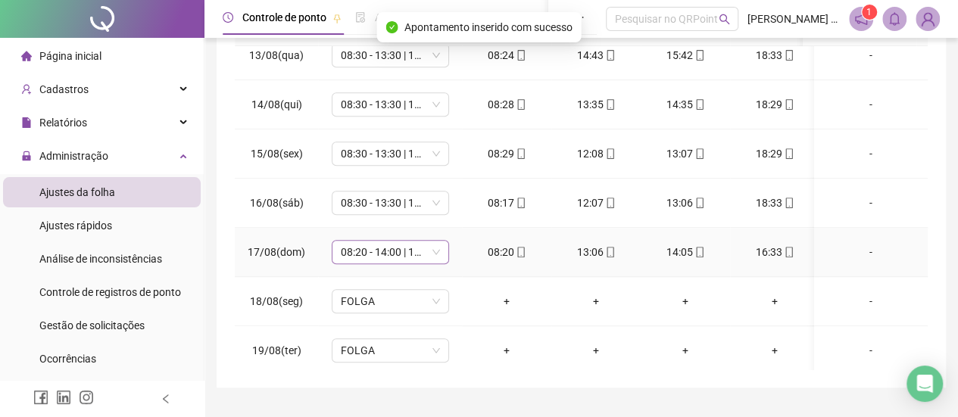
click at [398, 250] on span "08:20 - 14:00 | 15:00 - 16:40" at bounding box center [390, 252] width 99 height 23
click at [399, 250] on span "08:20 - 14:00 | 15:00 - 16:40" at bounding box center [390, 252] width 99 height 23
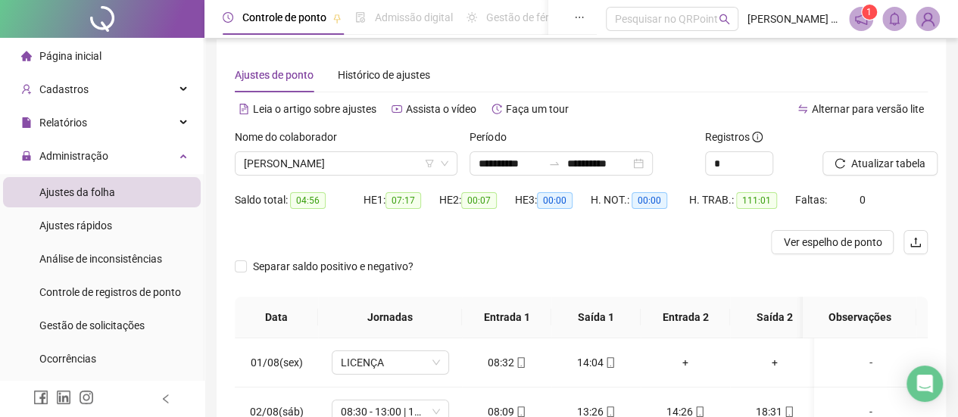
scroll to position [0, 0]
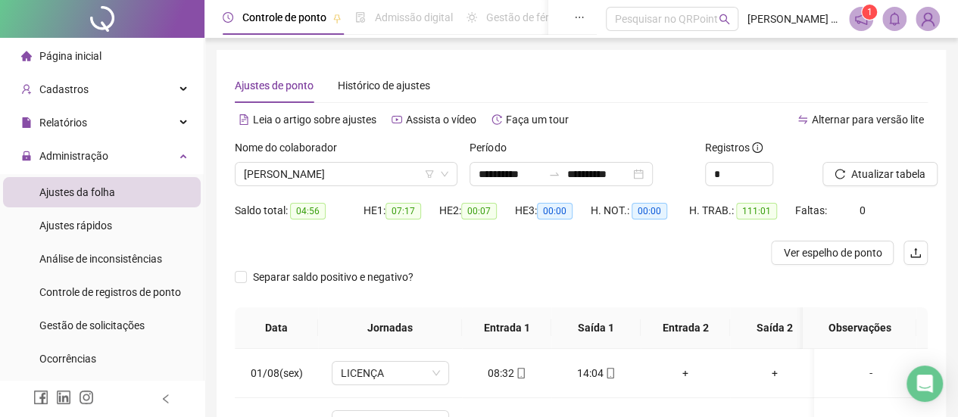
click at [482, 252] on div at bounding box center [495, 253] width 520 height 24
click at [467, 296] on div "Separar saldo positivo e negativo?" at bounding box center [581, 286] width 693 height 42
click at [95, 151] on span "Administração" at bounding box center [73, 156] width 69 height 12
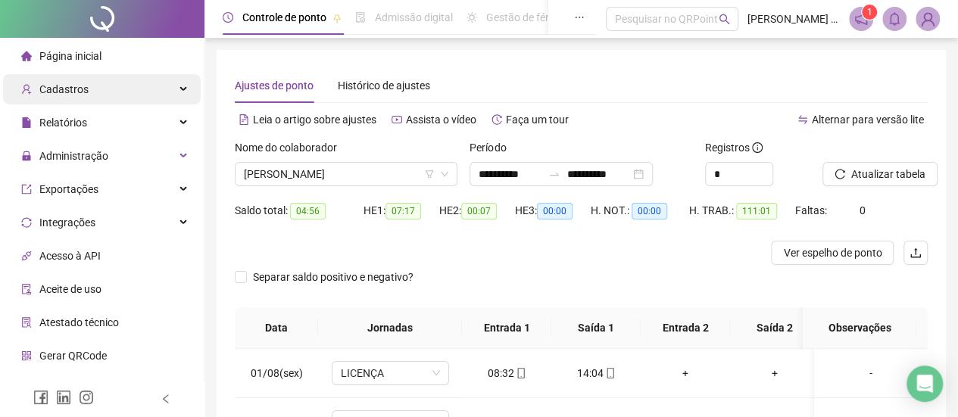
click at [108, 89] on div "Cadastros" at bounding box center [102, 89] width 198 height 30
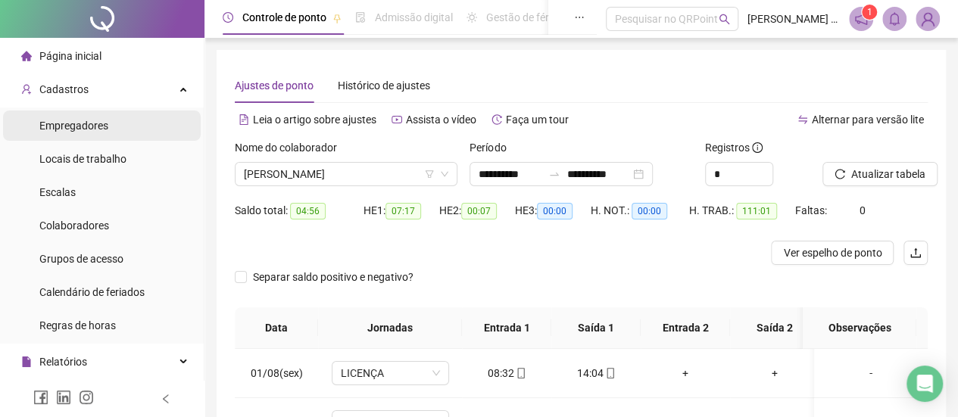
click at [110, 123] on li "Empregadores" at bounding box center [102, 126] width 198 height 30
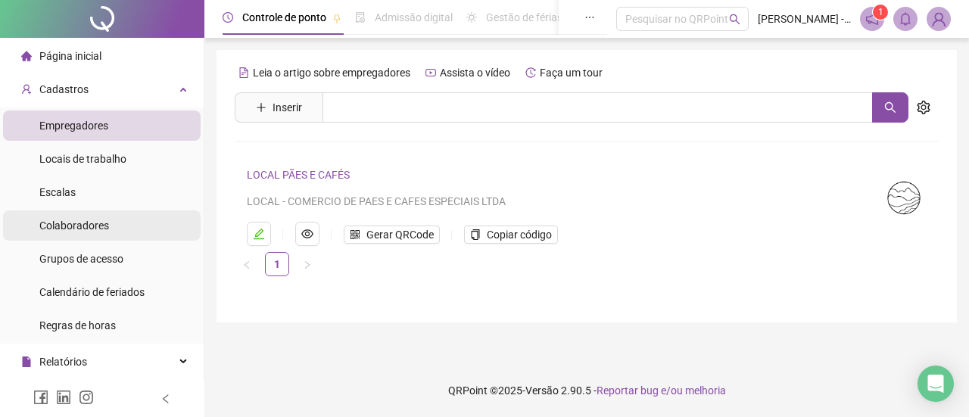
click at [122, 228] on li "Colaboradores" at bounding box center [102, 226] width 198 height 30
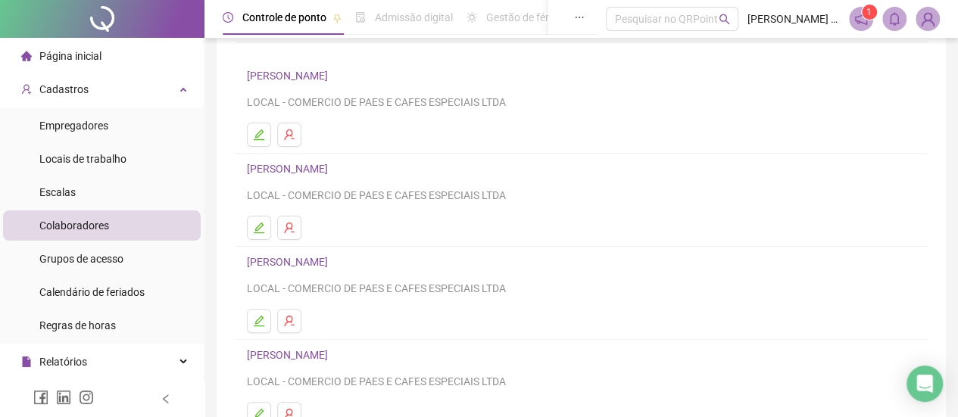
scroll to position [76, 0]
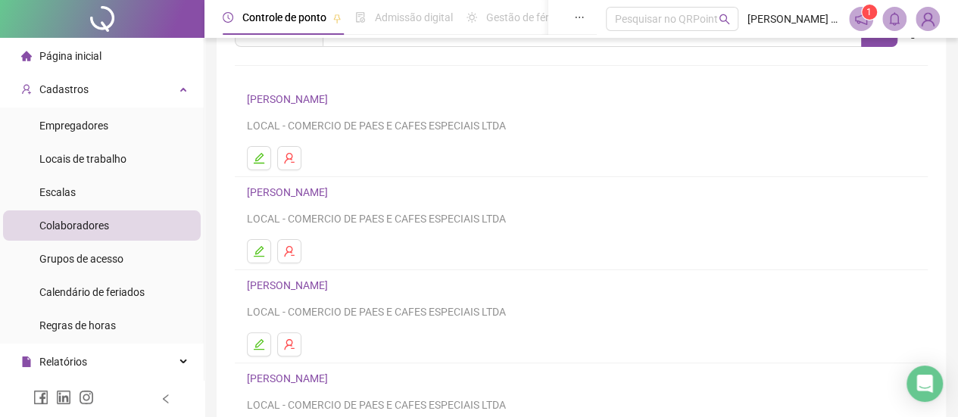
click at [332, 99] on link "[PERSON_NAME]" at bounding box center [290, 99] width 86 height 12
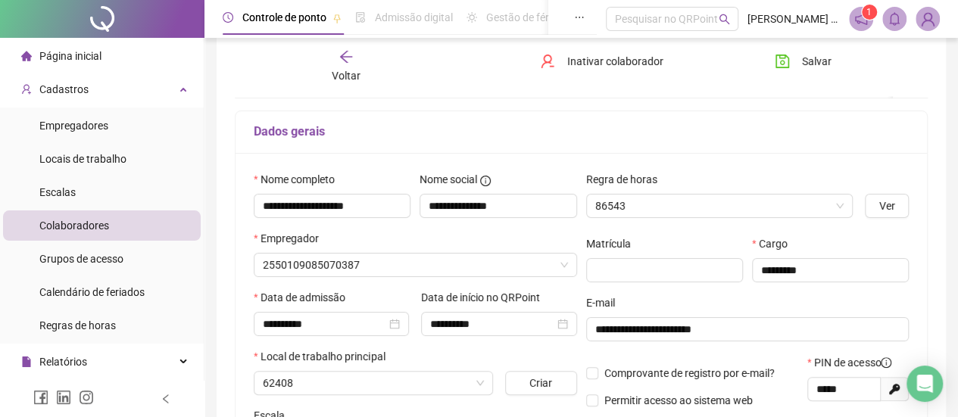
scroll to position [83, 0]
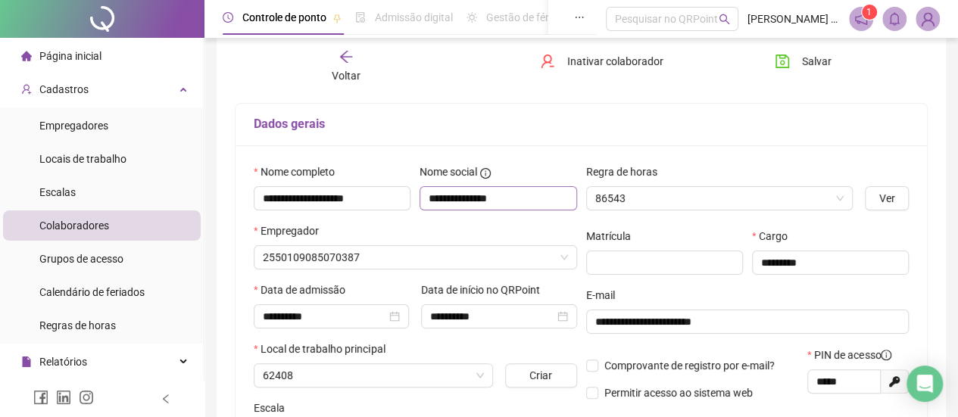
type input "*****"
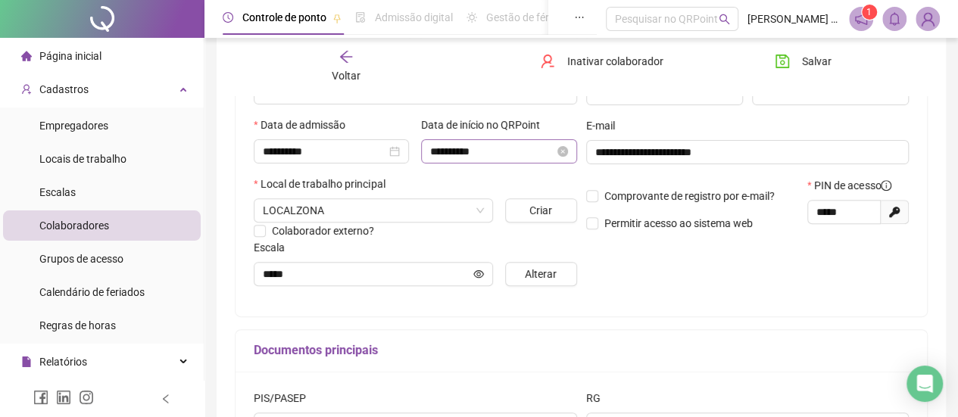
scroll to position [218, 0]
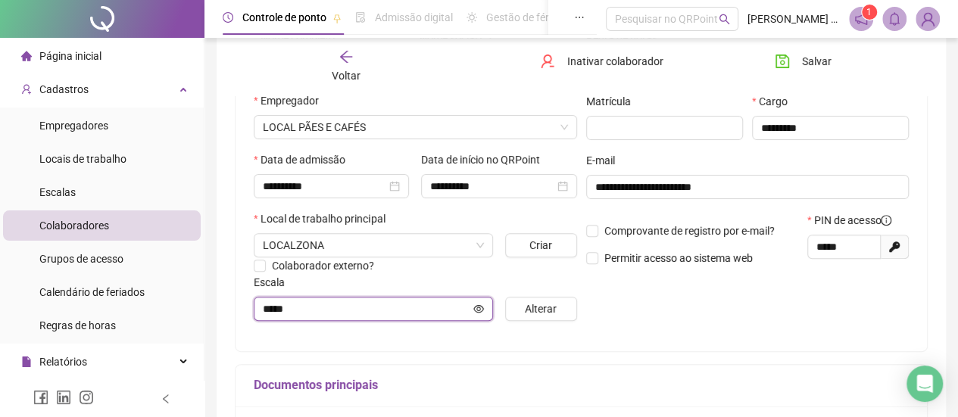
click at [453, 312] on input "*****" at bounding box center [367, 309] width 208 height 17
click at [548, 311] on span "Alterar" at bounding box center [541, 309] width 32 height 17
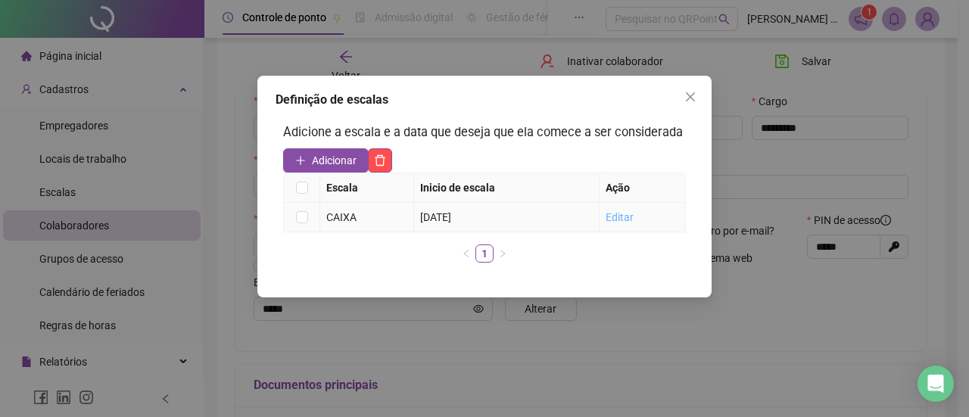
click at [613, 217] on link "Editar" at bounding box center [620, 217] width 28 height 12
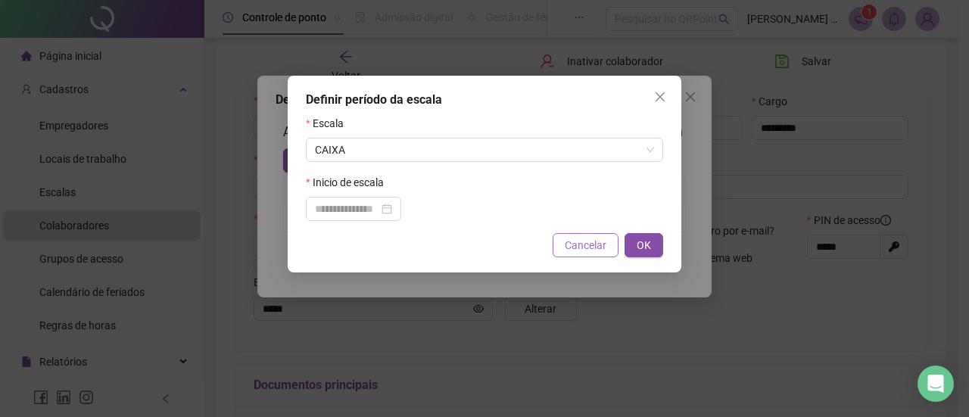
click at [612, 239] on button "Cancelar" at bounding box center [586, 245] width 66 height 24
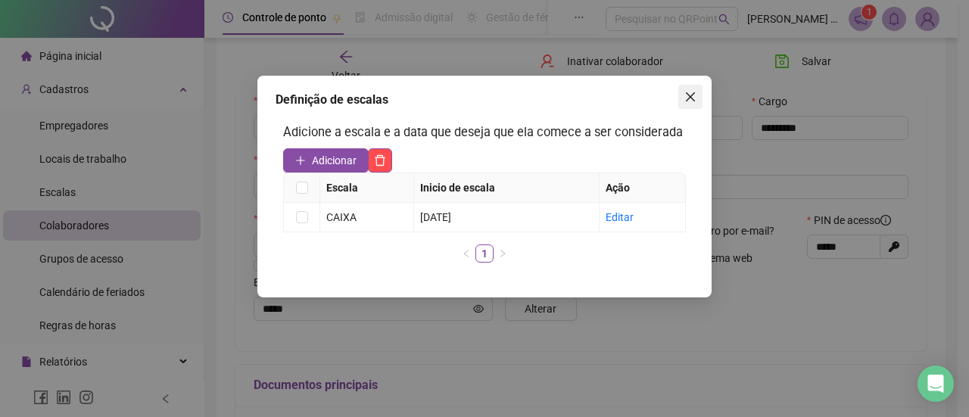
click at [692, 89] on button "Close" at bounding box center [691, 97] width 24 height 24
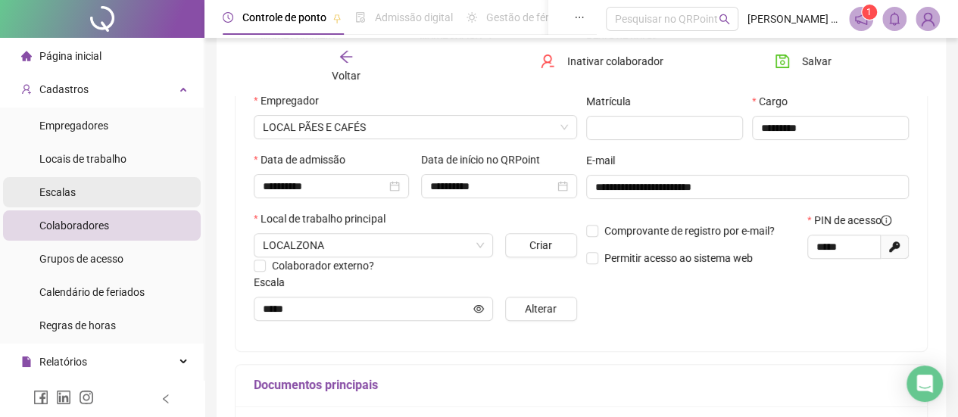
click at [115, 184] on li "Escalas" at bounding box center [102, 192] width 198 height 30
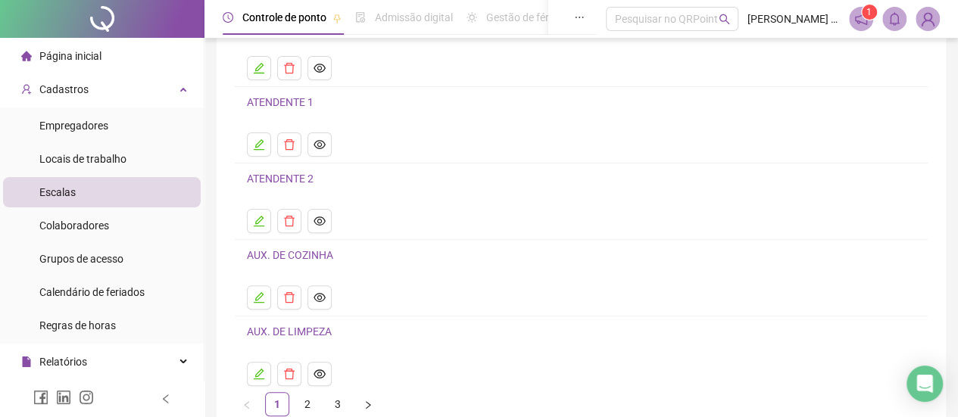
scroll to position [151, 0]
click at [303, 100] on link "ATENDENTE 1" at bounding box center [280, 100] width 67 height 12
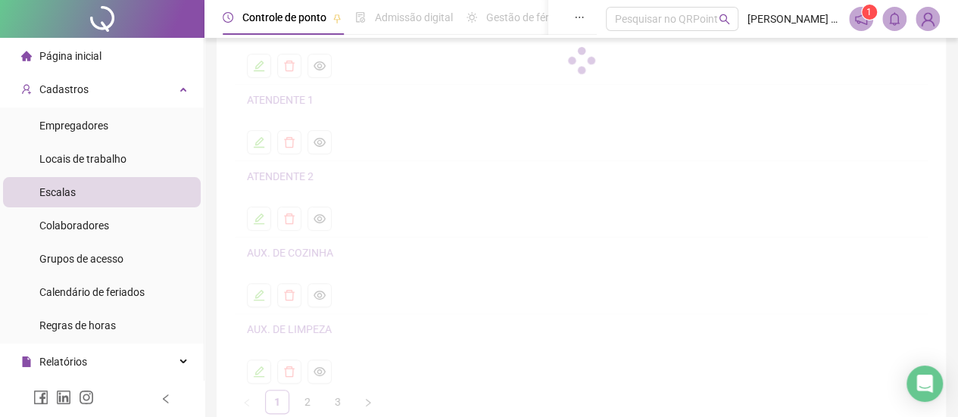
scroll to position [92, 0]
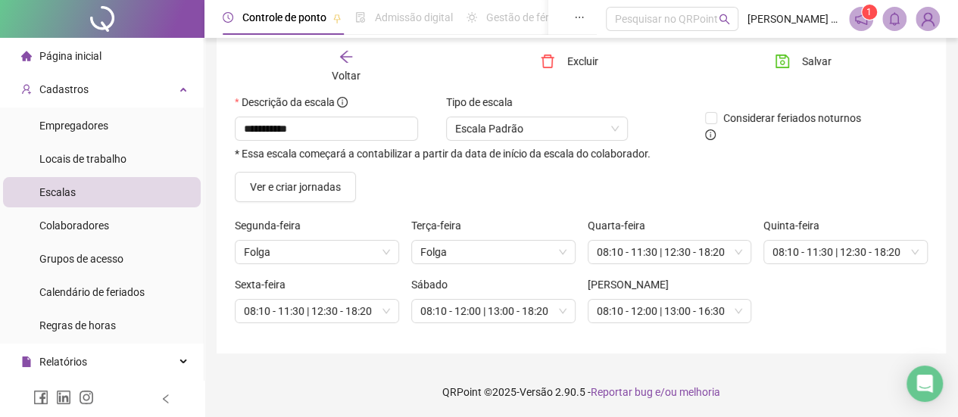
click at [350, 56] on icon "arrow-left" at bounding box center [346, 57] width 12 height 12
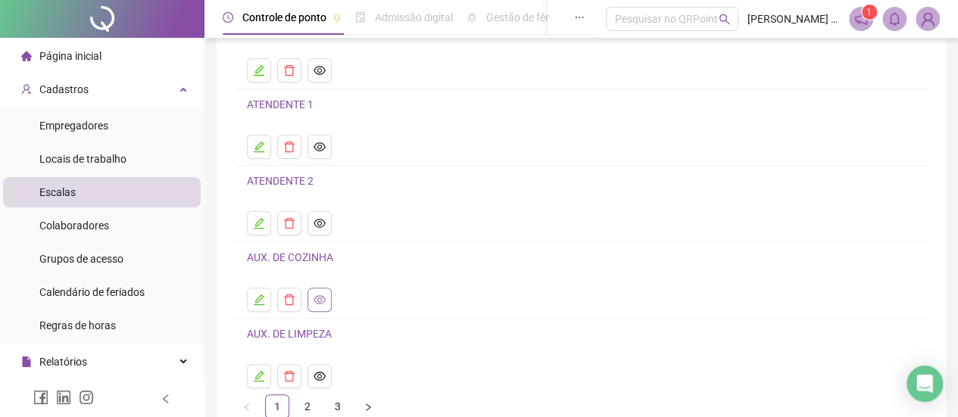
scroll to position [230, 0]
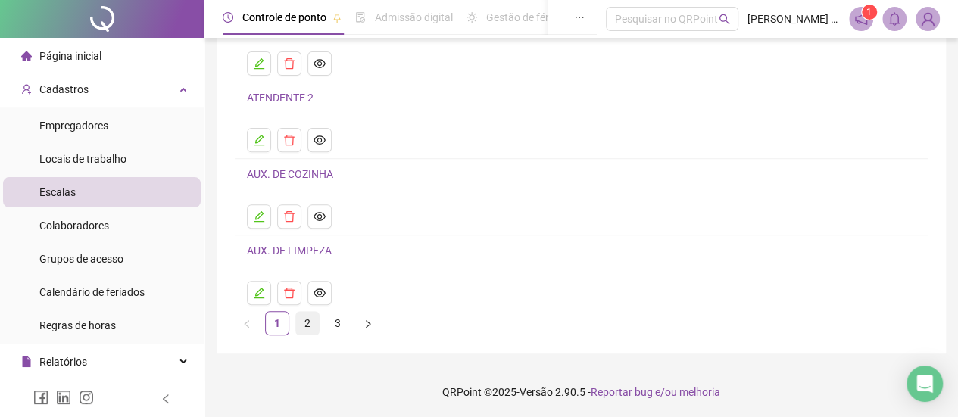
click at [311, 320] on link "2" at bounding box center [307, 323] width 23 height 23
click at [264, 92] on link "CAIXA" at bounding box center [262, 98] width 30 height 12
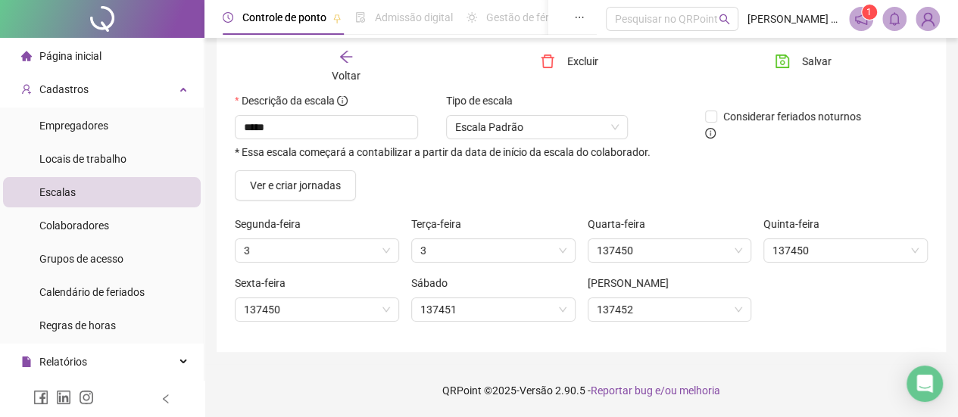
scroll to position [92, 0]
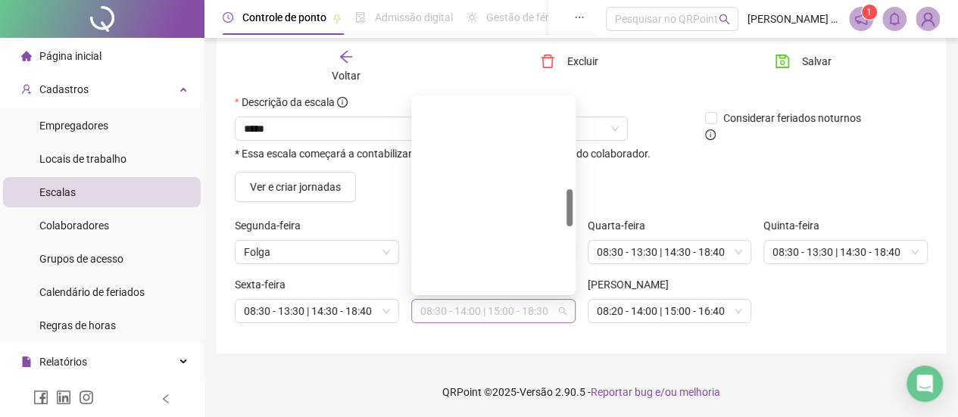
click at [512, 310] on span "08:30 - 14:00 | 15:00 - 18:30" at bounding box center [493, 311] width 146 height 23
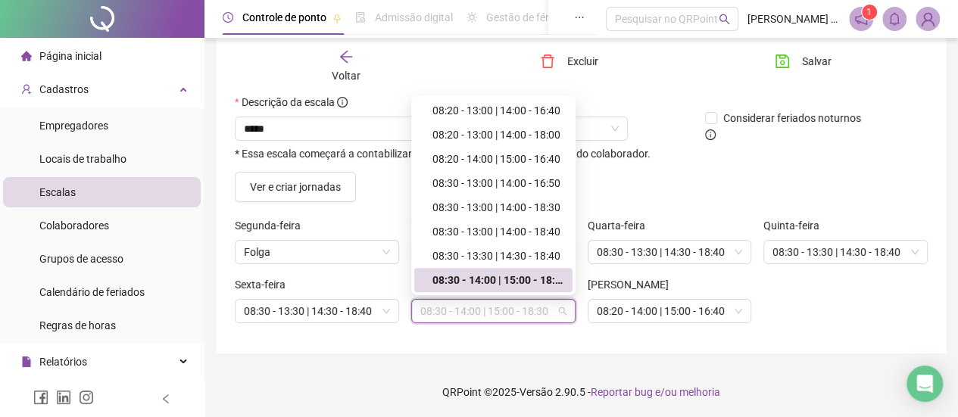
scroll to position [544, 0]
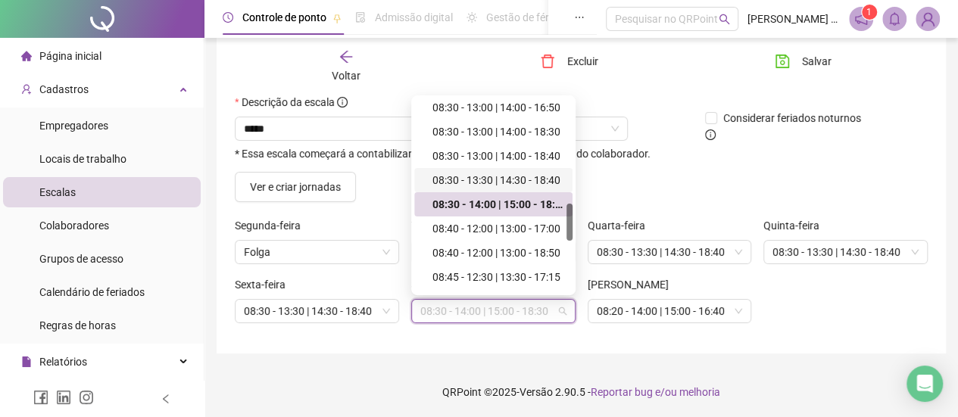
click at [521, 176] on div "08:30 - 13:30 | 14:30 - 18:40" at bounding box center [497, 180] width 131 height 17
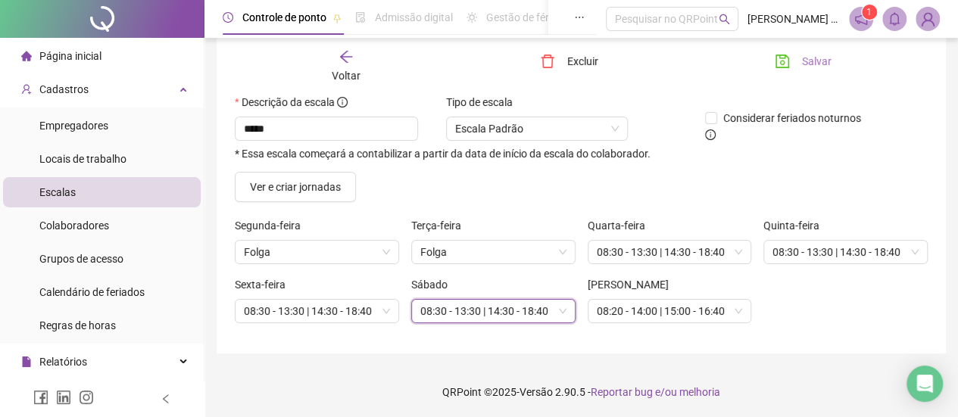
click at [812, 67] on span "Salvar" at bounding box center [817, 61] width 30 height 17
click at [819, 67] on span "Salvar" at bounding box center [817, 61] width 30 height 17
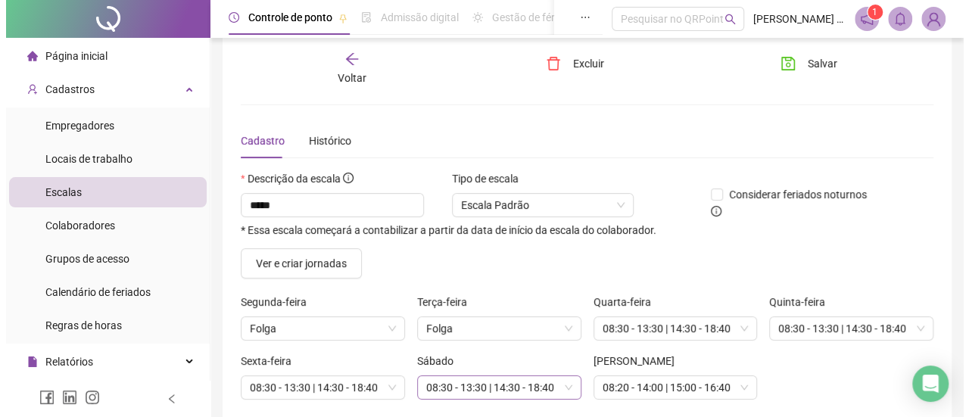
scroll to position [92, 0]
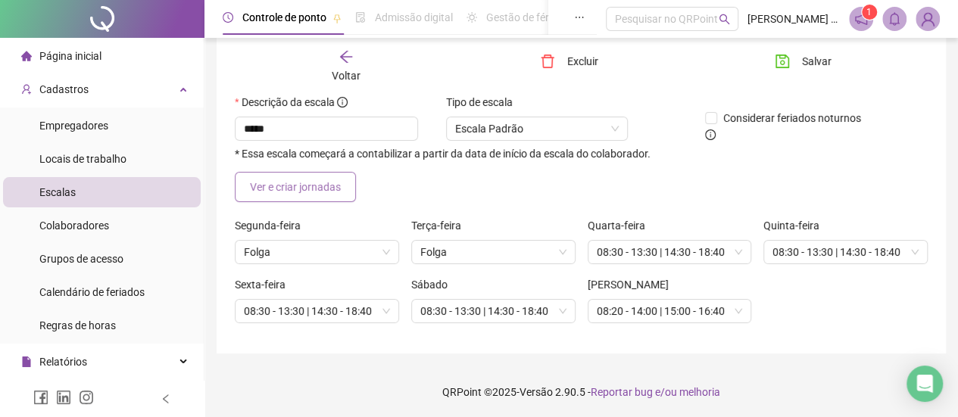
click at [292, 172] on button "Ver e criar jornadas" at bounding box center [295, 187] width 121 height 30
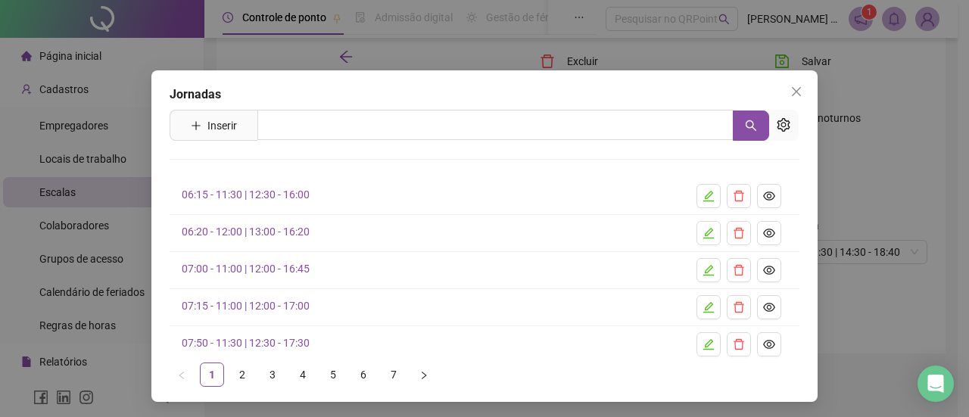
scroll to position [7, 0]
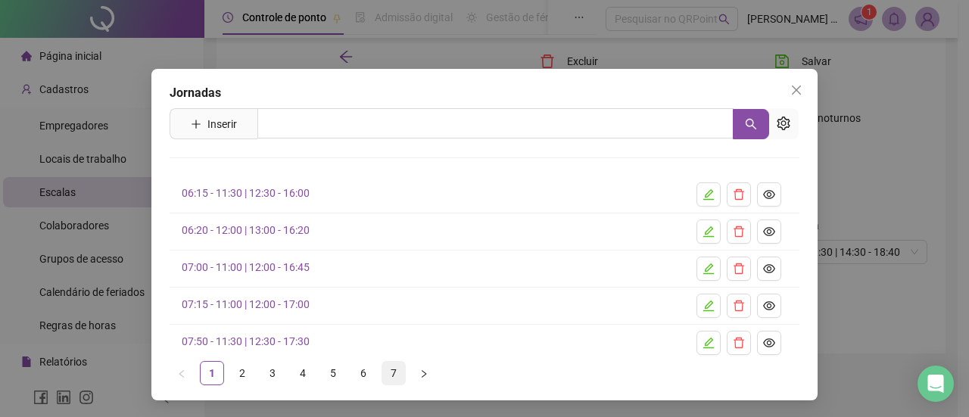
click at [388, 371] on link "7" at bounding box center [393, 373] width 23 height 23
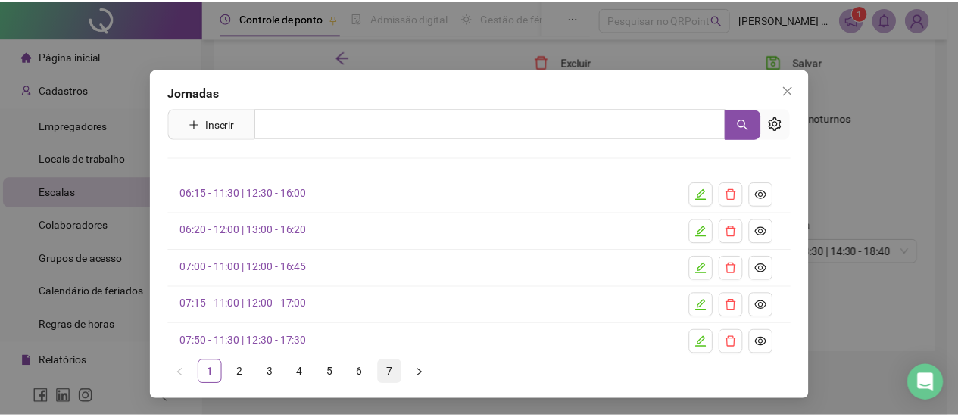
scroll to position [0, 0]
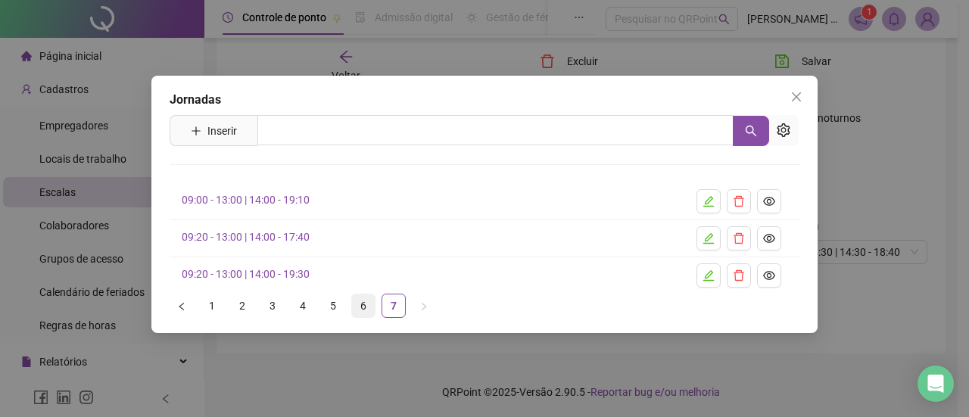
click at [361, 310] on link "6" at bounding box center [363, 306] width 23 height 23
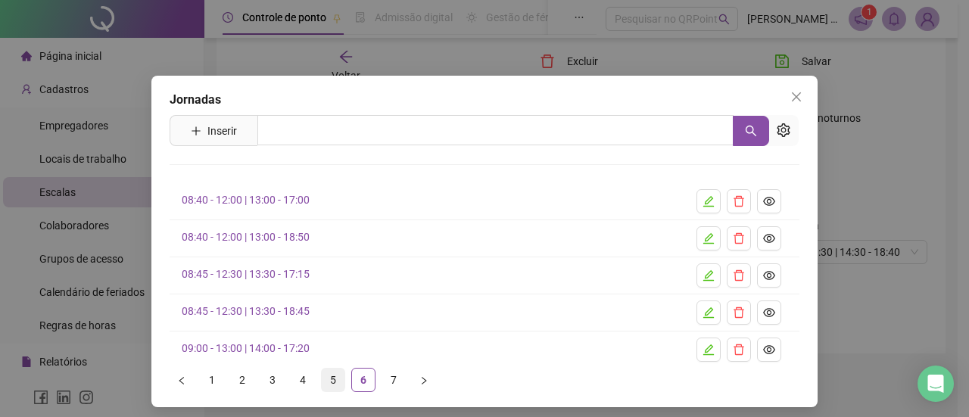
click at [326, 377] on link "5" at bounding box center [333, 380] width 23 height 23
click at [266, 272] on link "08:30 - 13:00 | 14:00 - 18:40" at bounding box center [246, 274] width 128 height 12
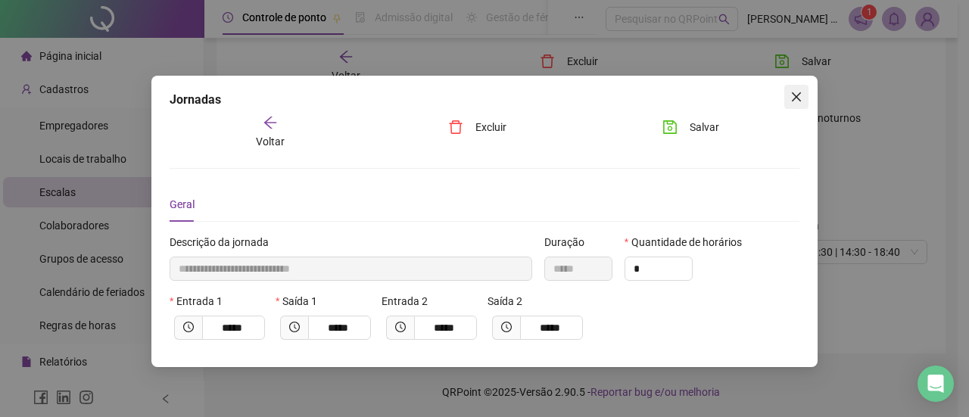
click at [793, 98] on icon "close" at bounding box center [797, 97] width 12 height 12
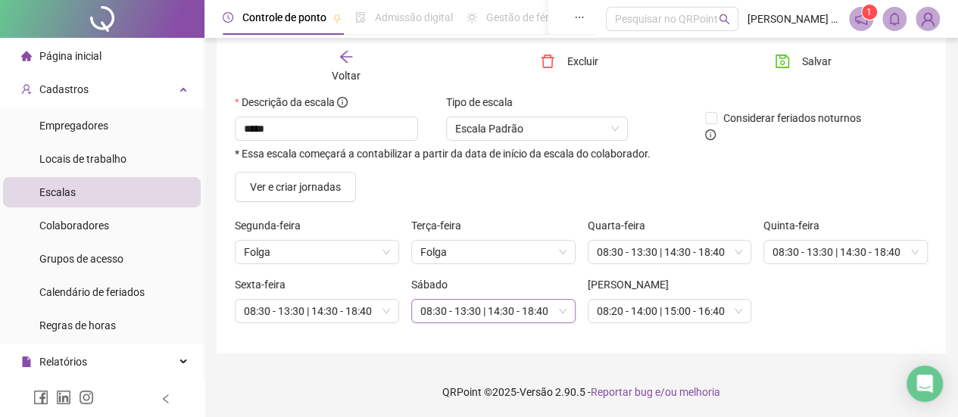
click at [510, 308] on span "08:30 - 13:30 | 14:30 - 18:40" at bounding box center [493, 311] width 146 height 23
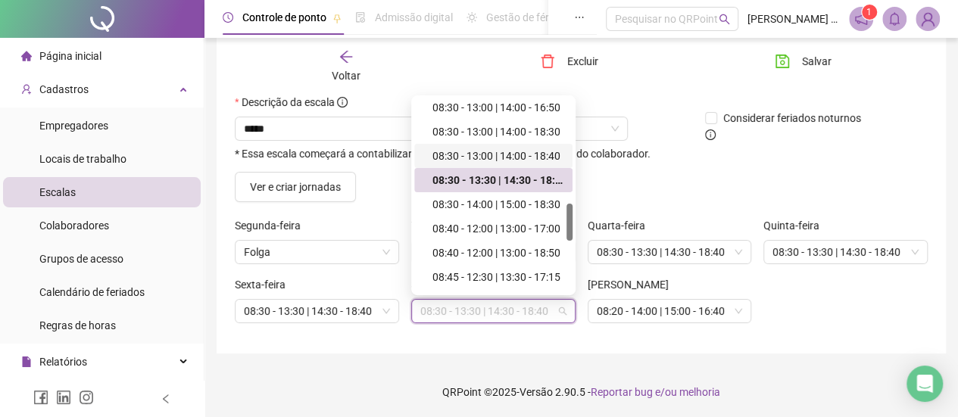
click at [524, 155] on div "08:30 - 13:00 | 14:00 - 18:40" at bounding box center [497, 156] width 131 height 17
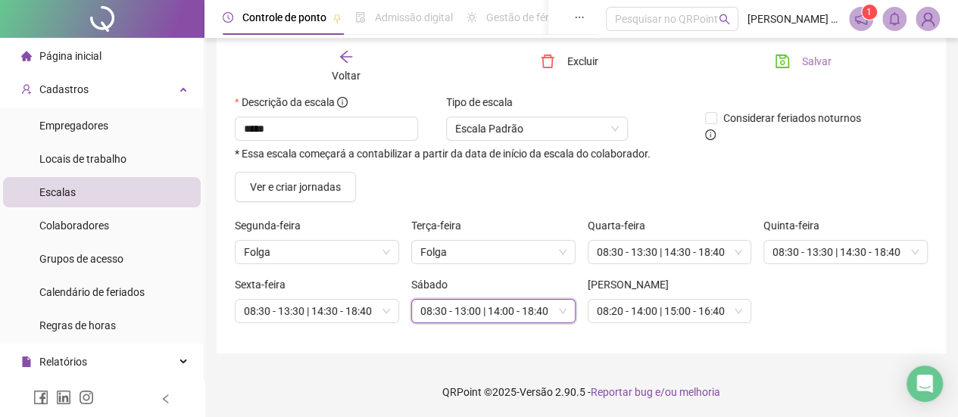
click at [806, 68] on span "Salvar" at bounding box center [817, 61] width 30 height 17
click at [332, 58] on div "Voltar" at bounding box center [346, 66] width 105 height 35
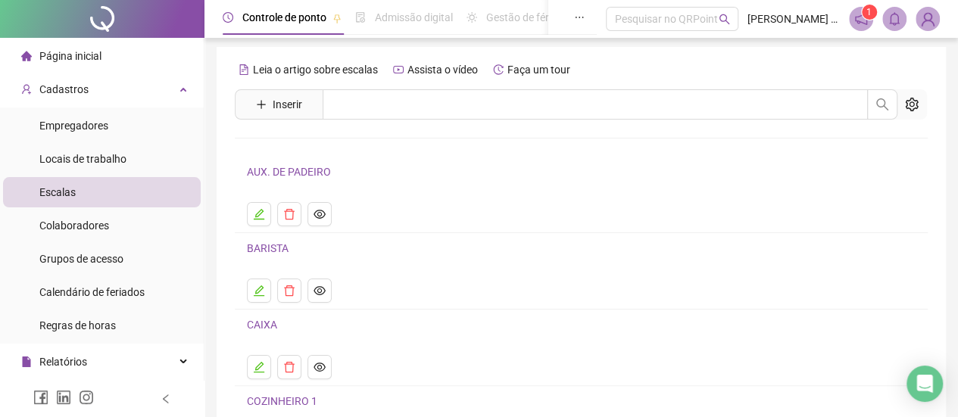
scroll to position [85, 0]
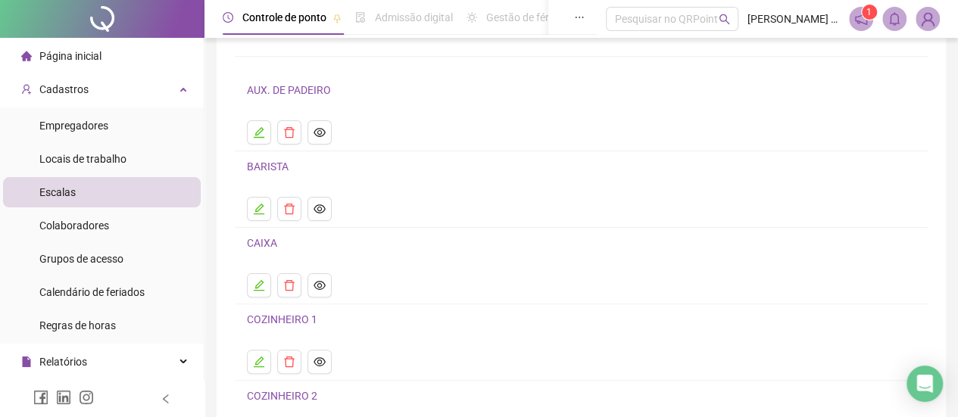
click at [255, 164] on link "BARISTA" at bounding box center [268, 167] width 42 height 12
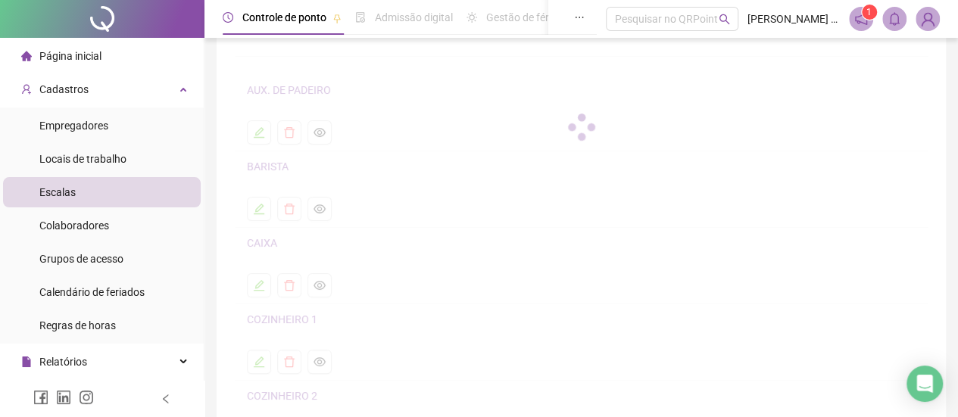
scroll to position [92, 0]
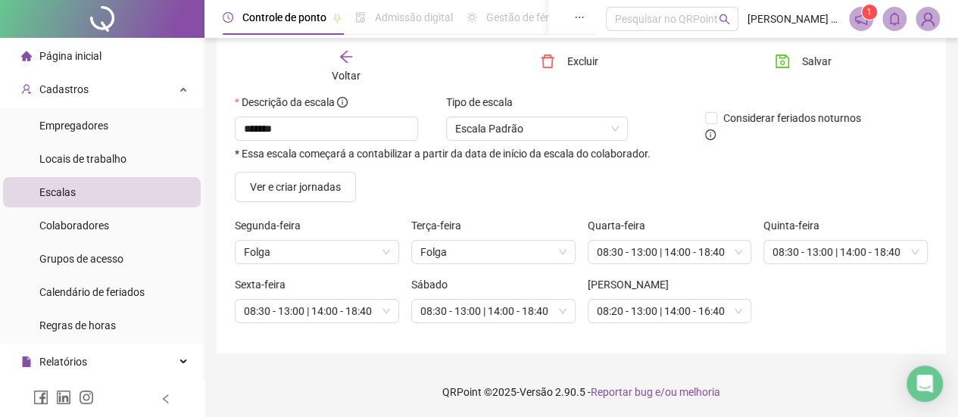
click at [350, 58] on icon "arrow-left" at bounding box center [346, 56] width 15 height 15
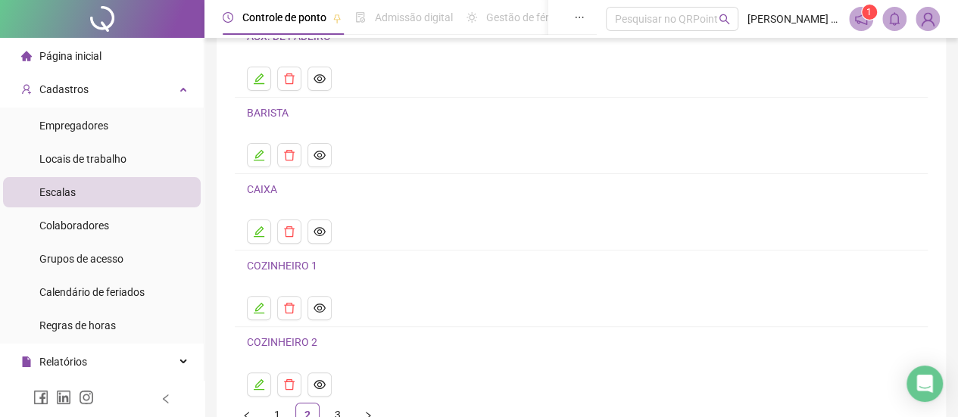
scroll to position [230, 0]
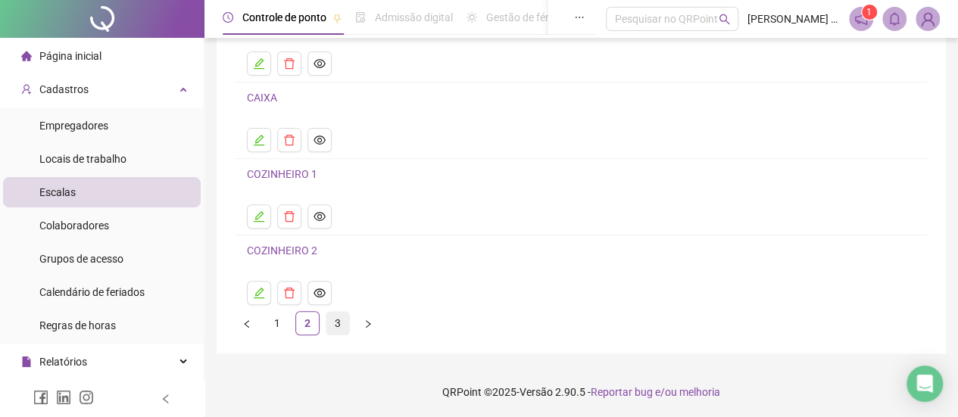
click at [332, 323] on link "3" at bounding box center [337, 323] width 23 height 23
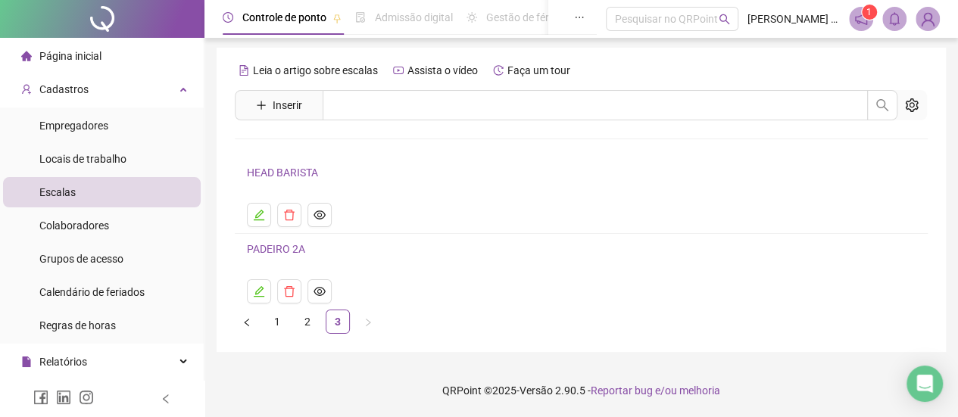
scroll to position [2, 0]
click at [310, 173] on link "HEAD BARISTA" at bounding box center [282, 173] width 71 height 12
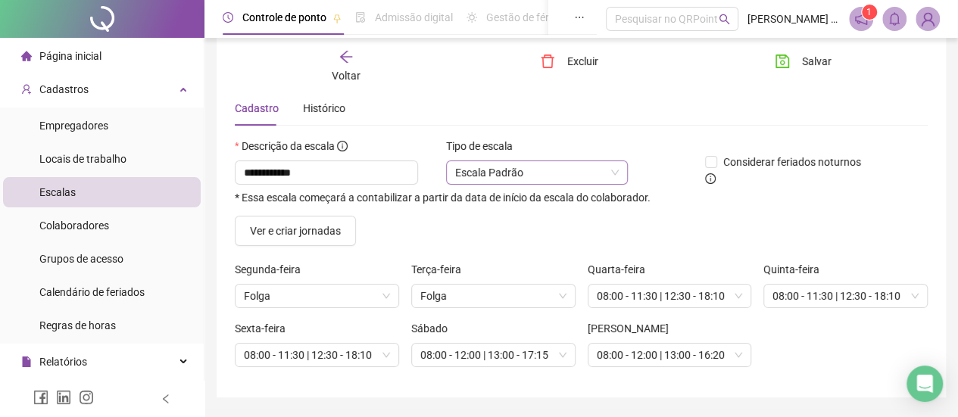
scroll to position [92, 0]
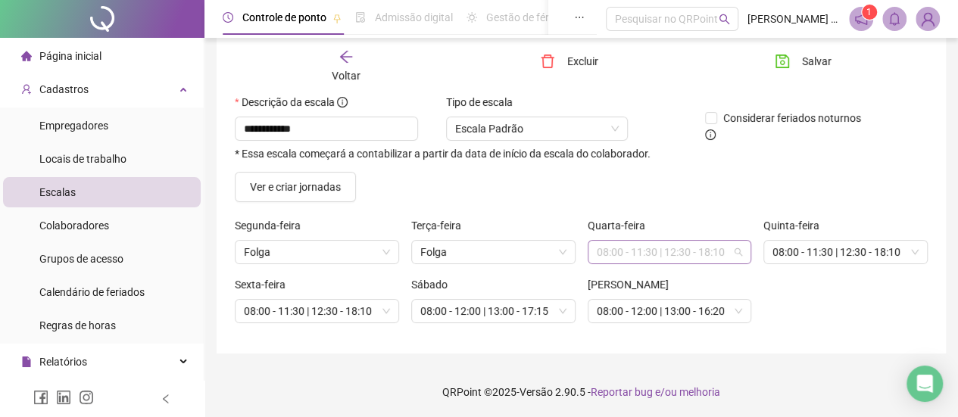
click at [612, 252] on span "08:00 - 11:30 | 12:30 - 18:10" at bounding box center [670, 252] width 146 height 23
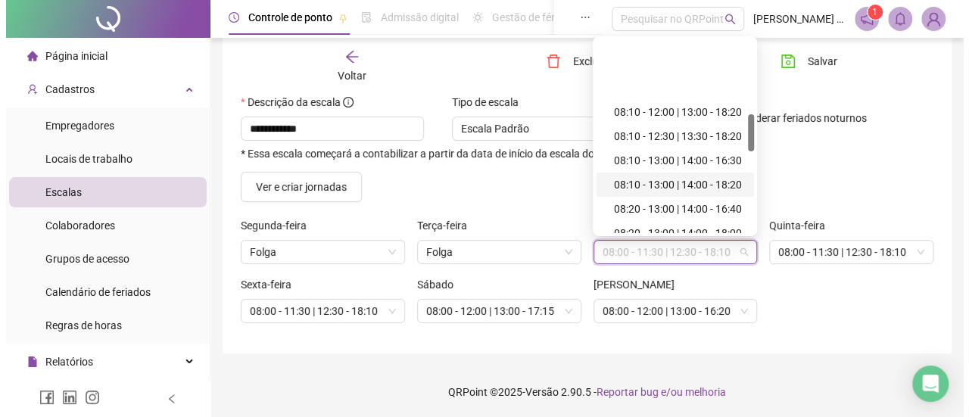
scroll to position [386, 0]
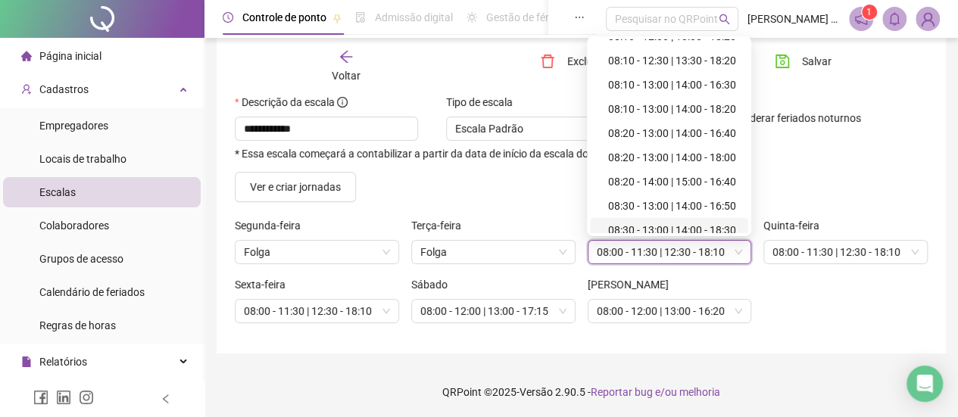
click at [750, 286] on div "[PERSON_NAME]" at bounding box center [670, 287] width 164 height 23
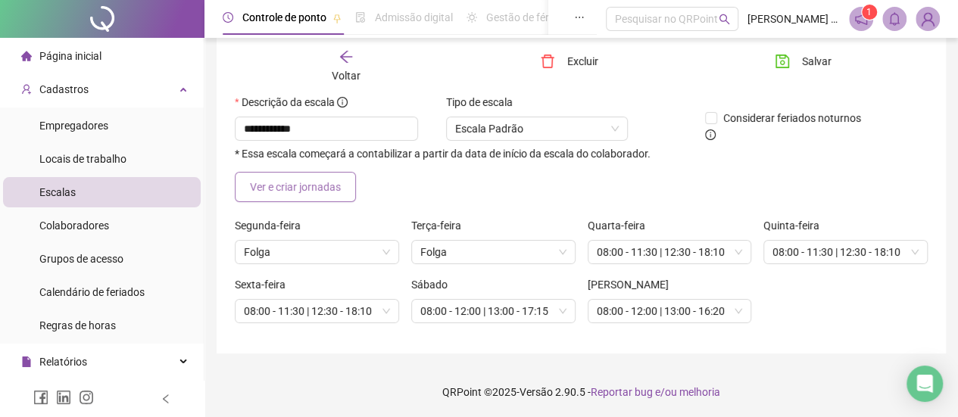
click at [307, 179] on span "Ver e criar jornadas" at bounding box center [295, 187] width 91 height 17
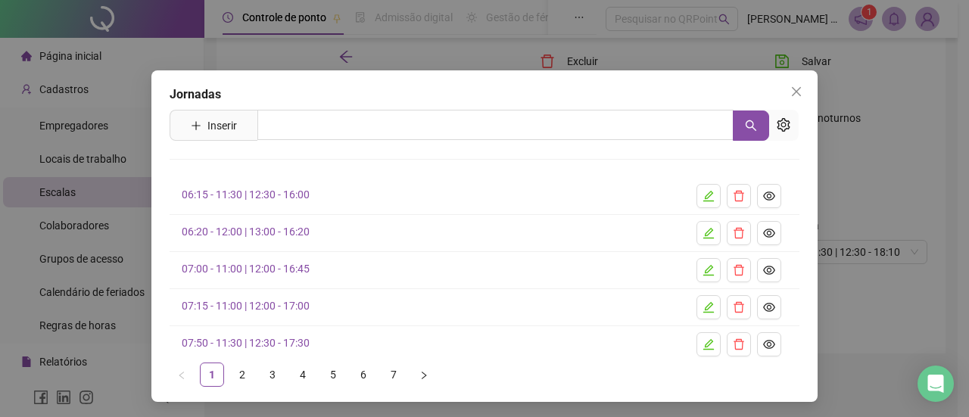
scroll to position [7, 0]
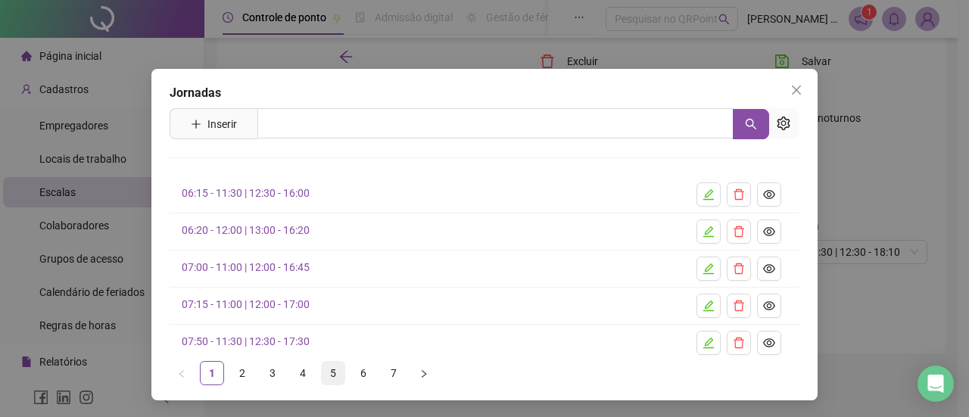
click at [339, 369] on link "5" at bounding box center [333, 373] width 23 height 23
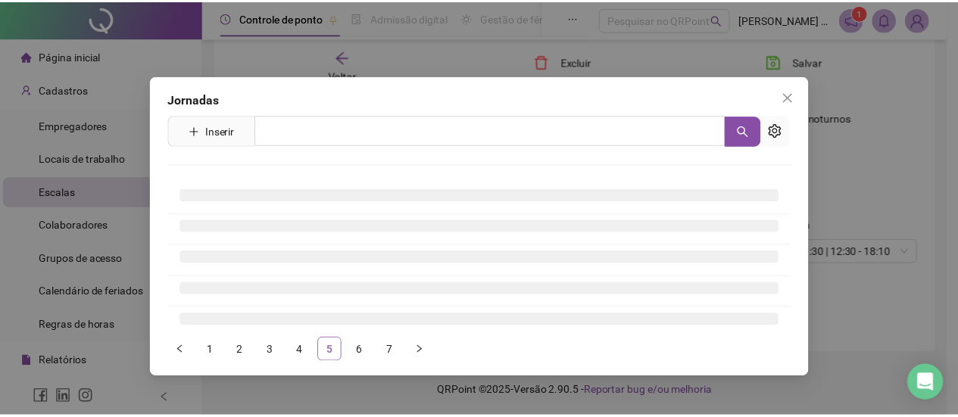
scroll to position [0, 0]
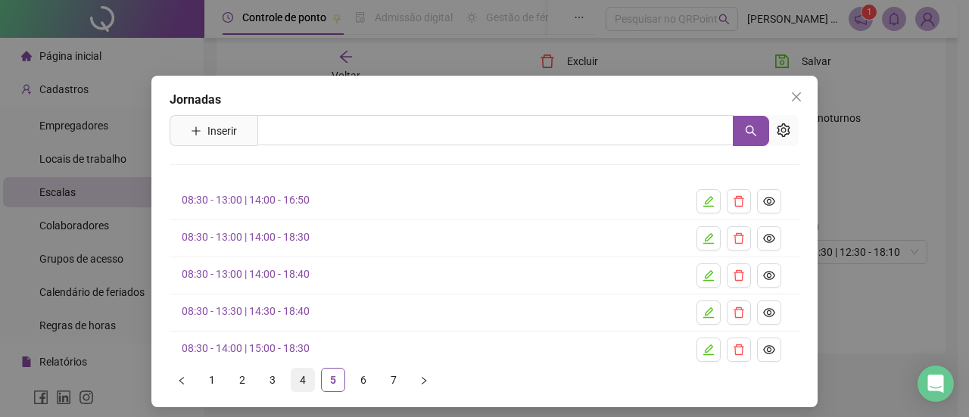
click at [300, 379] on link "4" at bounding box center [303, 380] width 23 height 23
click at [291, 311] on link "08:20 - 13:00 | 14:00 - 18:00" at bounding box center [246, 311] width 128 height 12
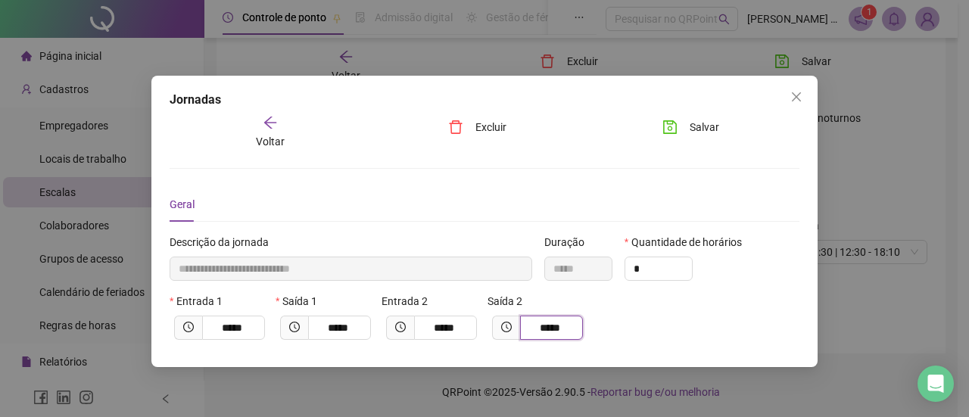
click at [557, 326] on input "*****" at bounding box center [550, 328] width 42 height 17
click at [553, 326] on input "*****" at bounding box center [550, 328] width 42 height 17
type input "**********"
type input "*****"
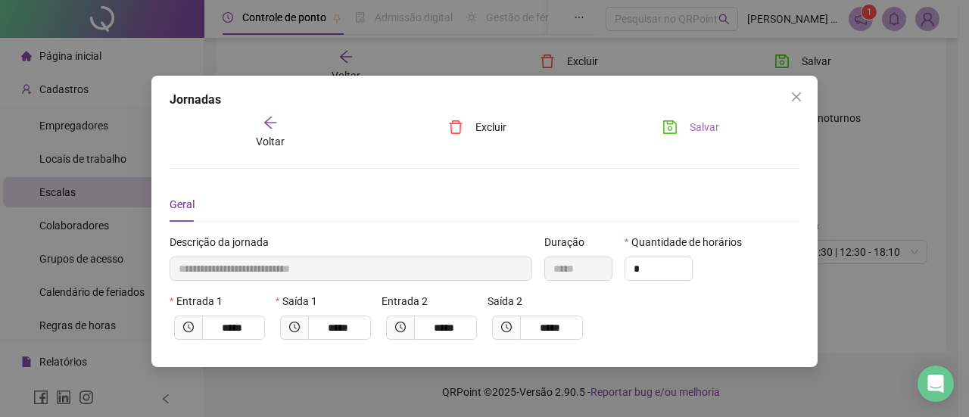
click at [682, 129] on button "Salvar" at bounding box center [691, 127] width 80 height 24
click at [688, 126] on button "Salvar" at bounding box center [691, 127] width 80 height 24
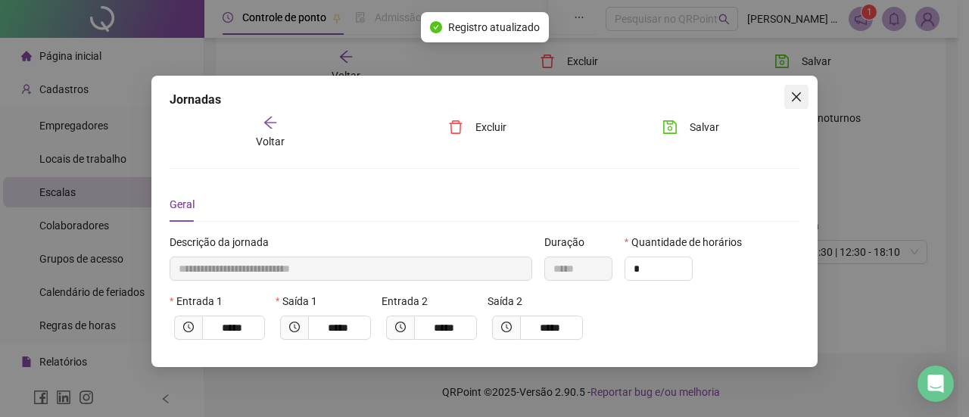
click at [791, 96] on icon "close" at bounding box center [797, 97] width 12 height 12
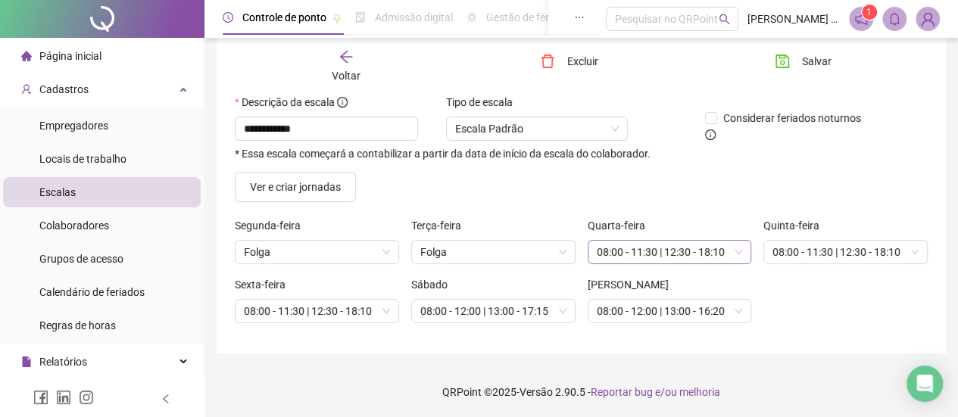
click at [643, 255] on span "08:00 - 11:30 | 12:30 - 18:10" at bounding box center [670, 252] width 146 height 23
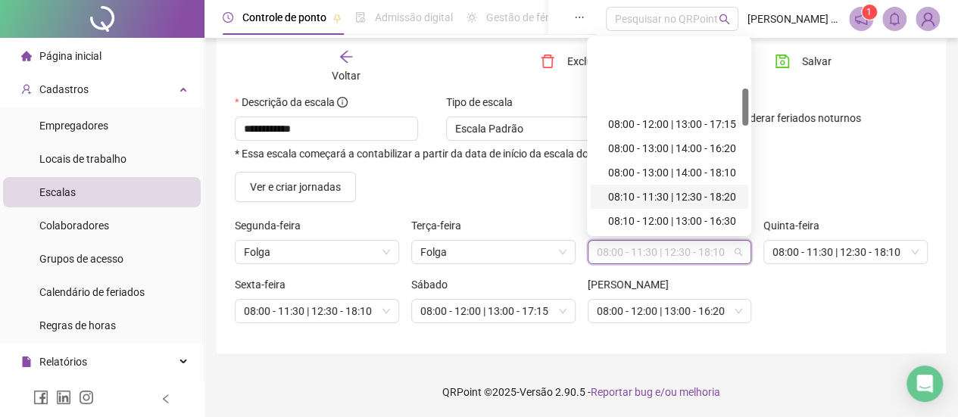
scroll to position [329, 0]
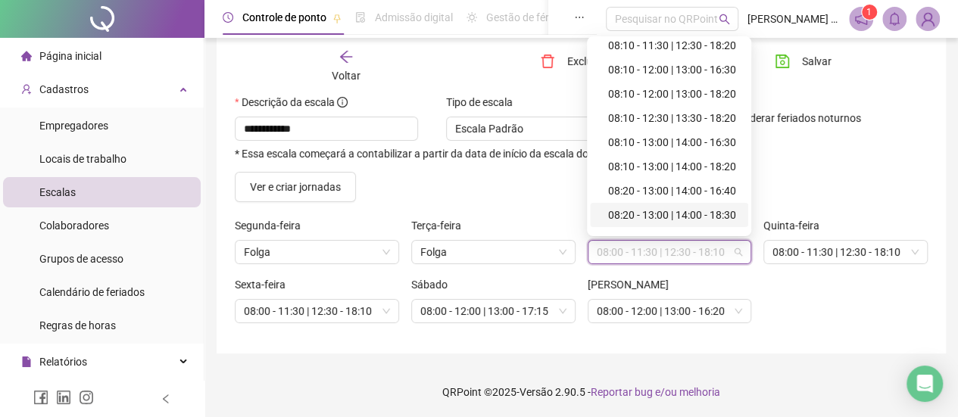
click at [654, 214] on div "08:20 - 13:00 | 14:00 - 18:30" at bounding box center [673, 215] width 131 height 17
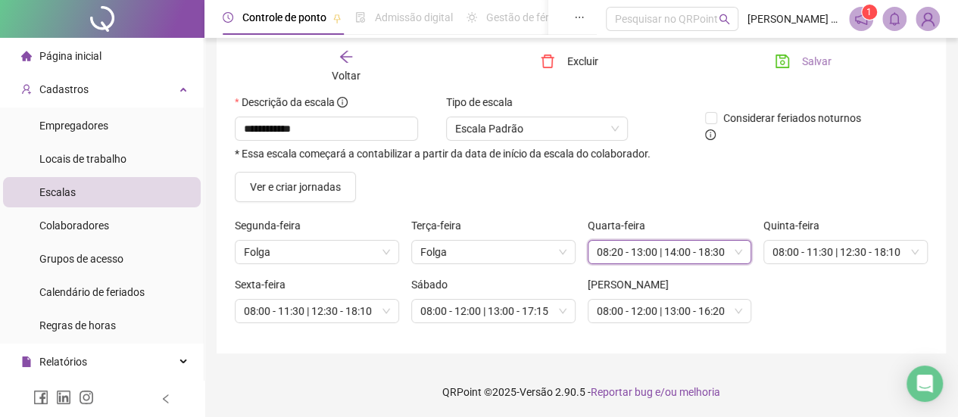
click at [804, 54] on span "Salvar" at bounding box center [817, 61] width 30 height 17
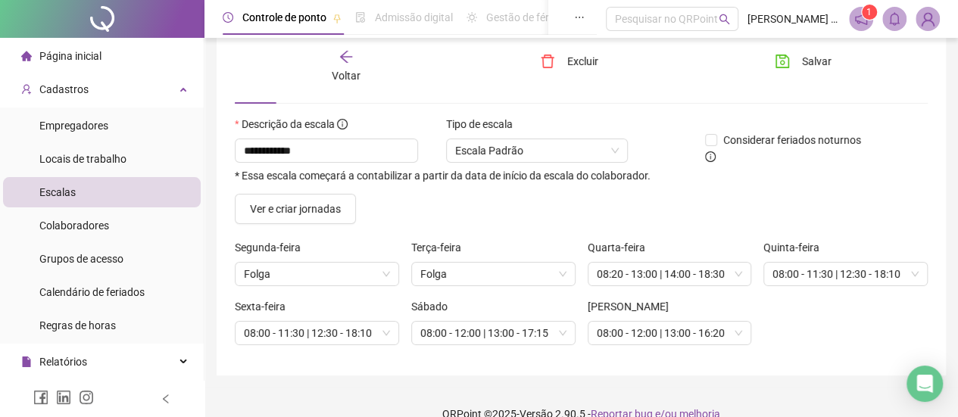
scroll to position [92, 0]
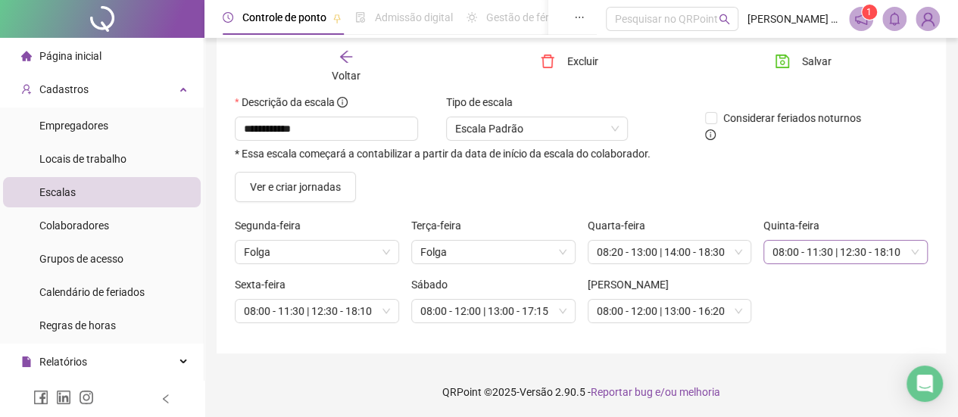
click at [839, 252] on span "08:00 - 11:30 | 12:30 - 18:10" at bounding box center [845, 252] width 146 height 23
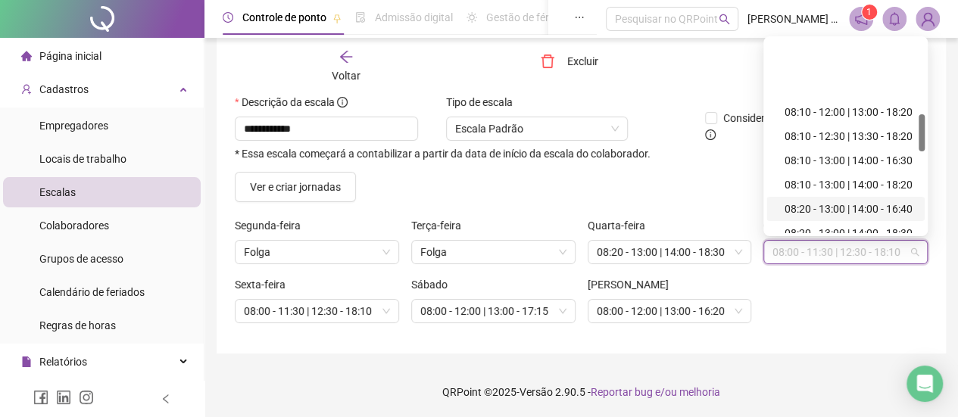
scroll to position [386, 0]
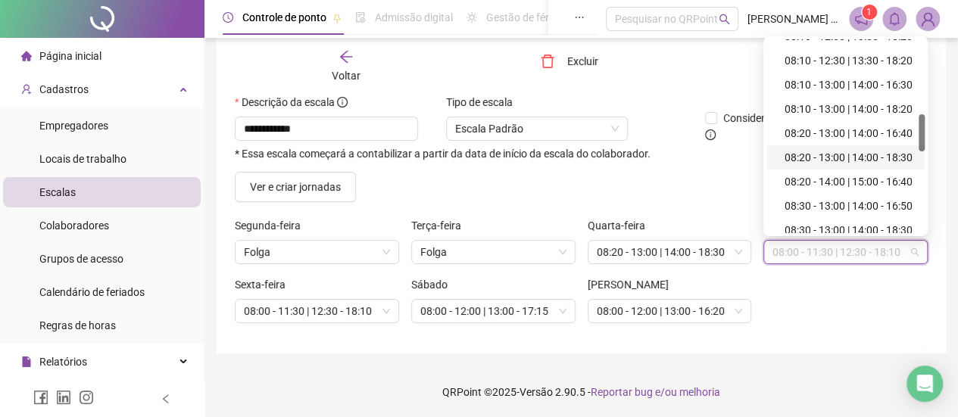
click at [845, 159] on div "08:20 - 13:00 | 14:00 - 18:30" at bounding box center [850, 157] width 131 height 17
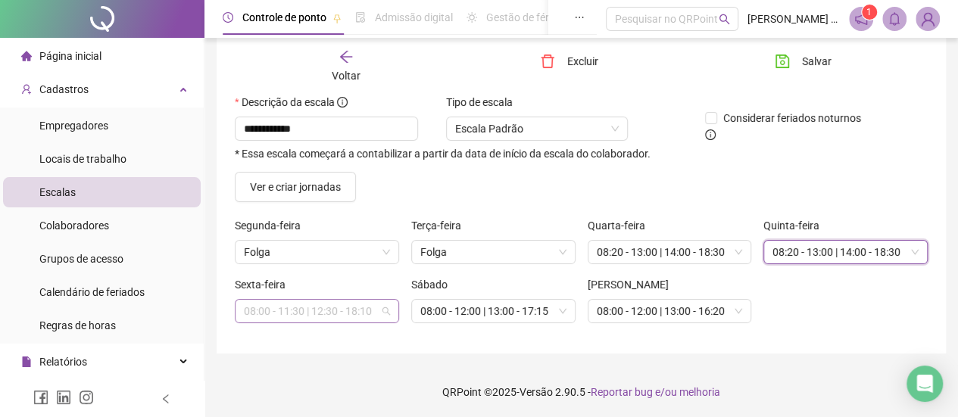
click at [353, 300] on span "08:00 - 11:30 | 12:30 - 18:10" at bounding box center [317, 311] width 146 height 23
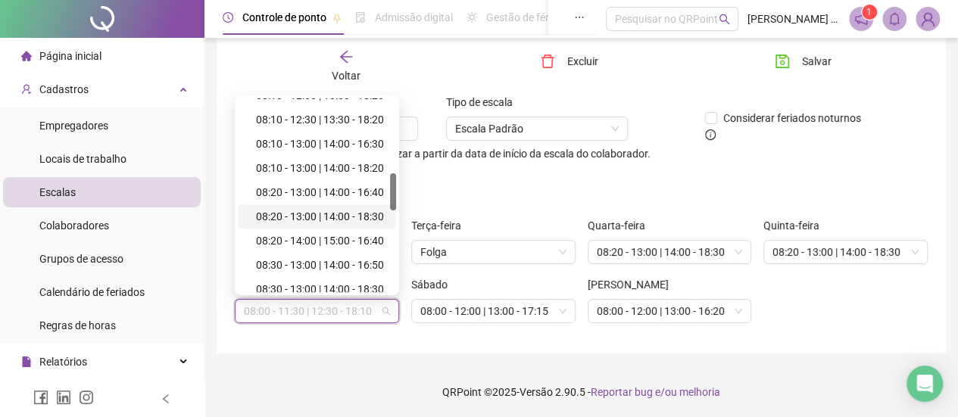
click at [347, 221] on div "08:20 - 13:00 | 14:00 - 18:30" at bounding box center [321, 216] width 131 height 17
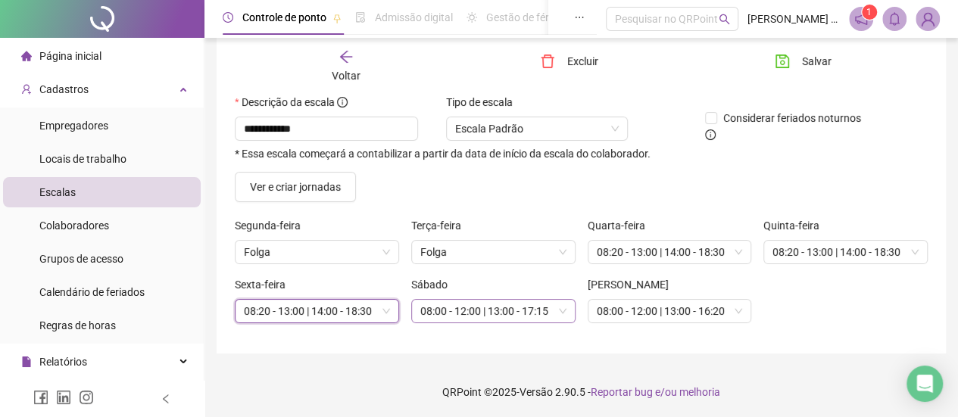
click at [483, 311] on span "08:00 - 12:00 | 13:00 - 17:15" at bounding box center [493, 311] width 146 height 23
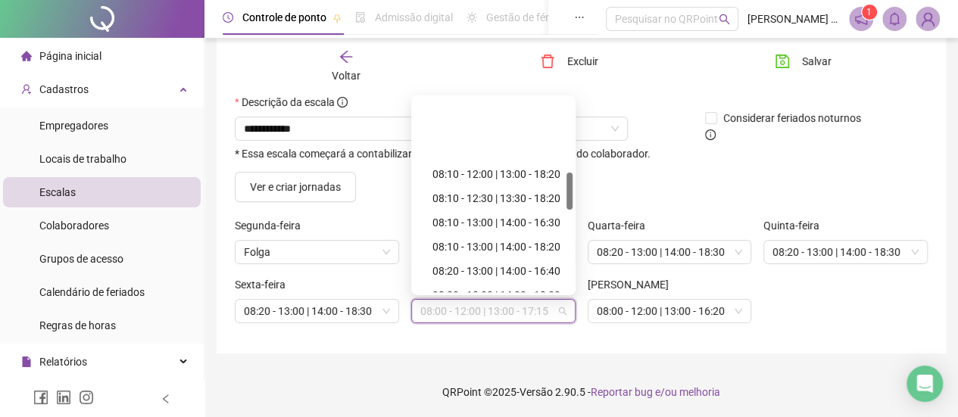
scroll to position [383, 0]
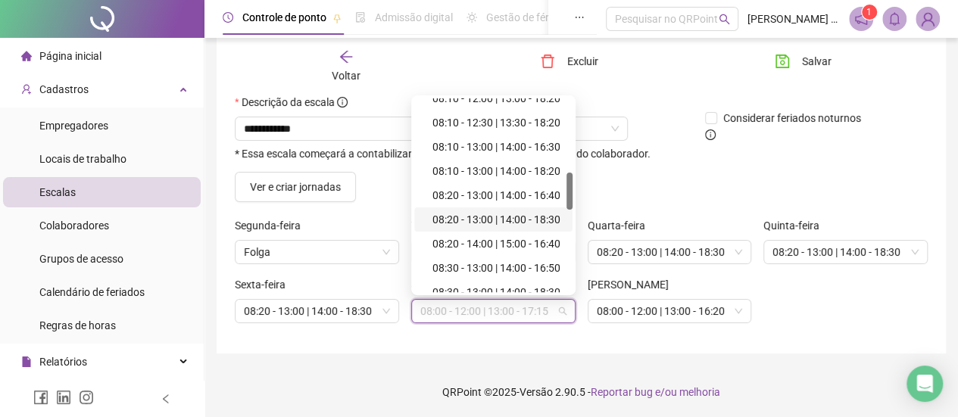
click at [495, 221] on div "08:20 - 13:00 | 14:00 - 18:30" at bounding box center [497, 219] width 131 height 17
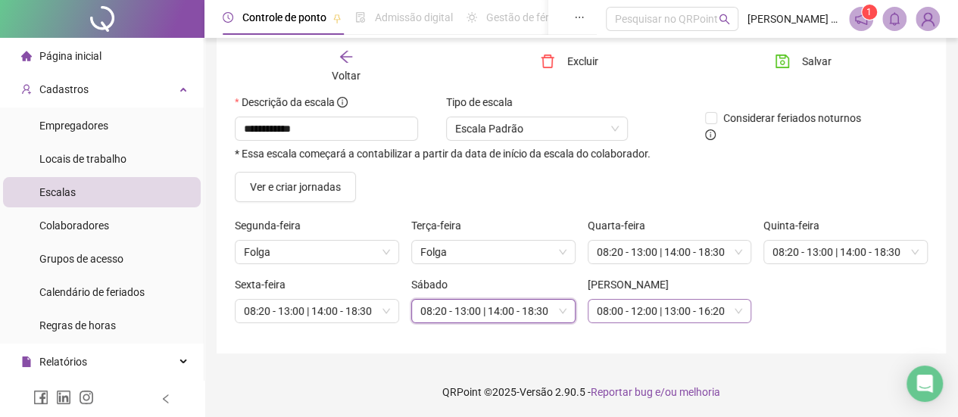
click at [659, 309] on span "08:00 - 12:00 | 13:00 - 16:20" at bounding box center [670, 311] width 146 height 23
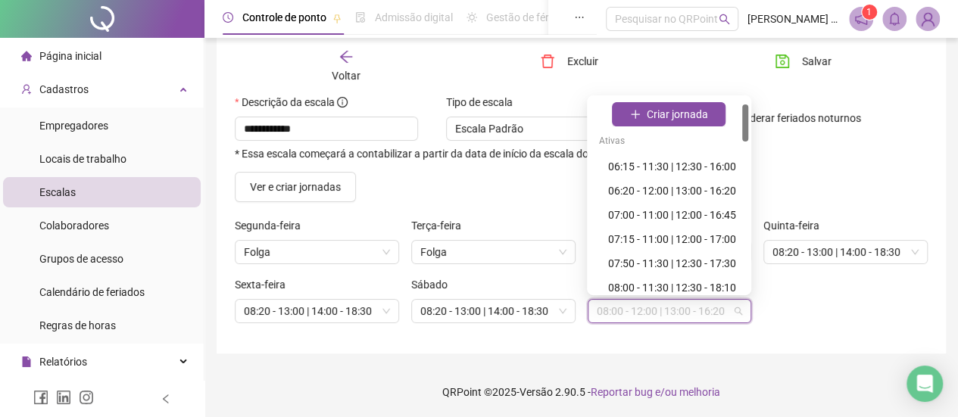
scroll to position [32, 0]
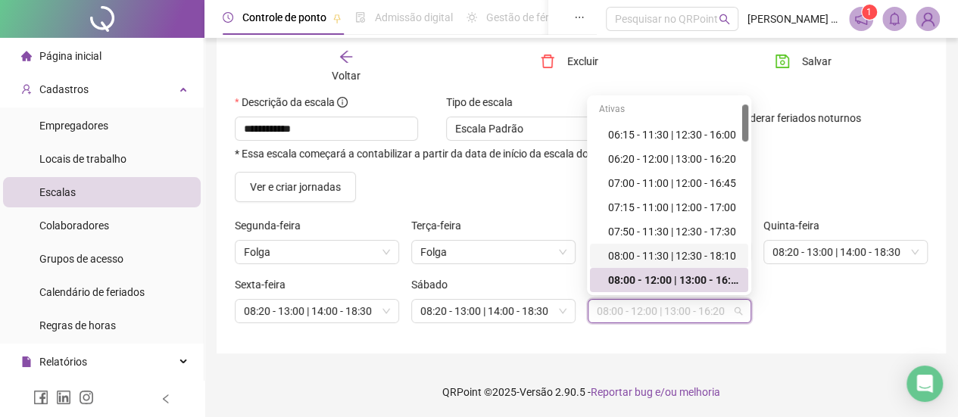
click at [842, 307] on div "Sexta-feira 08:20 - 13:00 | 14:00 - 18:30 Sábado 08:20 - 13:00 | 14:00 - 18:30 …" at bounding box center [581, 305] width 705 height 59
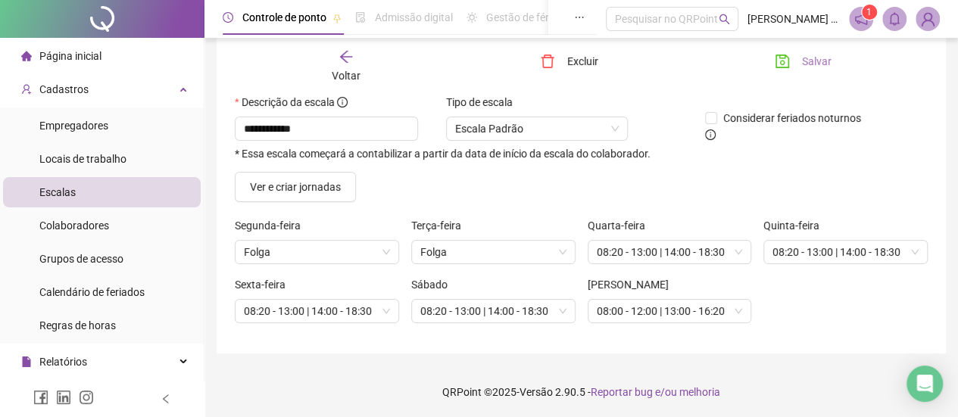
click at [828, 61] on span "Salvar" at bounding box center [817, 61] width 30 height 17
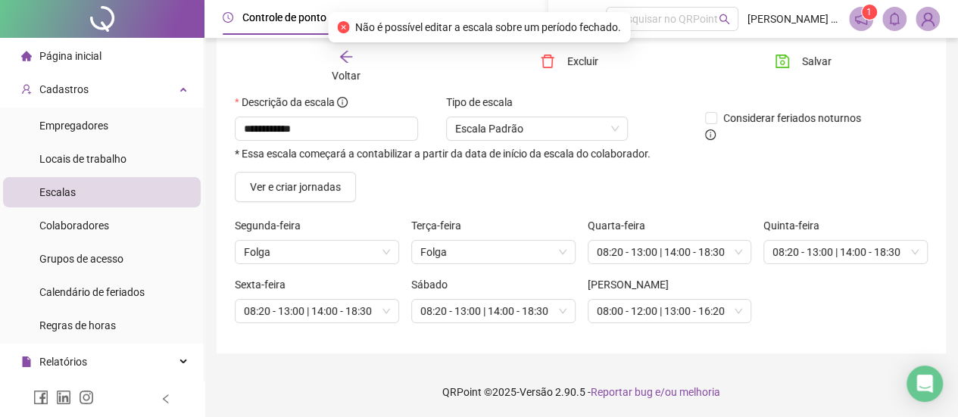
click at [830, 275] on div "Quinta-feira 08:20 - 13:00 | 14:00 - 18:30" at bounding box center [845, 246] width 176 height 59
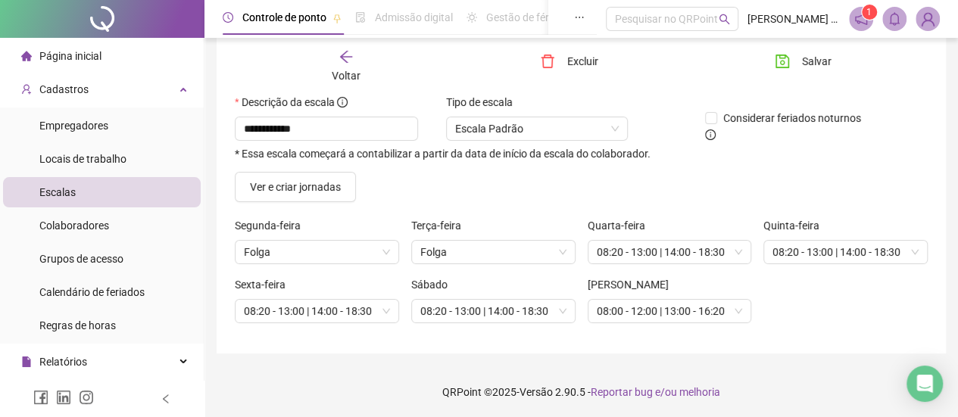
click at [343, 51] on icon "arrow-left" at bounding box center [346, 56] width 15 height 15
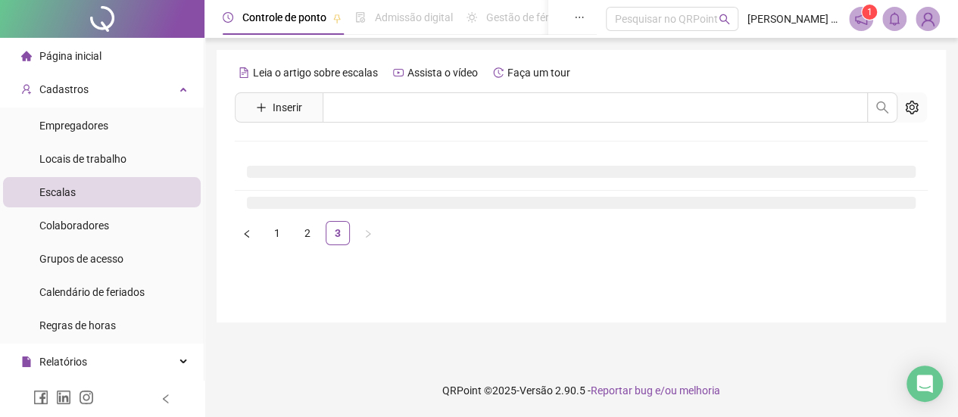
scroll to position [0, 0]
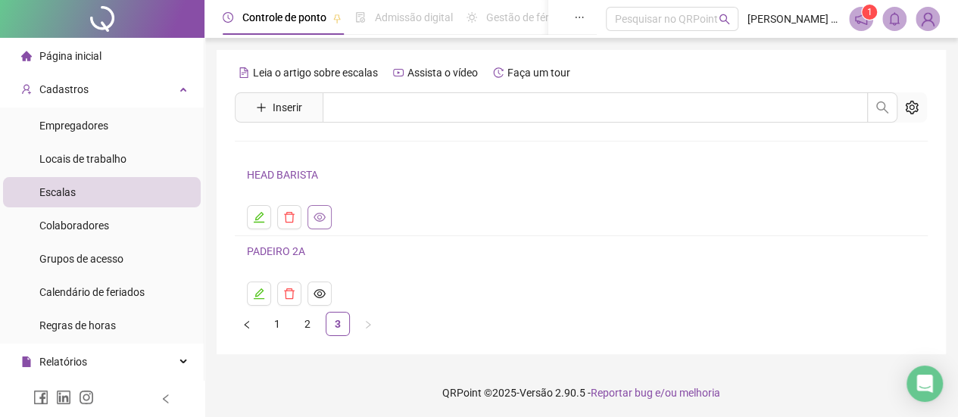
click at [323, 214] on icon "eye" at bounding box center [320, 217] width 12 height 9
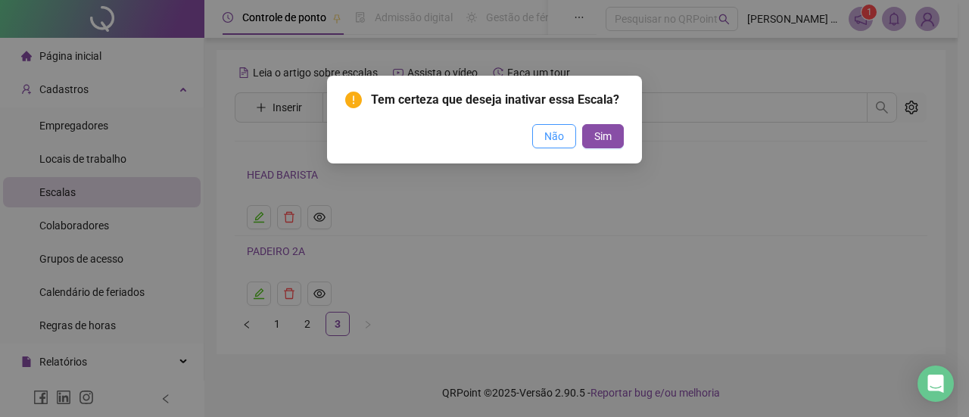
click at [553, 142] on span "Não" at bounding box center [555, 136] width 20 height 17
